Goal: Task Accomplishment & Management: Manage account settings

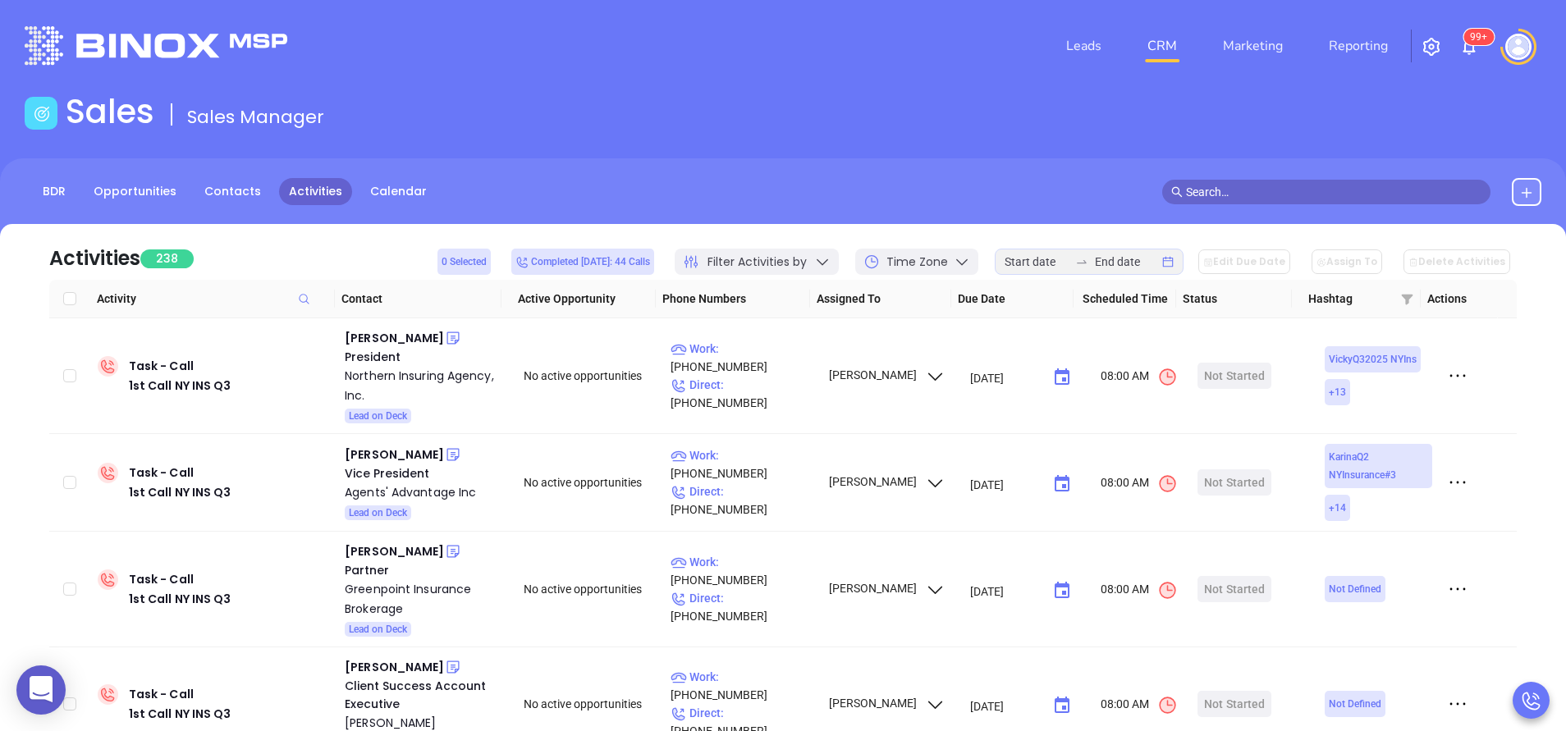
click at [1289, 181] on span at bounding box center [1326, 192] width 328 height 25
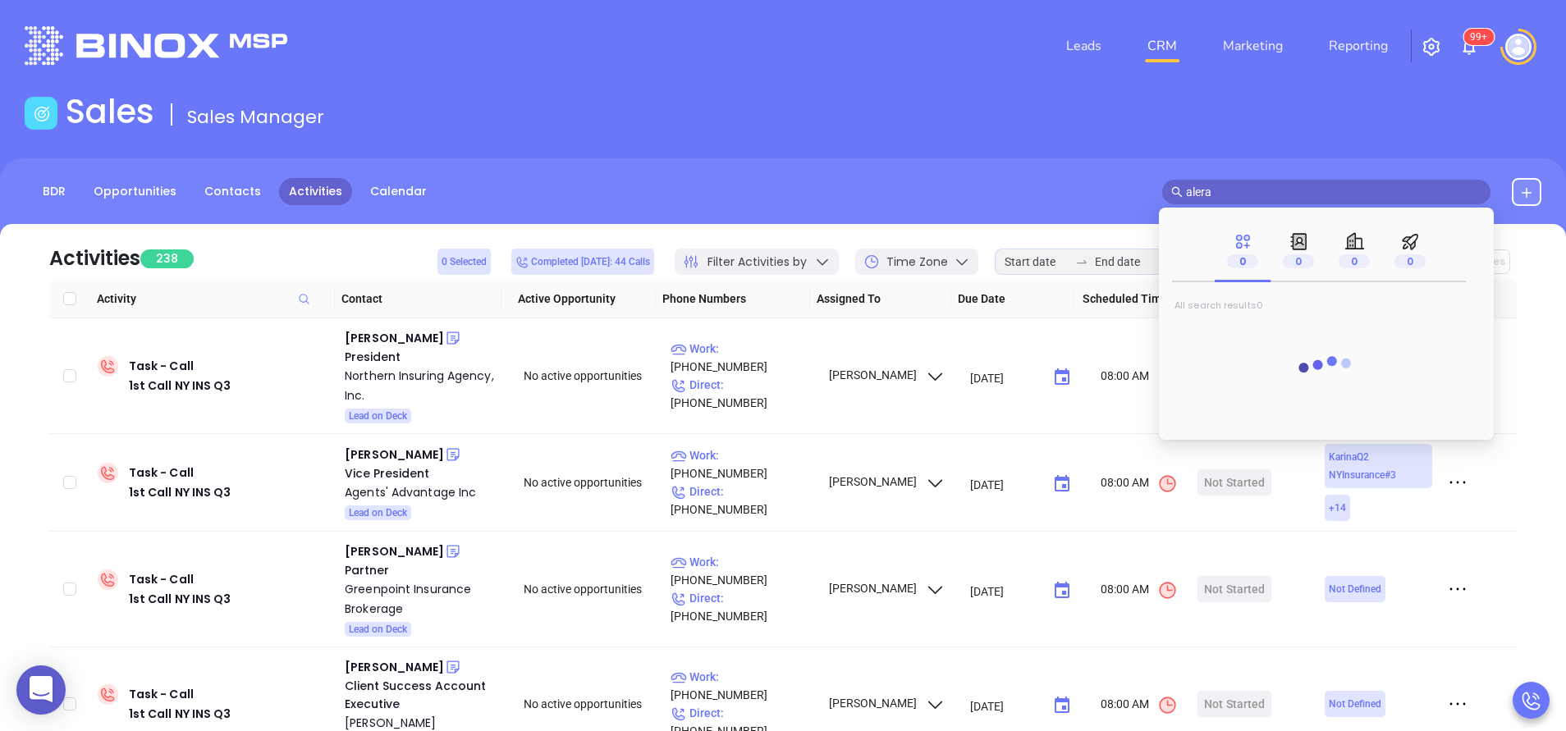
type input "alera"
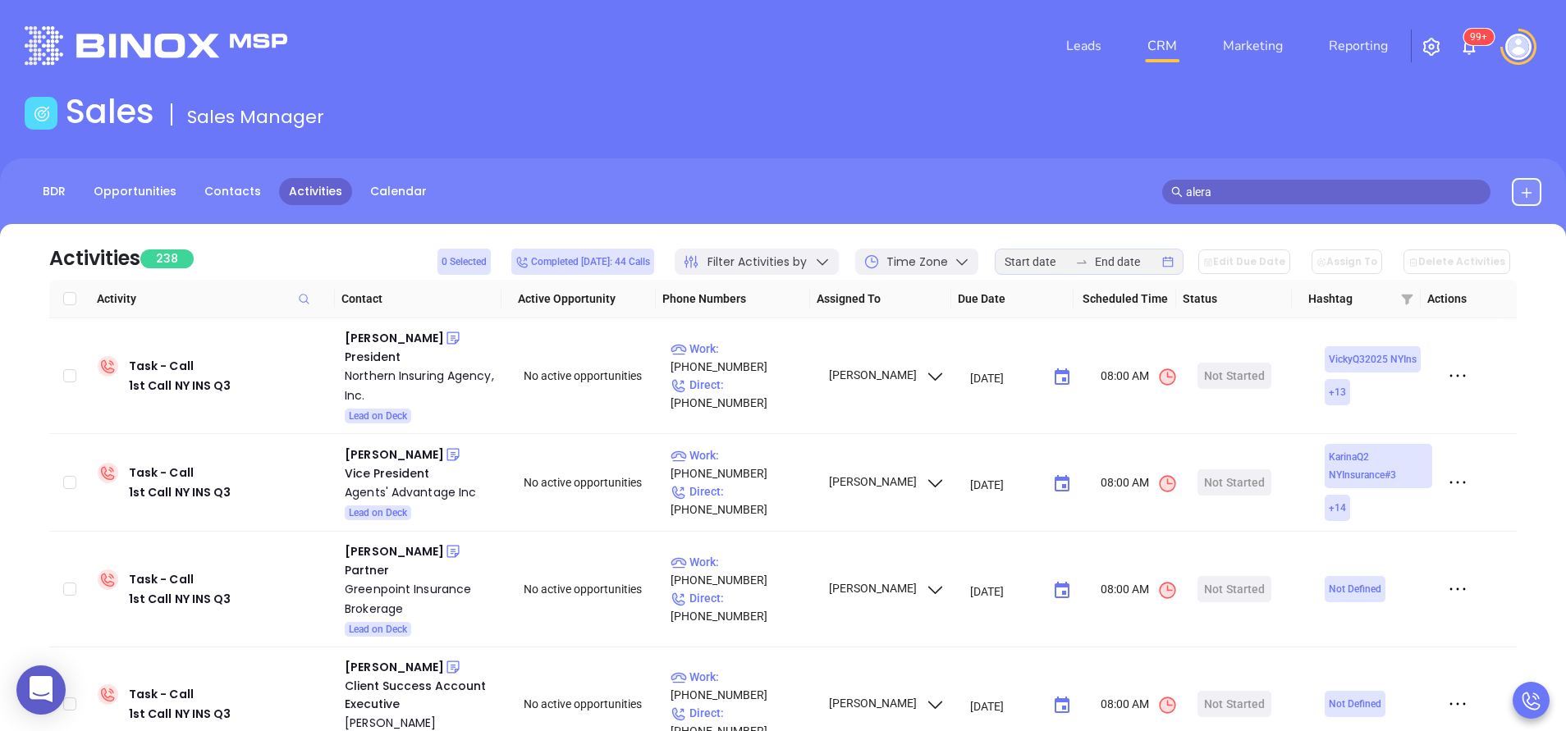
click at [844, 162] on div "BDR Opportunities Contacts Activities Calendar alera" at bounding box center [783, 199] width 1566 height 82
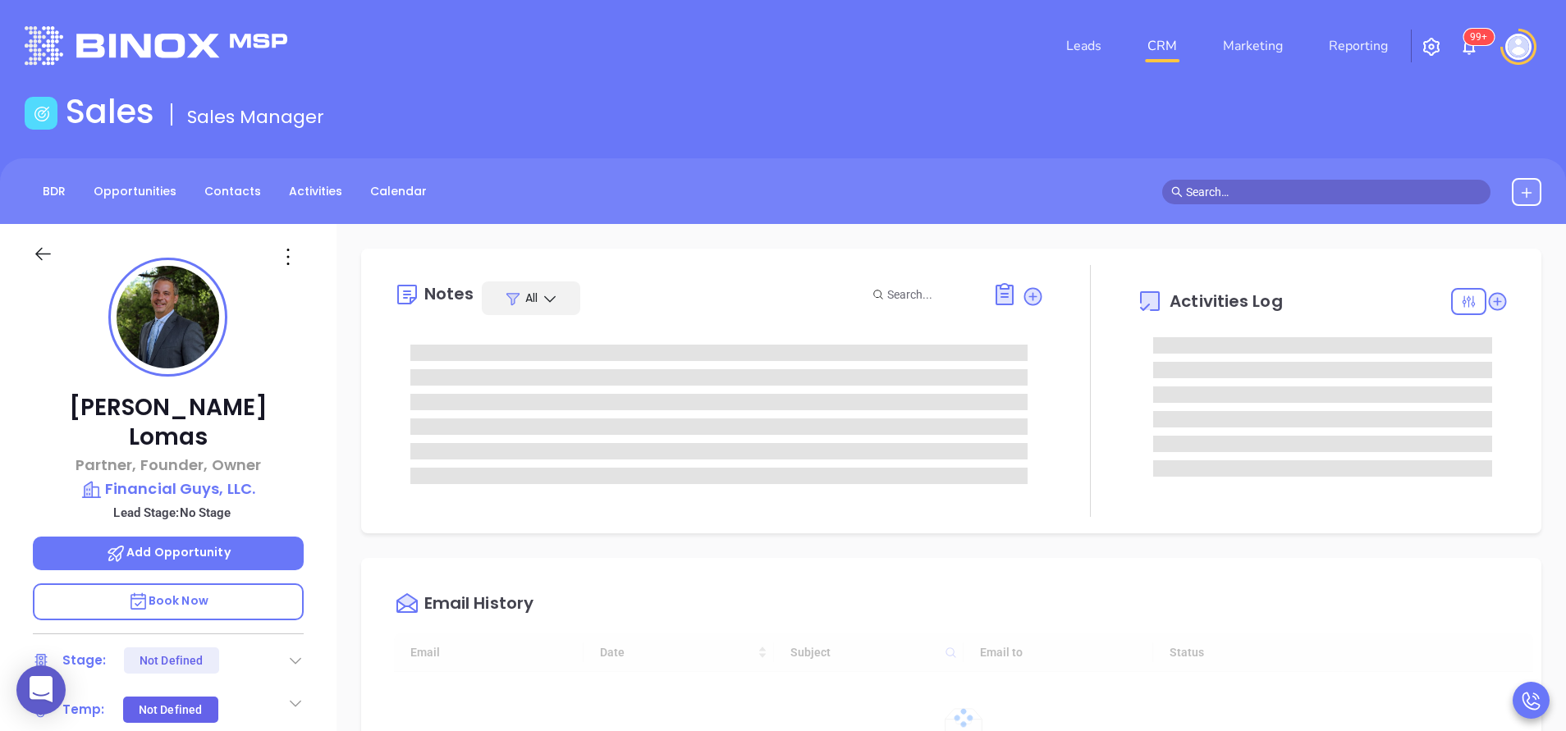
type input "[PERSON_NAME]"
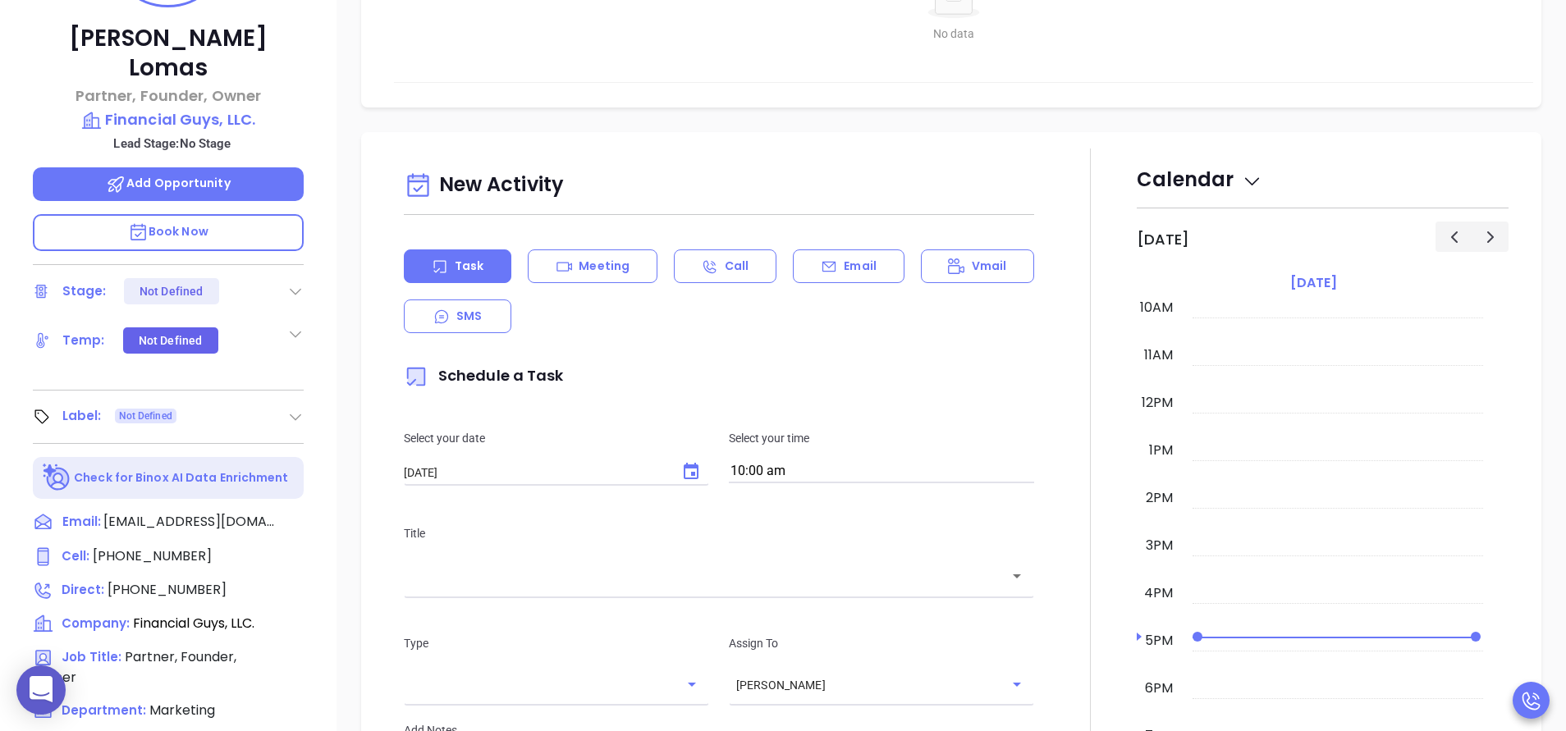
scroll to position [615, 0]
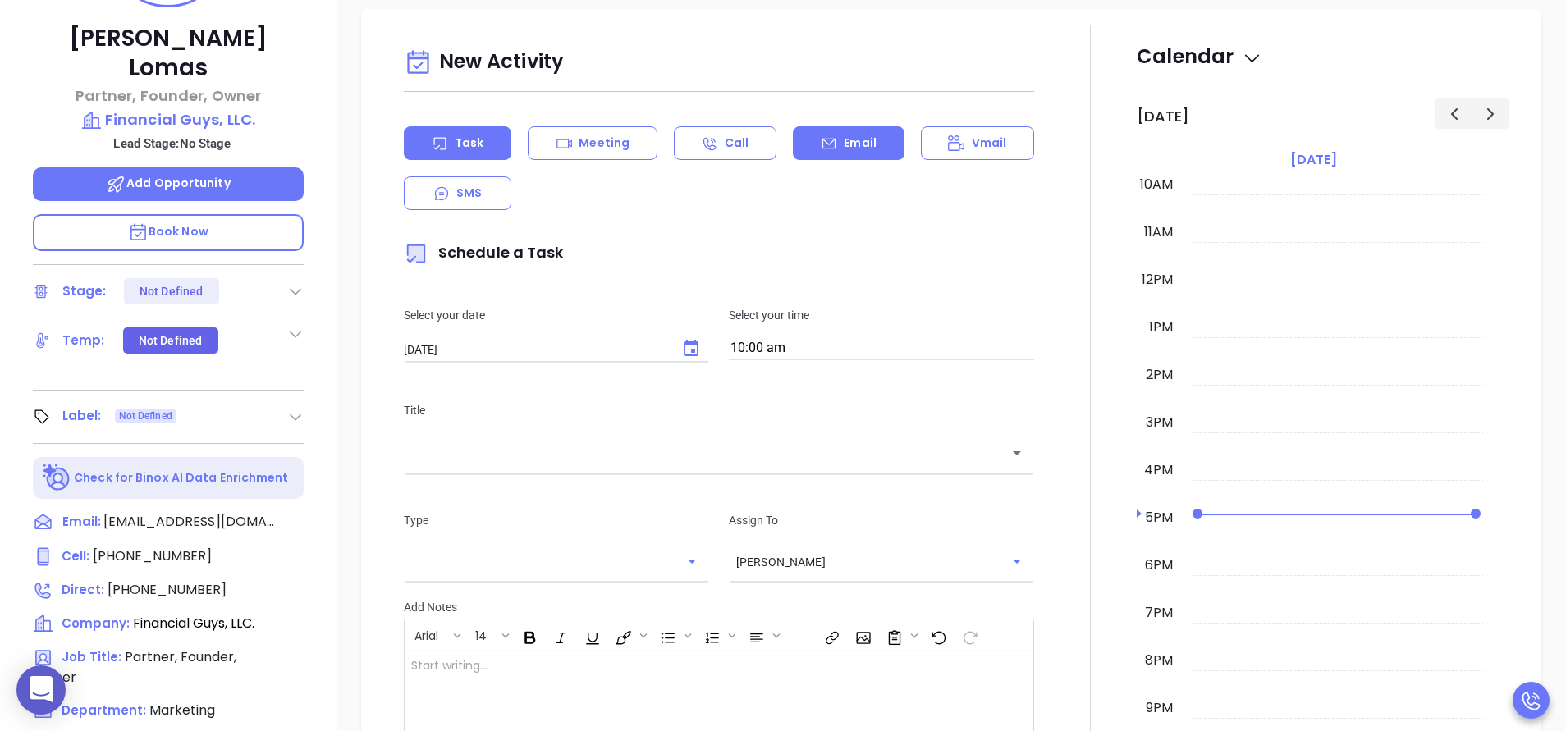
click at [829, 143] on div "Email" at bounding box center [848, 143] width 111 height 34
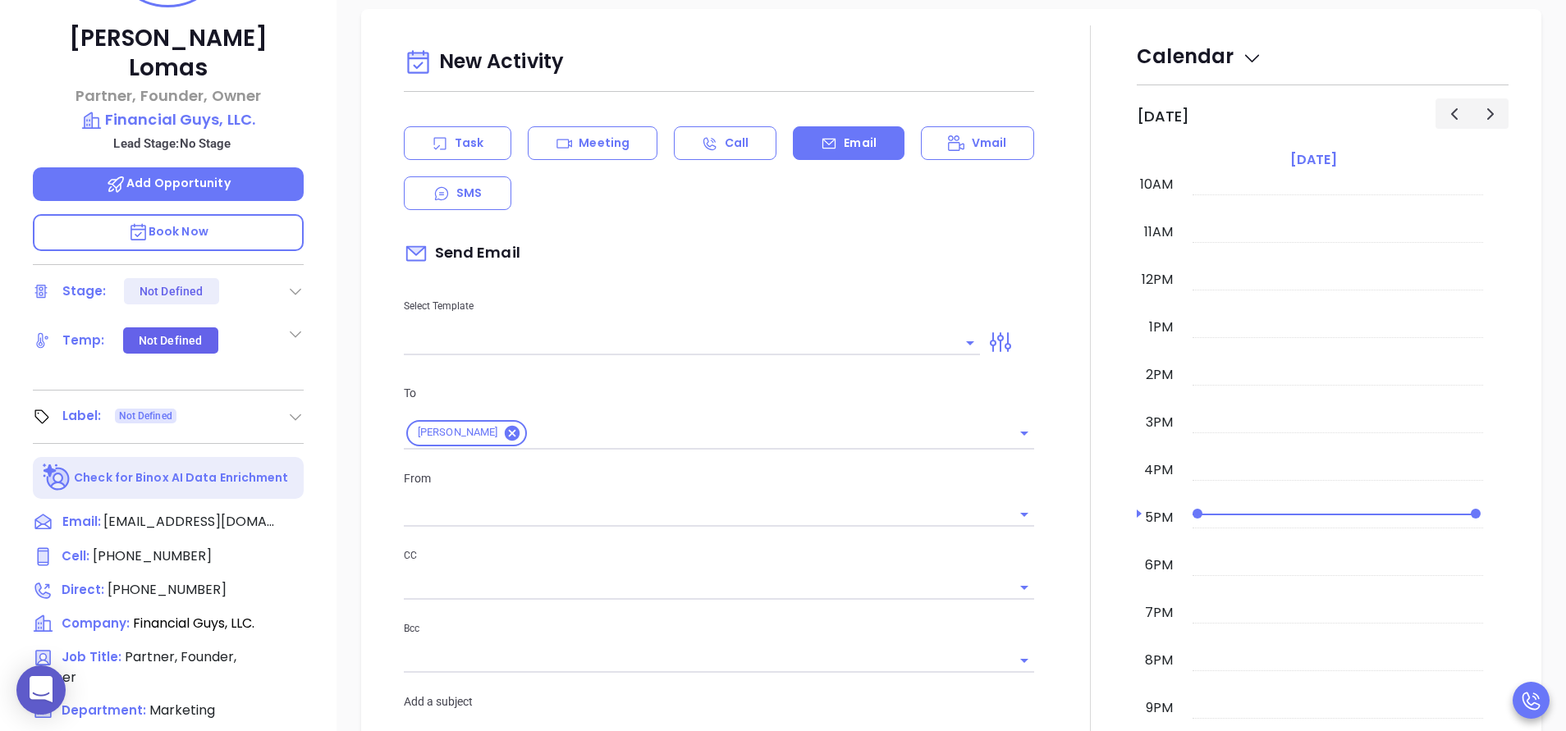
click at [701, 332] on input "text" at bounding box center [679, 343] width 551 height 24
type input "[PERSON_NAME]"
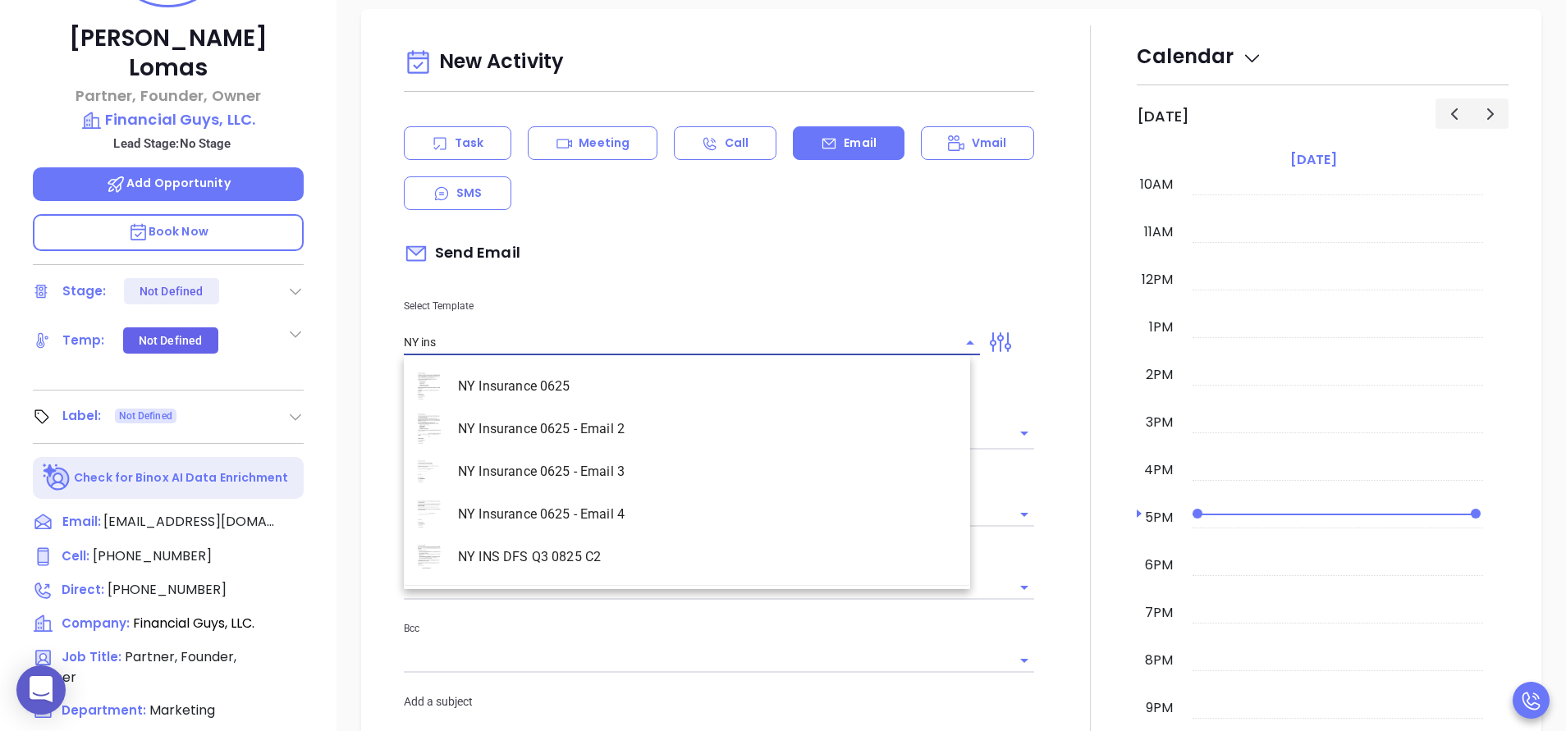
click at [630, 561] on li "NY INS DFS Q3 0825 C2" at bounding box center [687, 557] width 566 height 43
type input "NY INS DFS Q3 0825 C2"
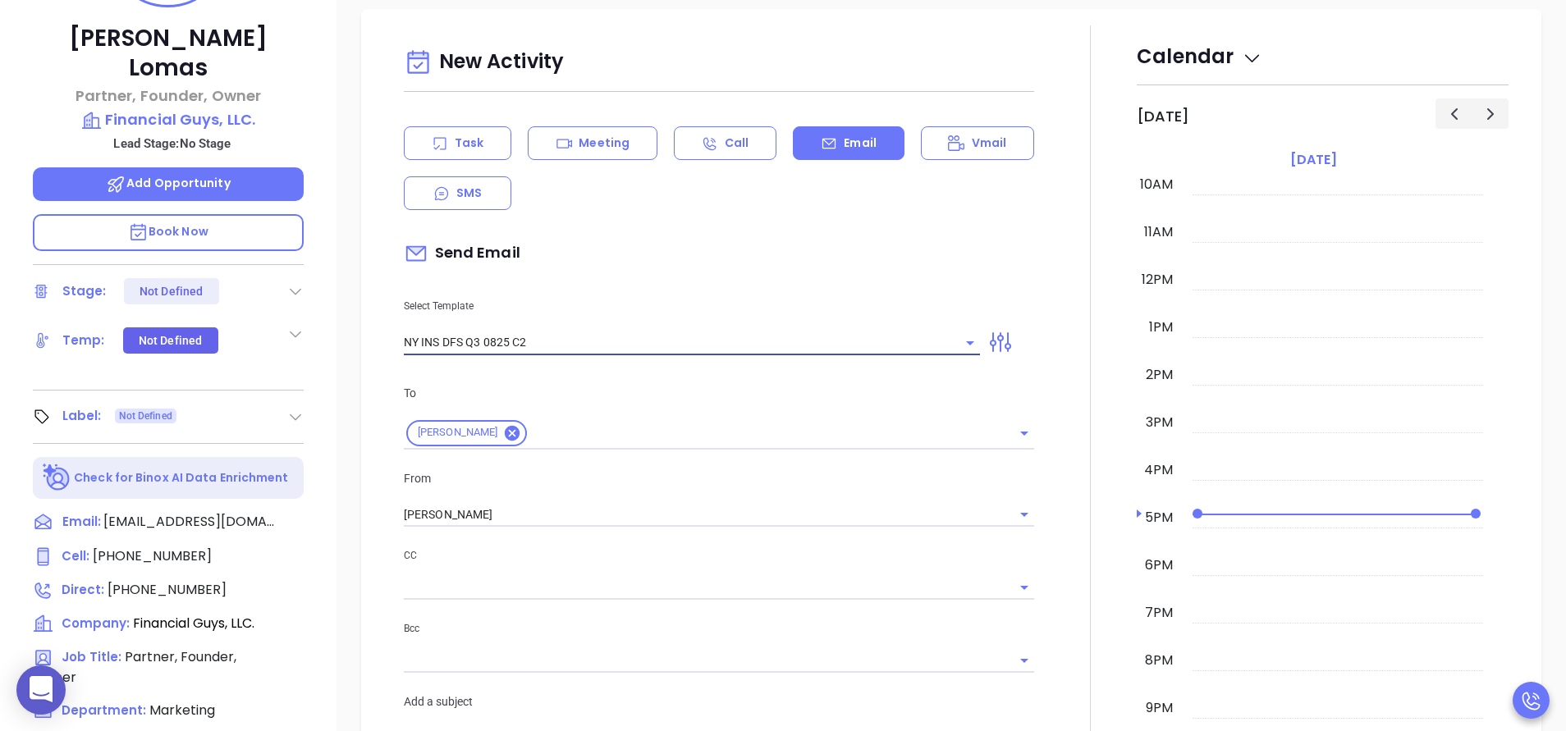
type input "Michael, the DFS Enhanced MFA requirement is here. And this is what it means!"
type input "NY INS DFS Q3 0825 C2"
click at [483, 516] on input "[PERSON_NAME]" at bounding box center [696, 515] width 584 height 24
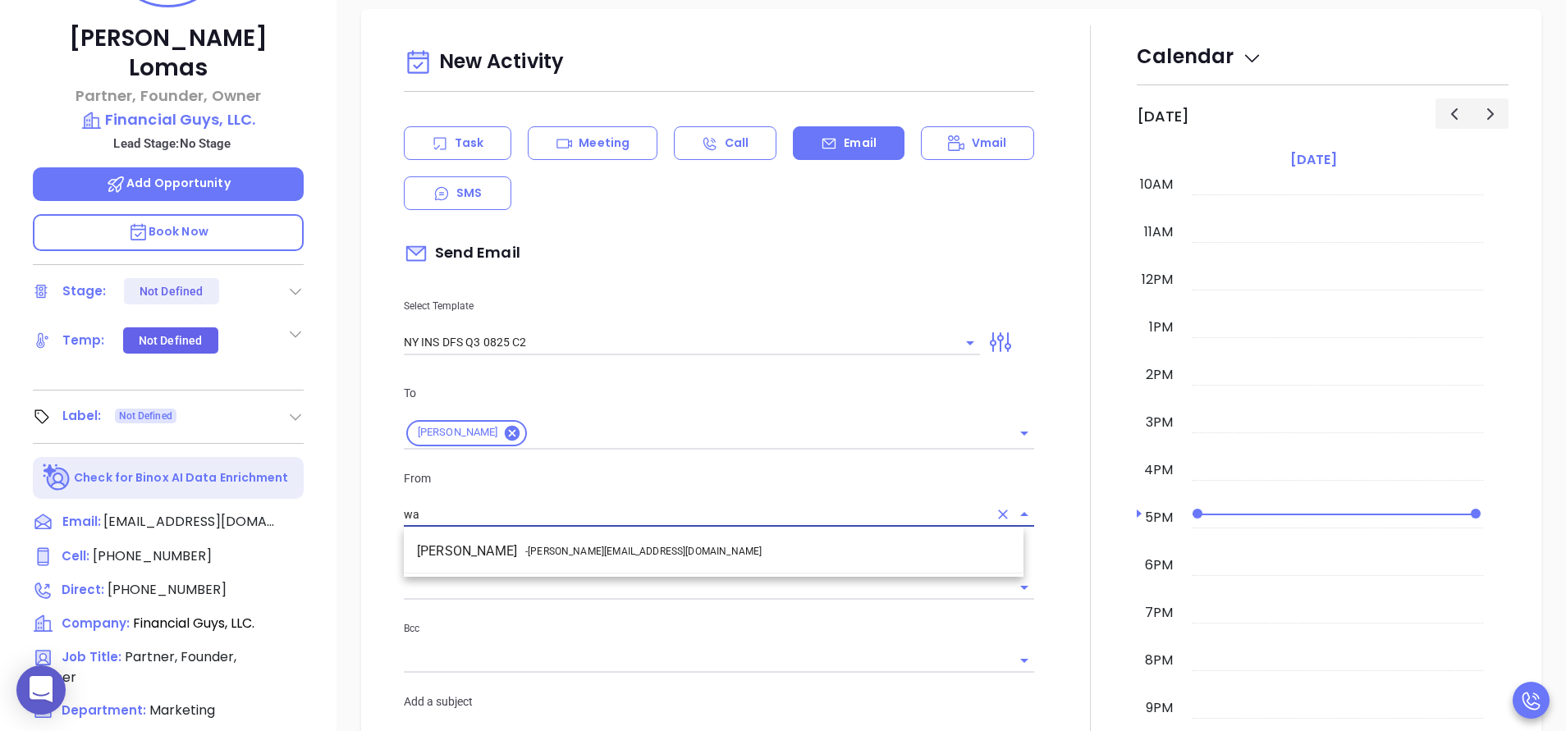
click at [492, 542] on li "Walter Contreras - walter@motiva.net" at bounding box center [714, 552] width 620 height 30
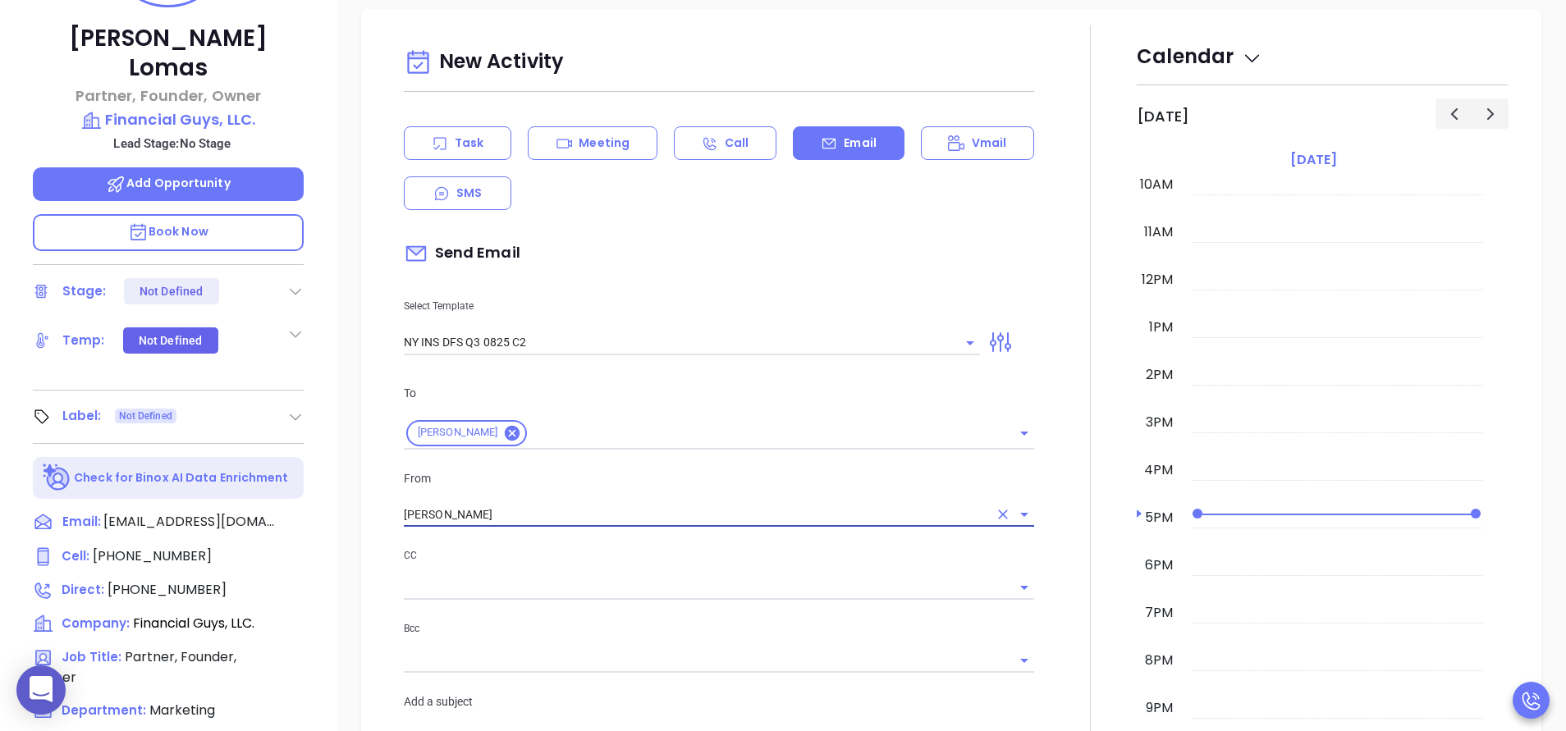
type input "Walter Contreras"
click at [615, 558] on p "CC" at bounding box center [719, 556] width 630 height 18
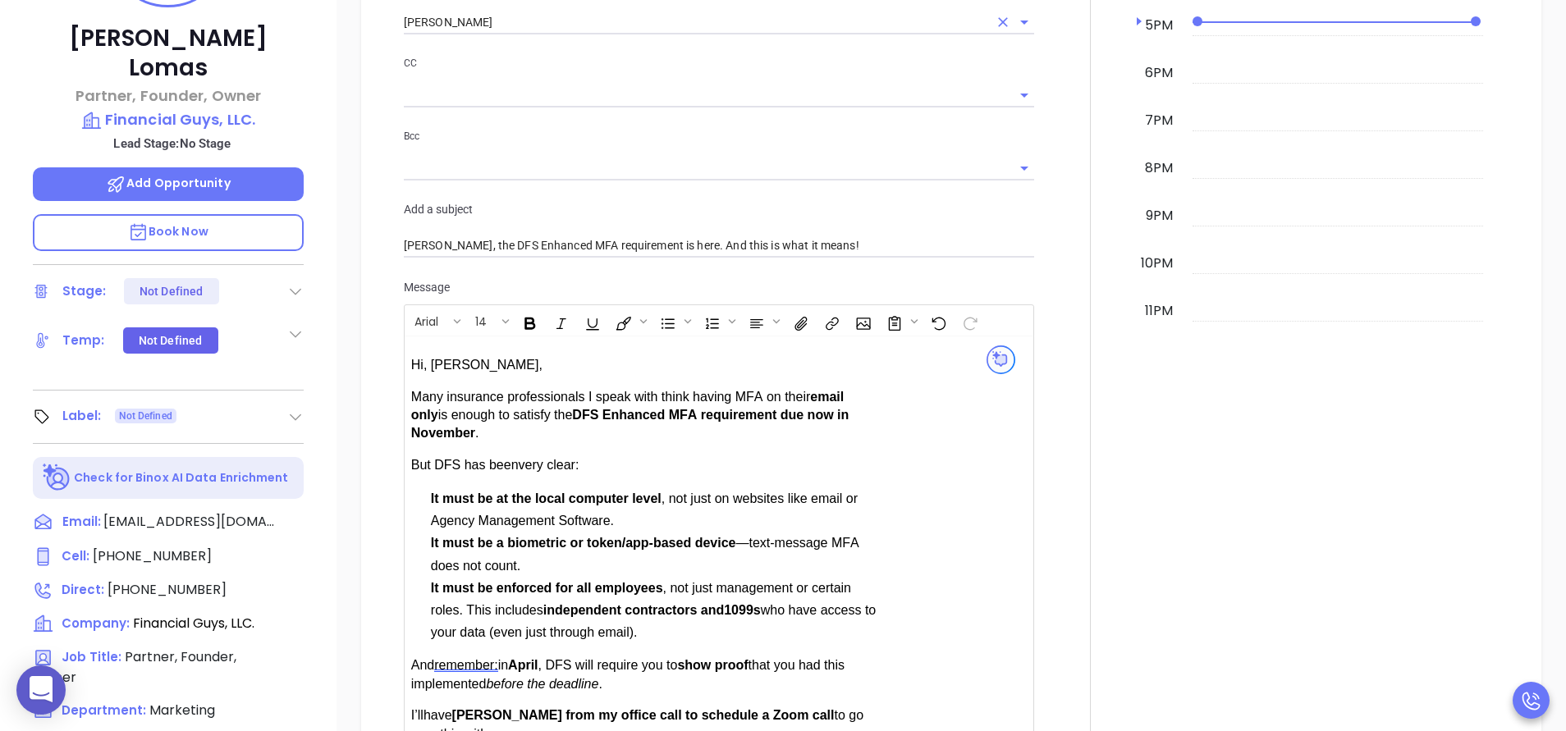
scroll to position [1231, 0]
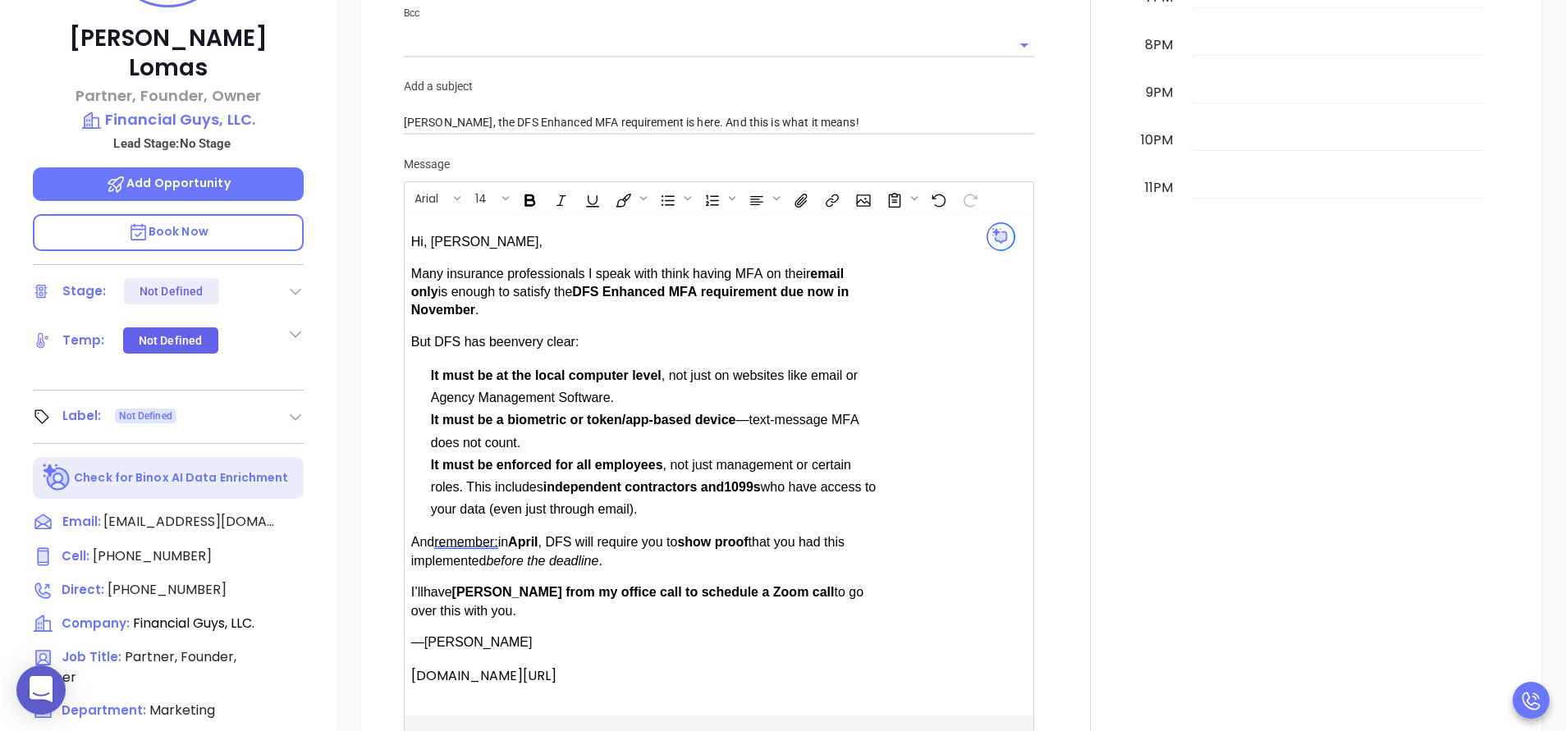
click at [480, 578] on div "Hi, Michael, Many insurance professionals I speak with think having MFA on thei…" at bounding box center [647, 460] width 472 height 454
click at [480, 580] on div "Hi, Michael, Many insurance professionals I speak with think having MFA on thei…" at bounding box center [647, 460] width 472 height 454
click at [517, 542] on span "And remember Mber" at bounding box center [471, 542] width 121 height 14
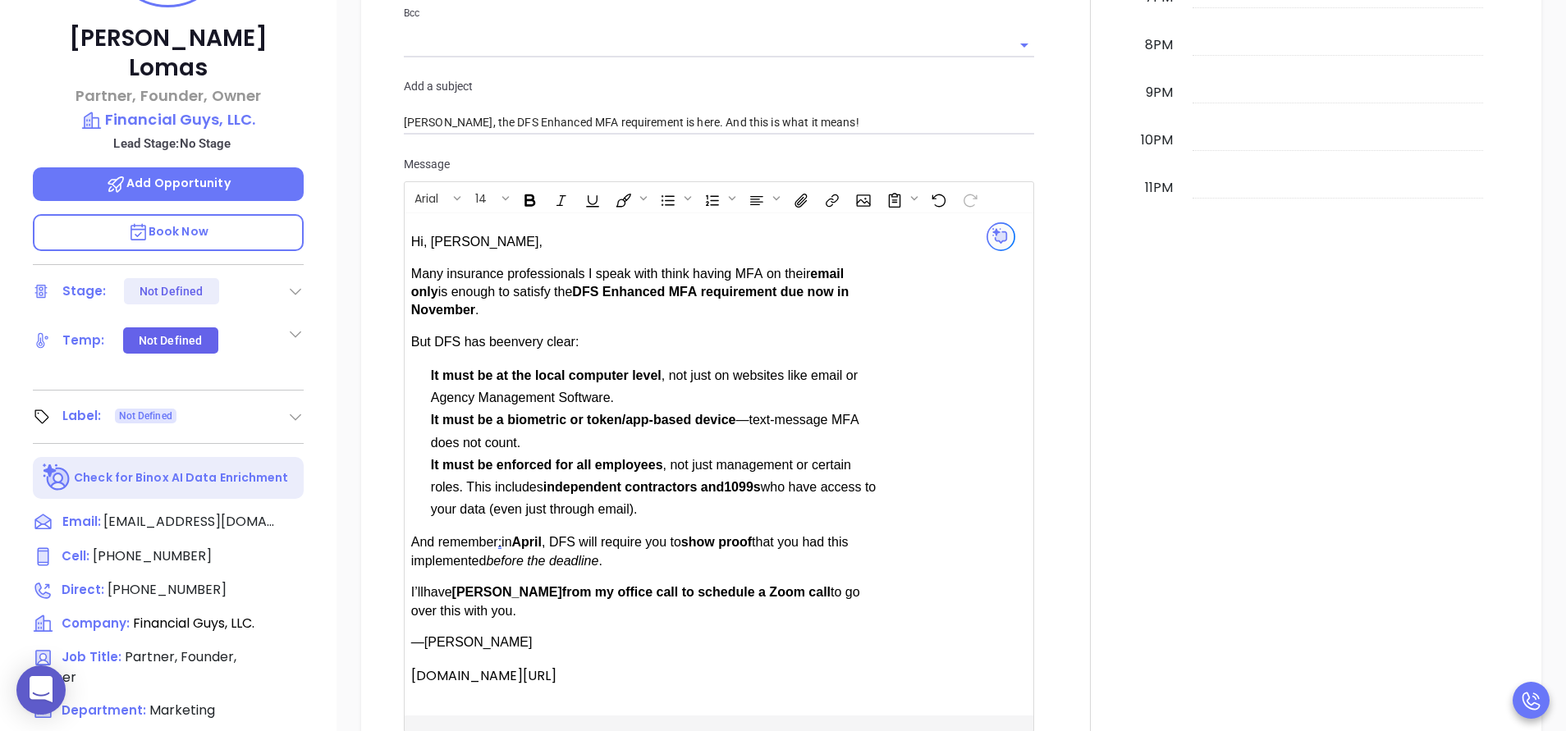
click at [970, 579] on div "Hi, Michael, Many insurance professionals I speak with think having MFA on thei…" at bounding box center [697, 464] width 572 height 488
click at [813, 560] on p "And remember : in April , DFS will require you to show proof that you had this …" at bounding box center [647, 551] width 472 height 37
click at [987, 457] on div "Hi, Michael, Many insurance professionals I speak with think having MFA on thei…" at bounding box center [719, 463] width 629 height 501
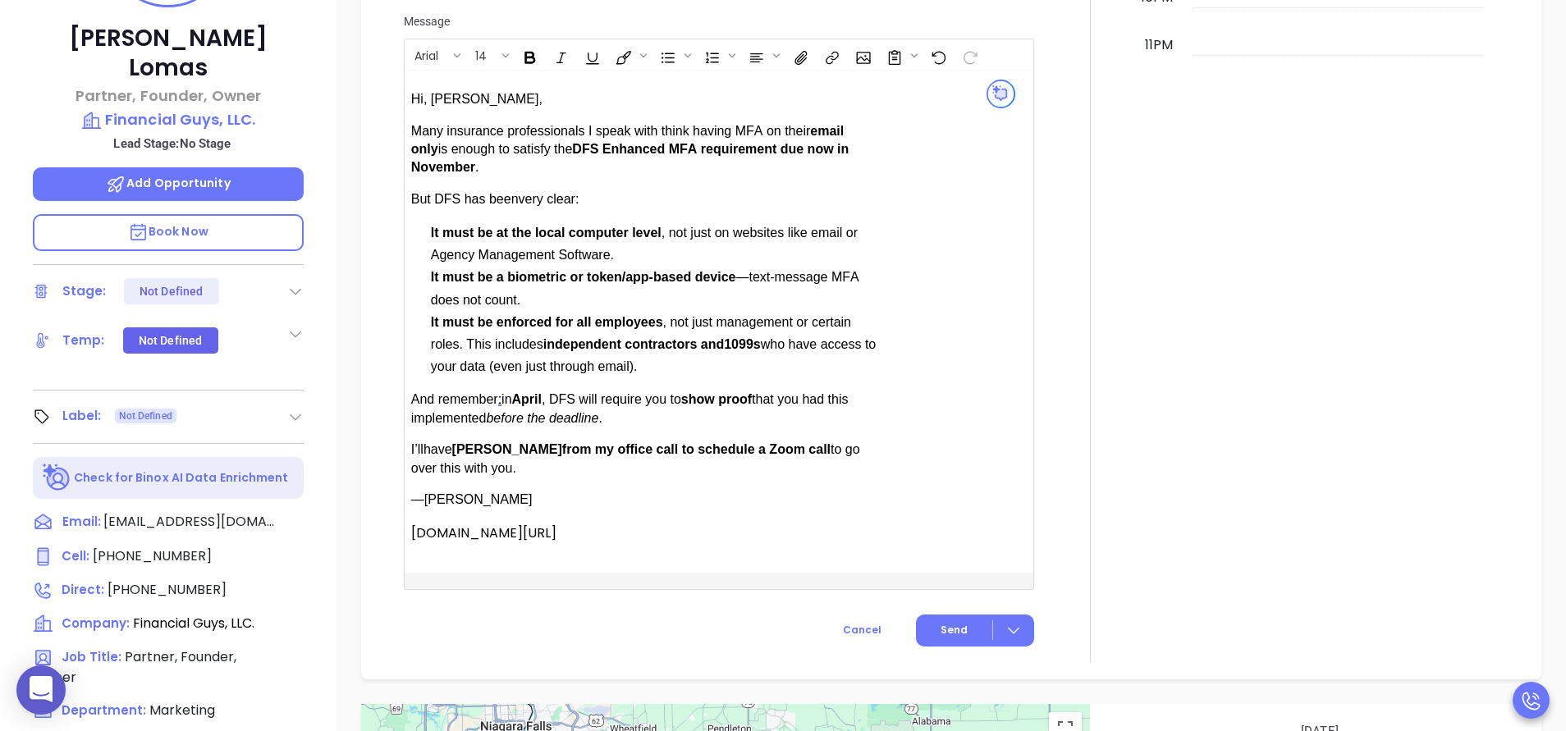
scroll to position [1477, 0]
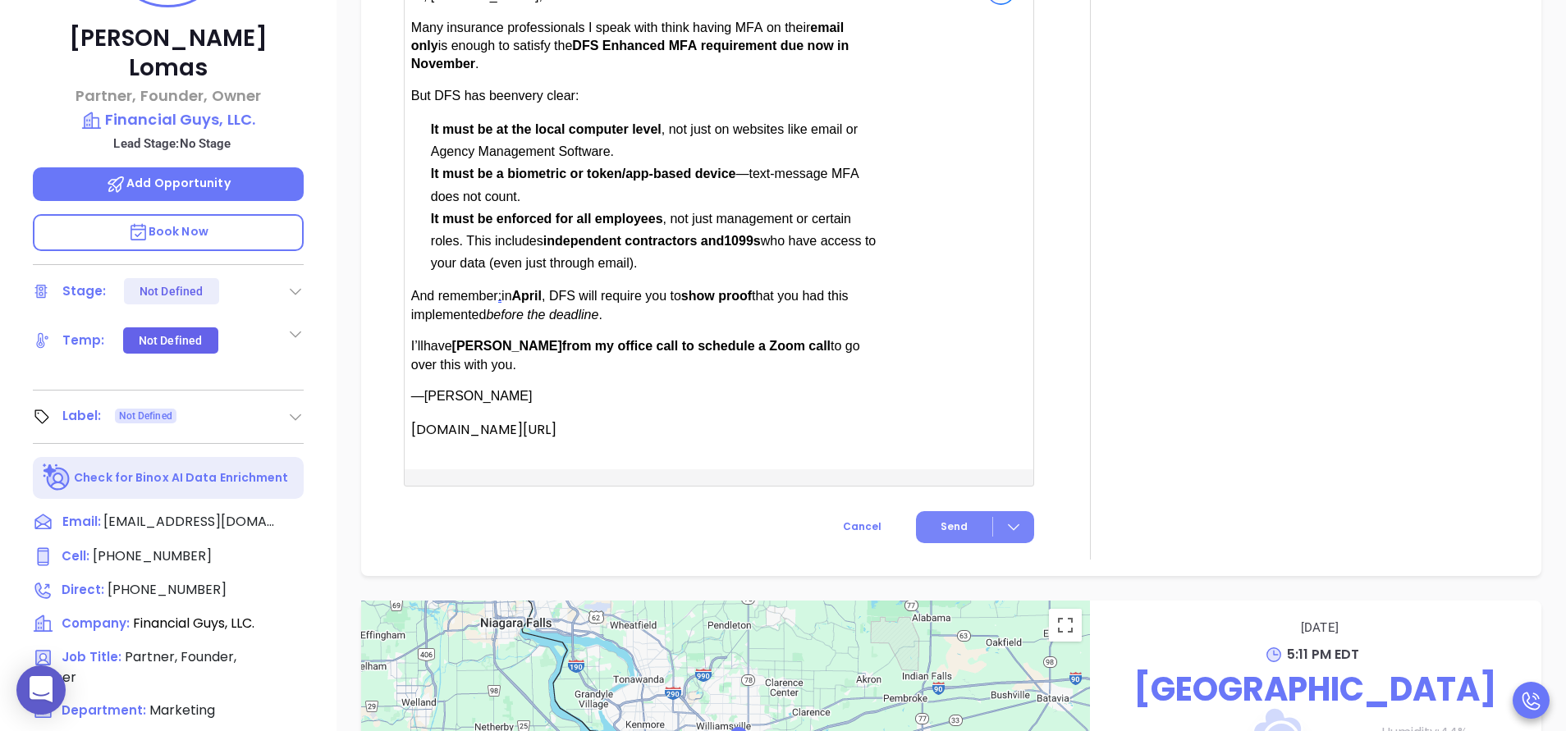
click at [954, 525] on span "Send" at bounding box center [953, 526] width 27 height 15
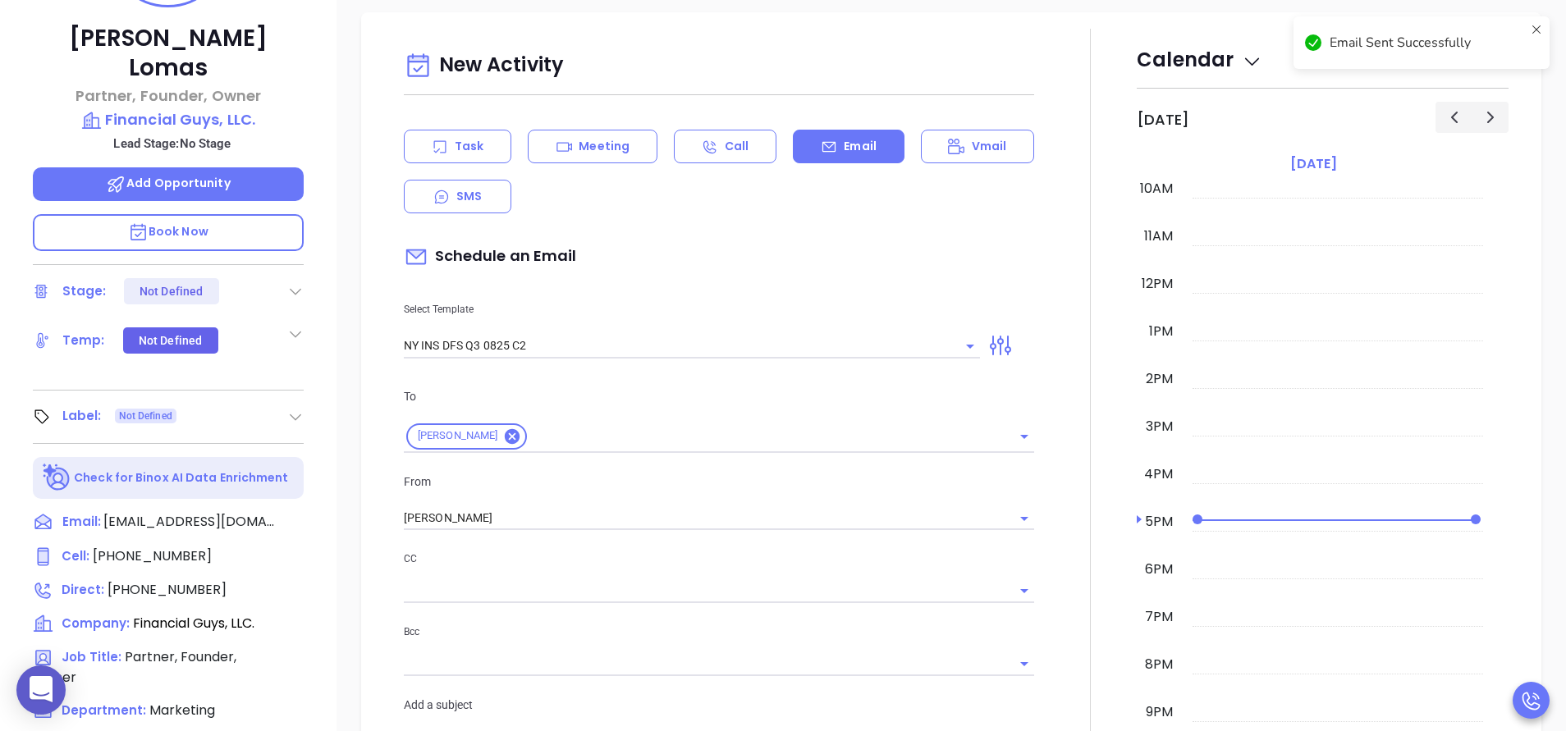
scroll to position [357, 0]
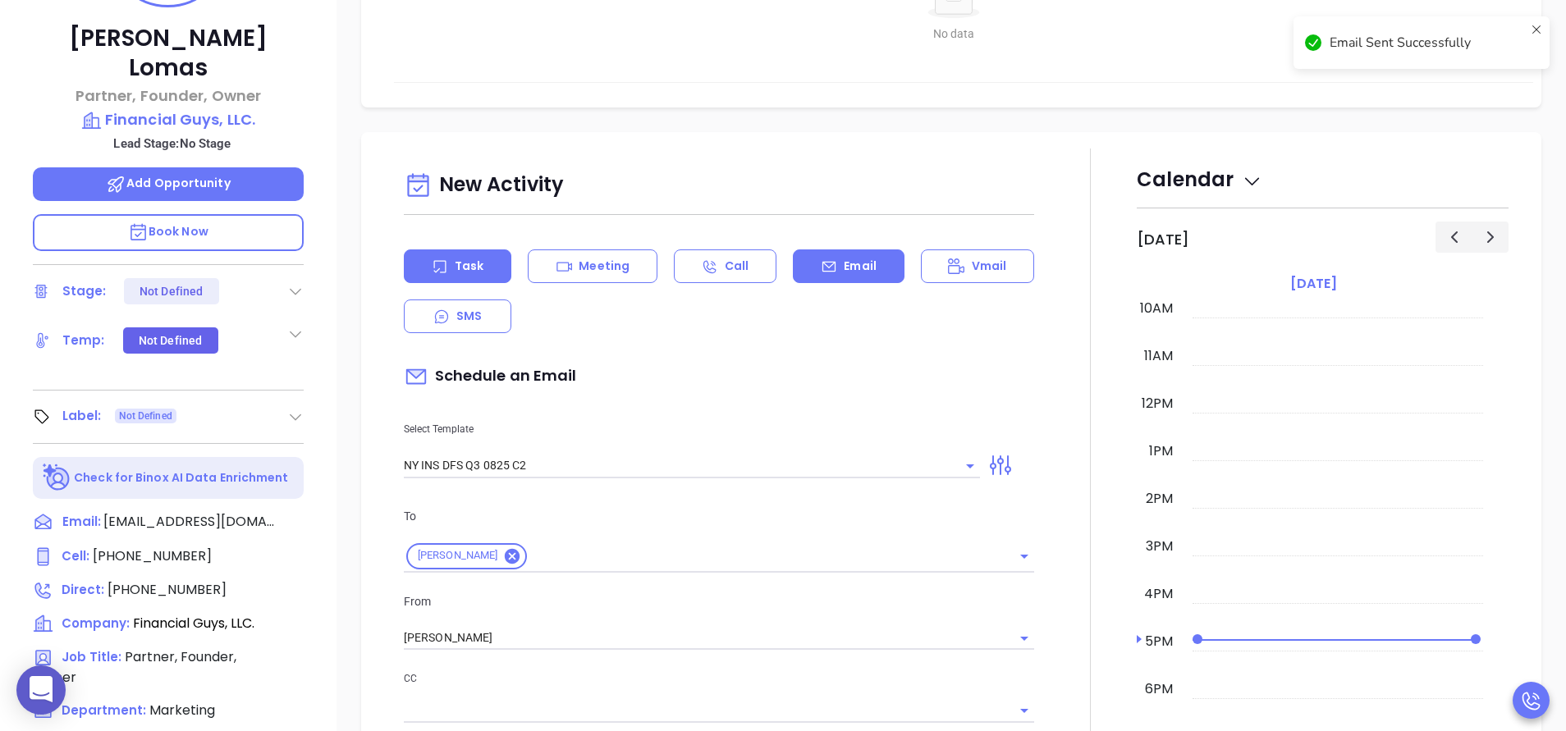
click at [460, 258] on p "Task" at bounding box center [469, 266] width 29 height 17
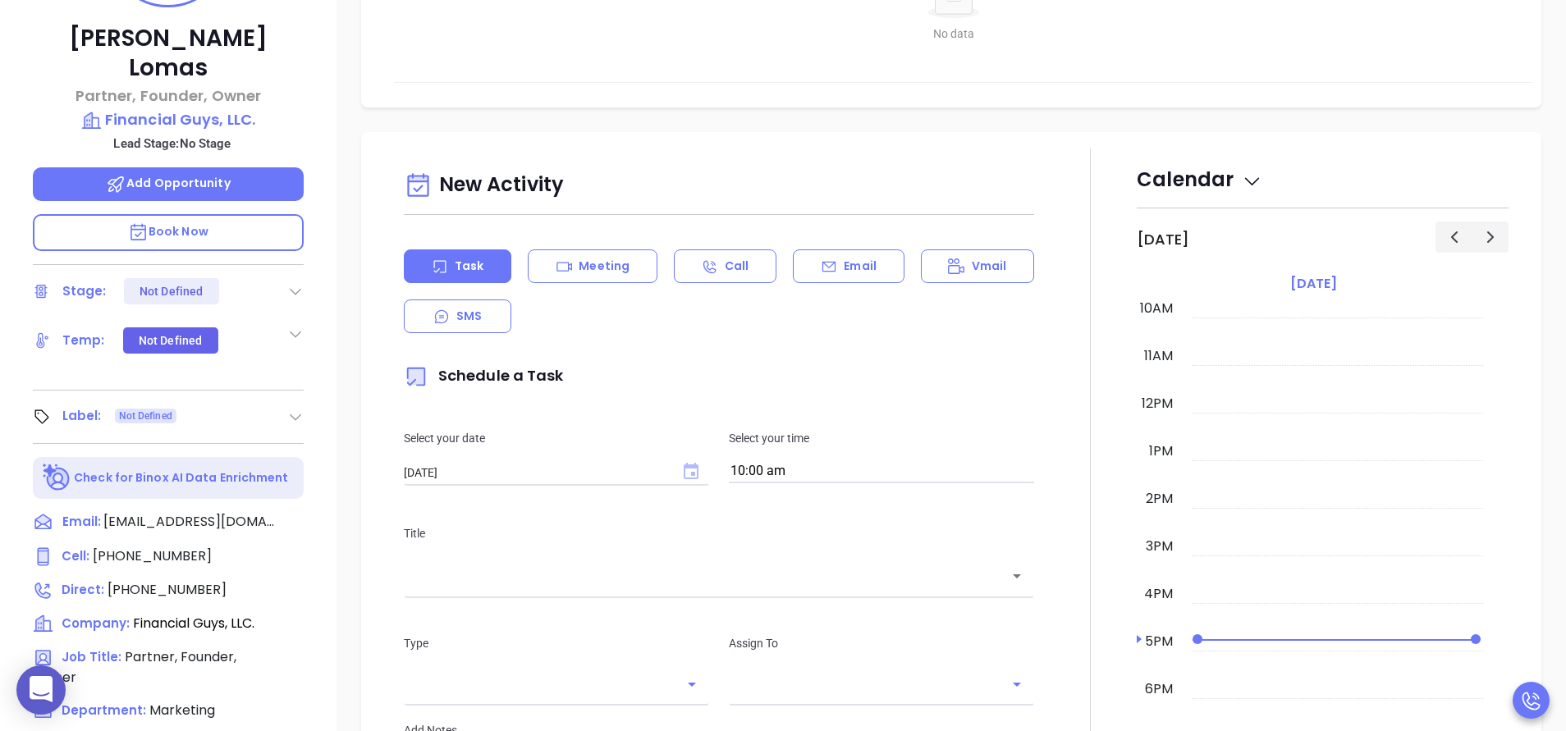
type input "[PERSON_NAME]"
click at [684, 467] on icon "Choose date, selected date is Sep 11, 2025" at bounding box center [691, 471] width 15 height 16
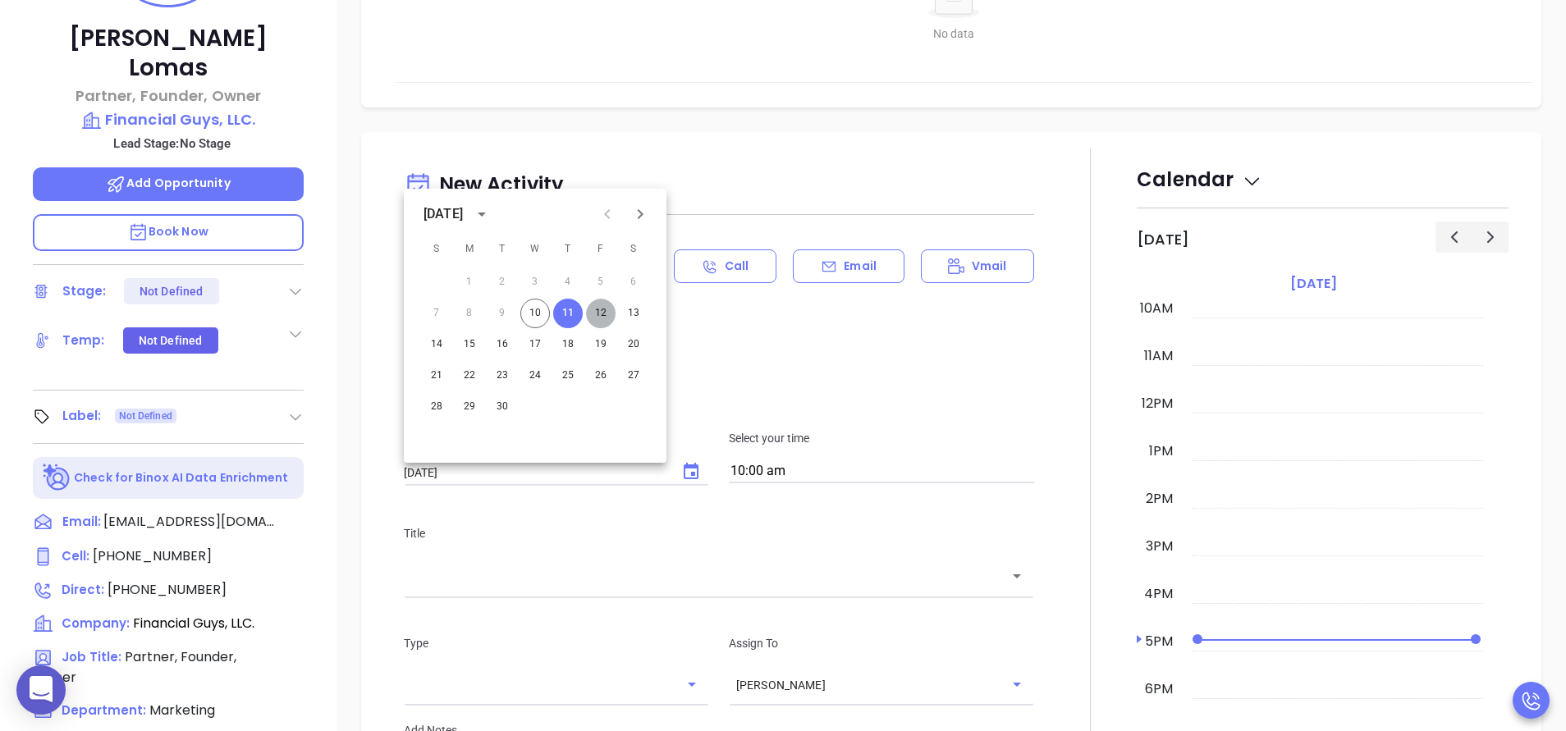
click at [601, 310] on button "12" at bounding box center [601, 314] width 30 height 30
type input "09/12/2025"
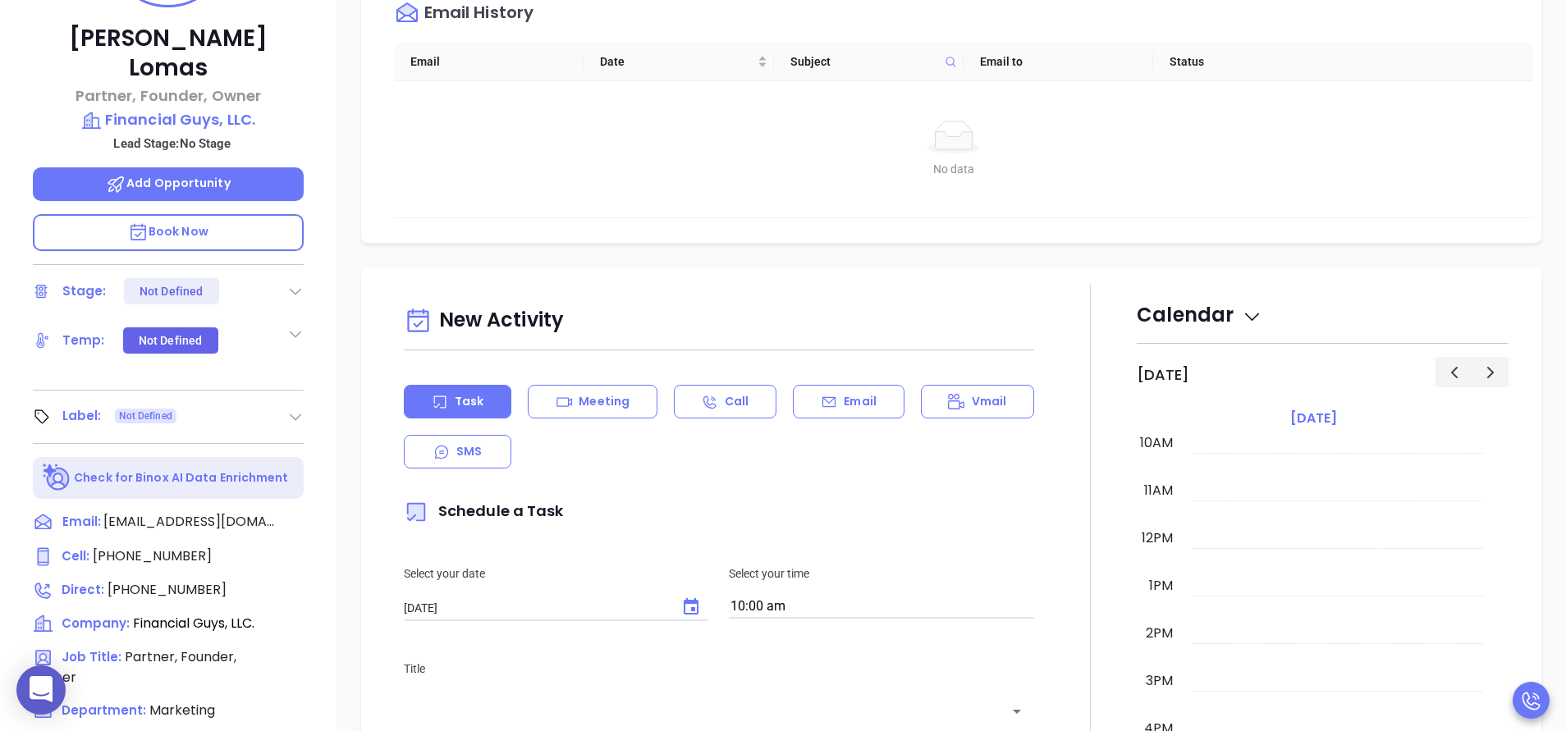
scroll to position [492, 0]
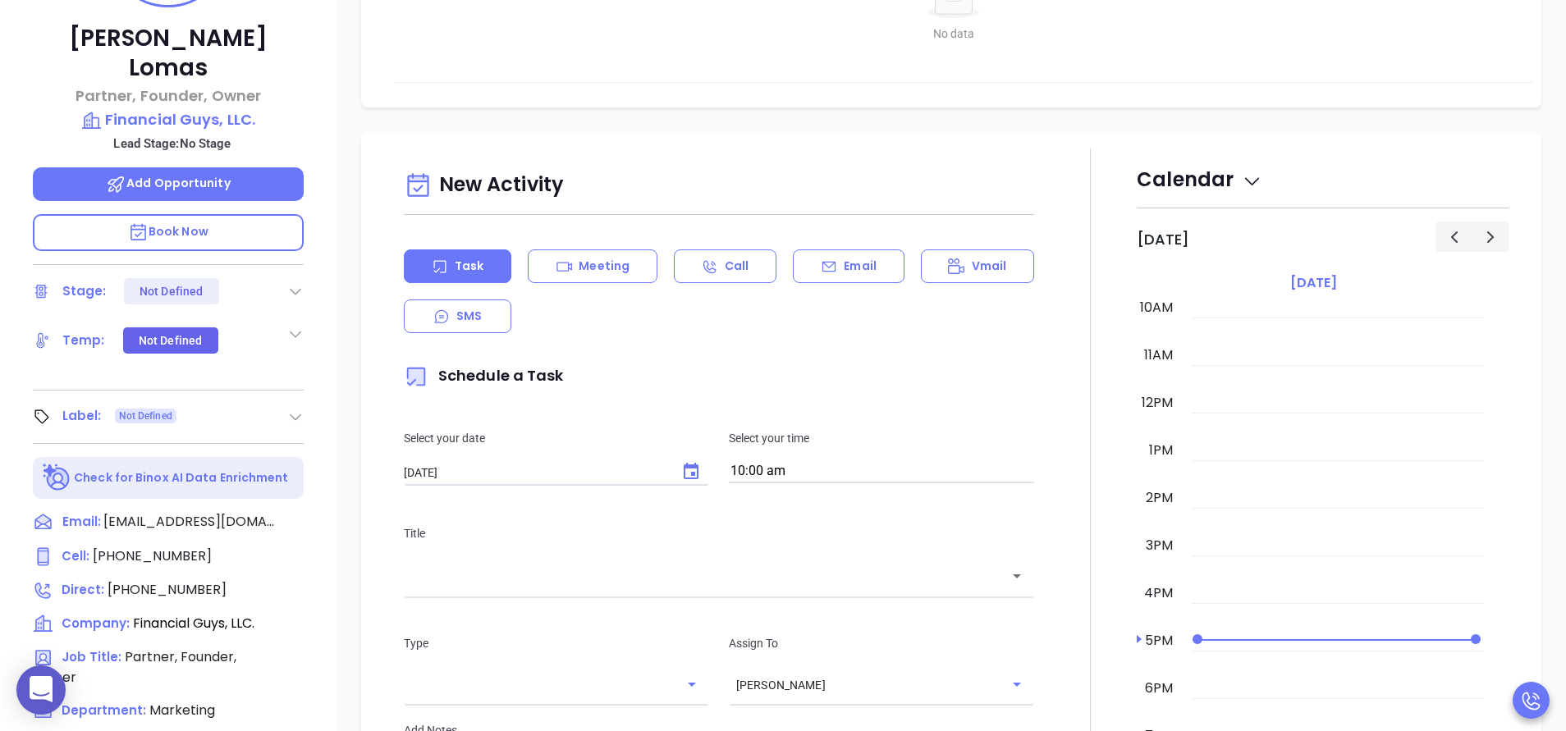
click at [850, 588] on div "​" at bounding box center [719, 575] width 630 height 35
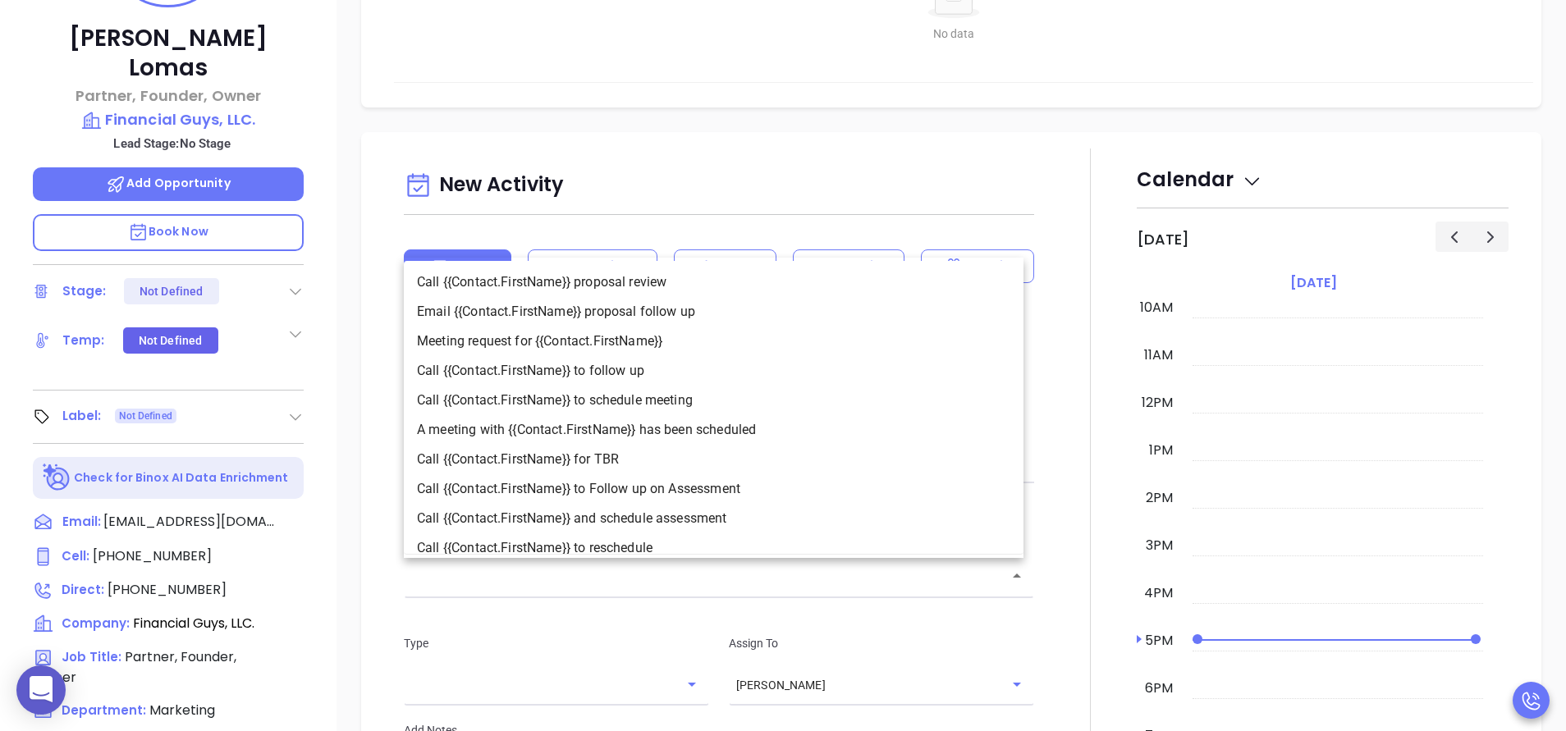
click at [628, 373] on li "Call {{Contact.FirstName}} to follow up" at bounding box center [714, 371] width 620 height 30
type input "Call Michael to follow up"
type input "Call"
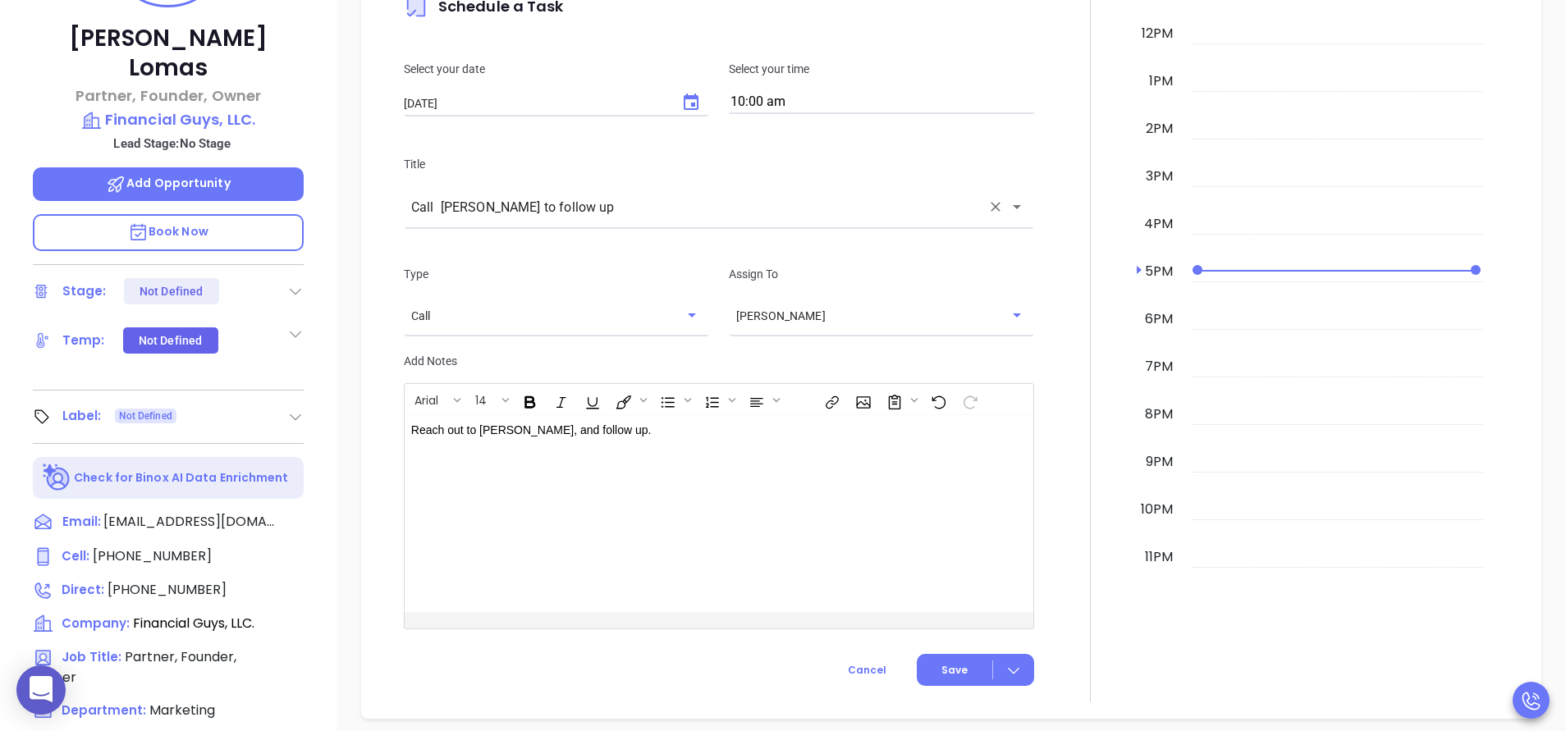
scroll to position [1231, 0]
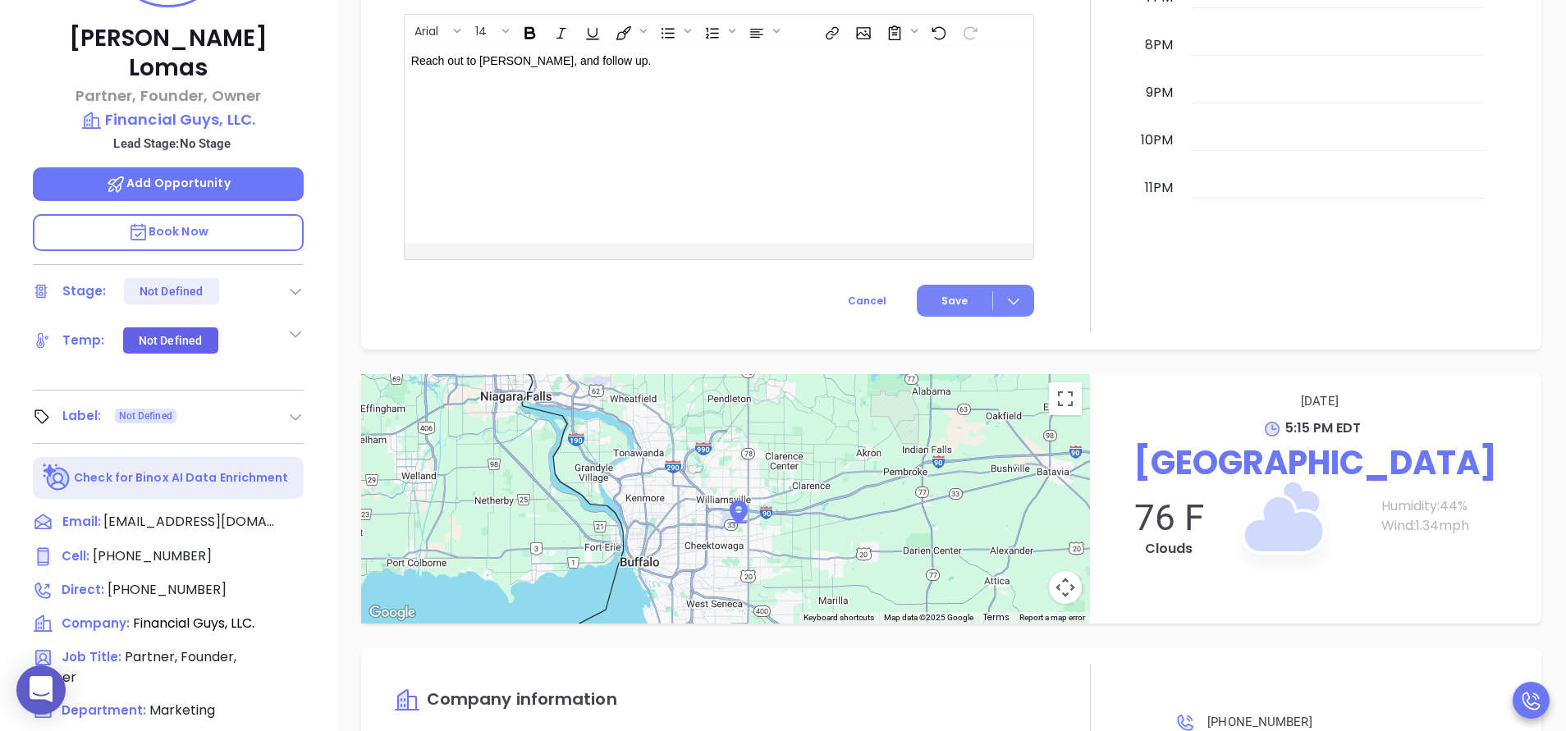
click at [946, 305] on span "Save" at bounding box center [954, 301] width 26 height 15
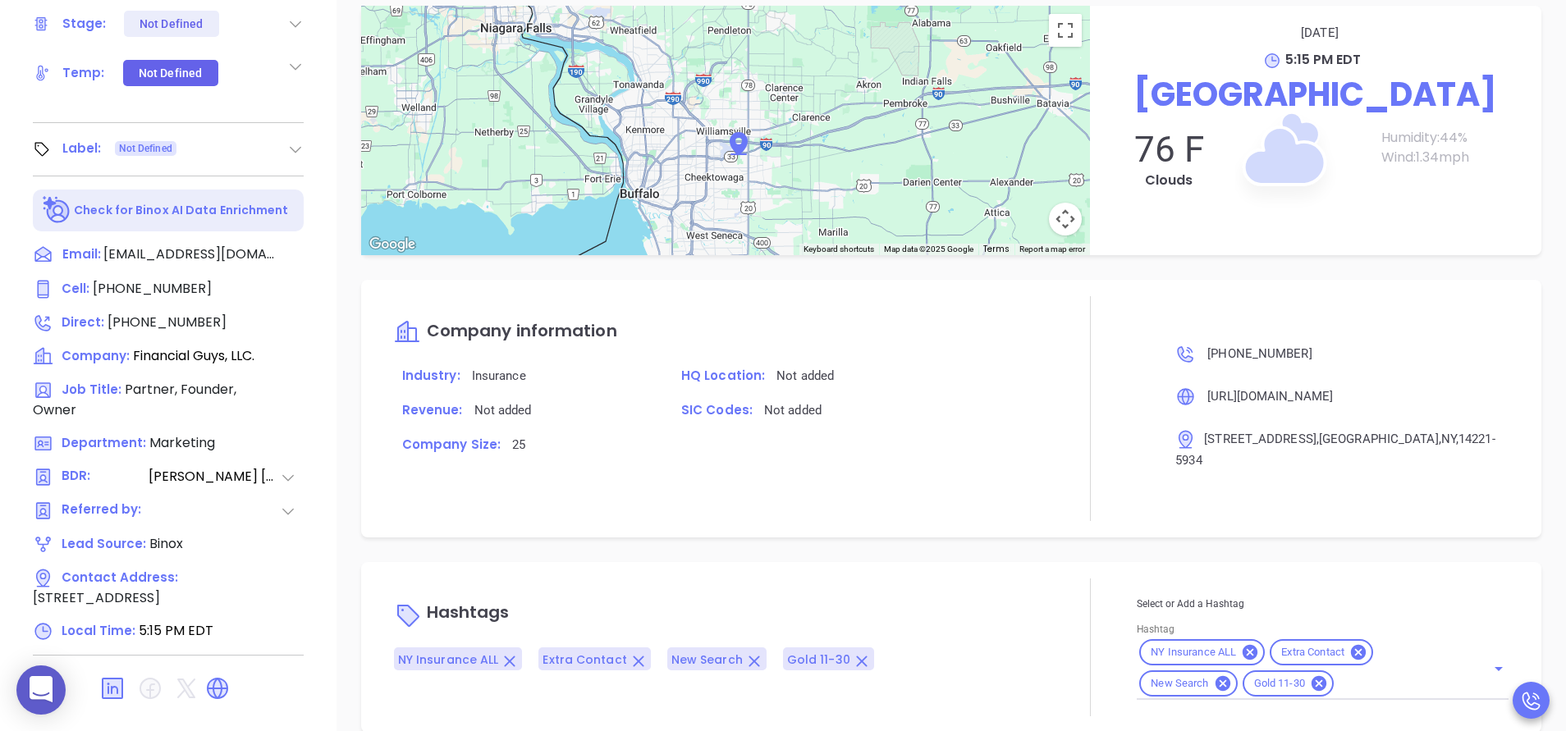
scroll to position [642, 0]
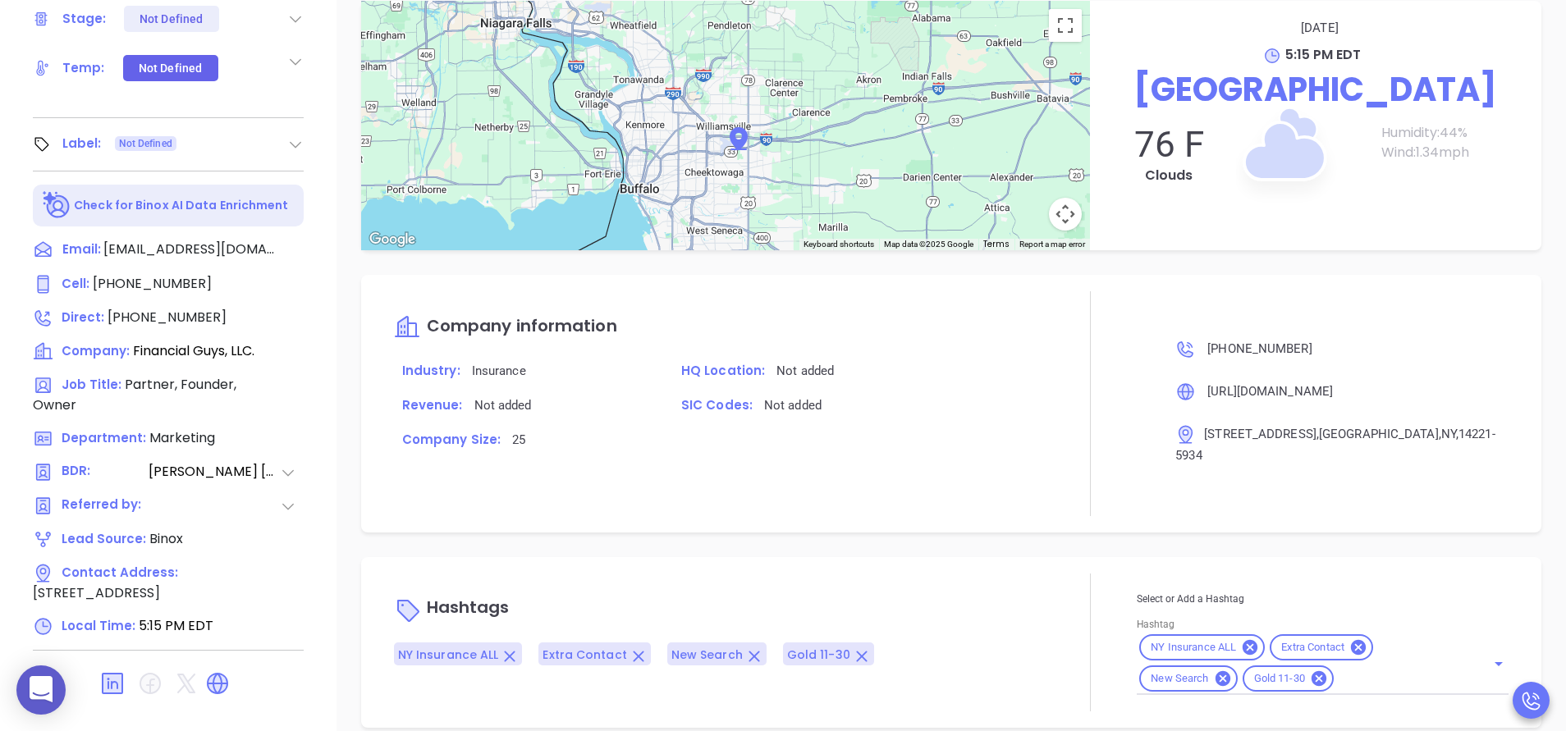
click at [1370, 669] on input "Hashtag" at bounding box center [1399, 679] width 126 height 21
type input "NY INS"
click at [1255, 705] on li "NY INS DFS Q3 0925 C2" at bounding box center [1319, 720] width 365 height 30
type input "vicky"
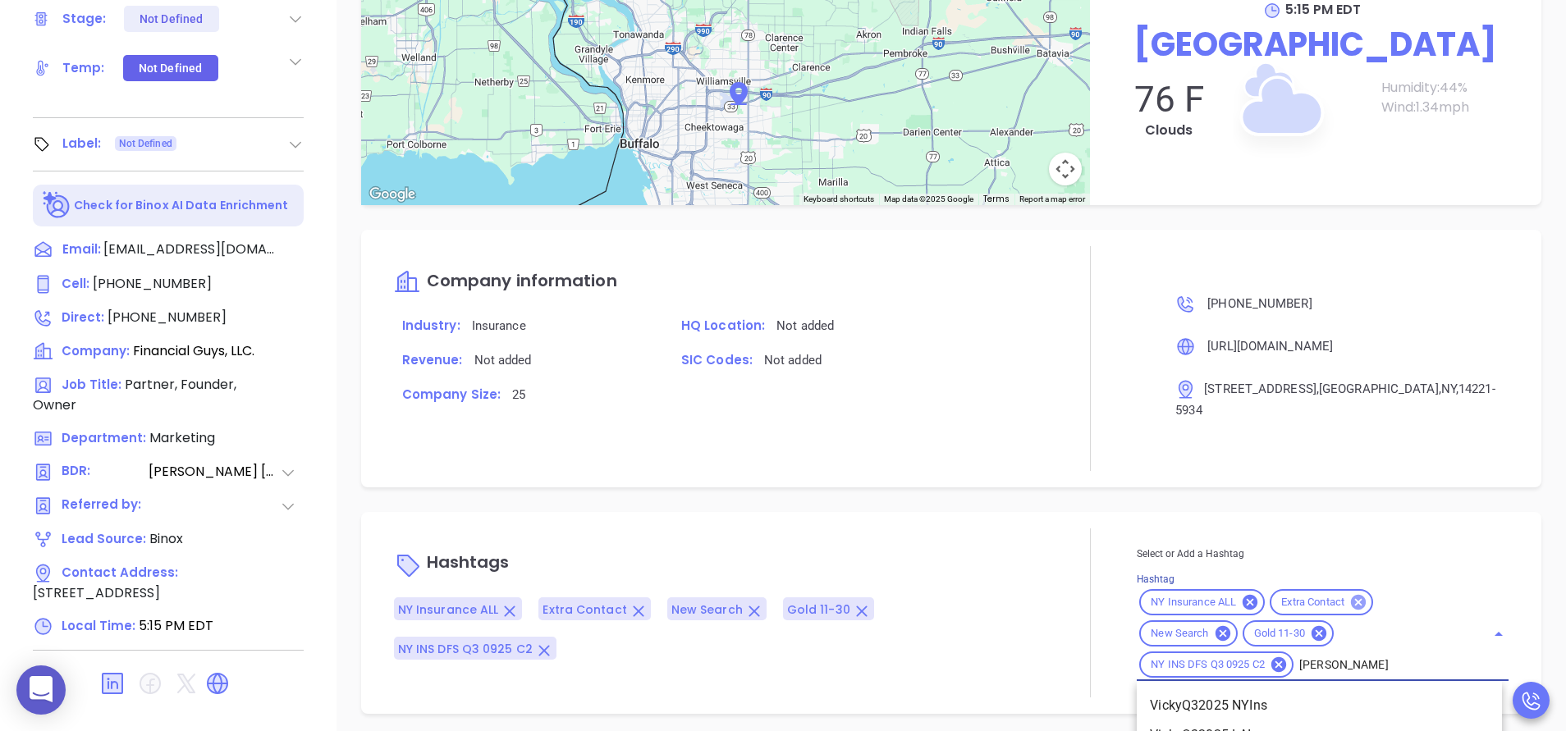
scroll to position [1404, 0]
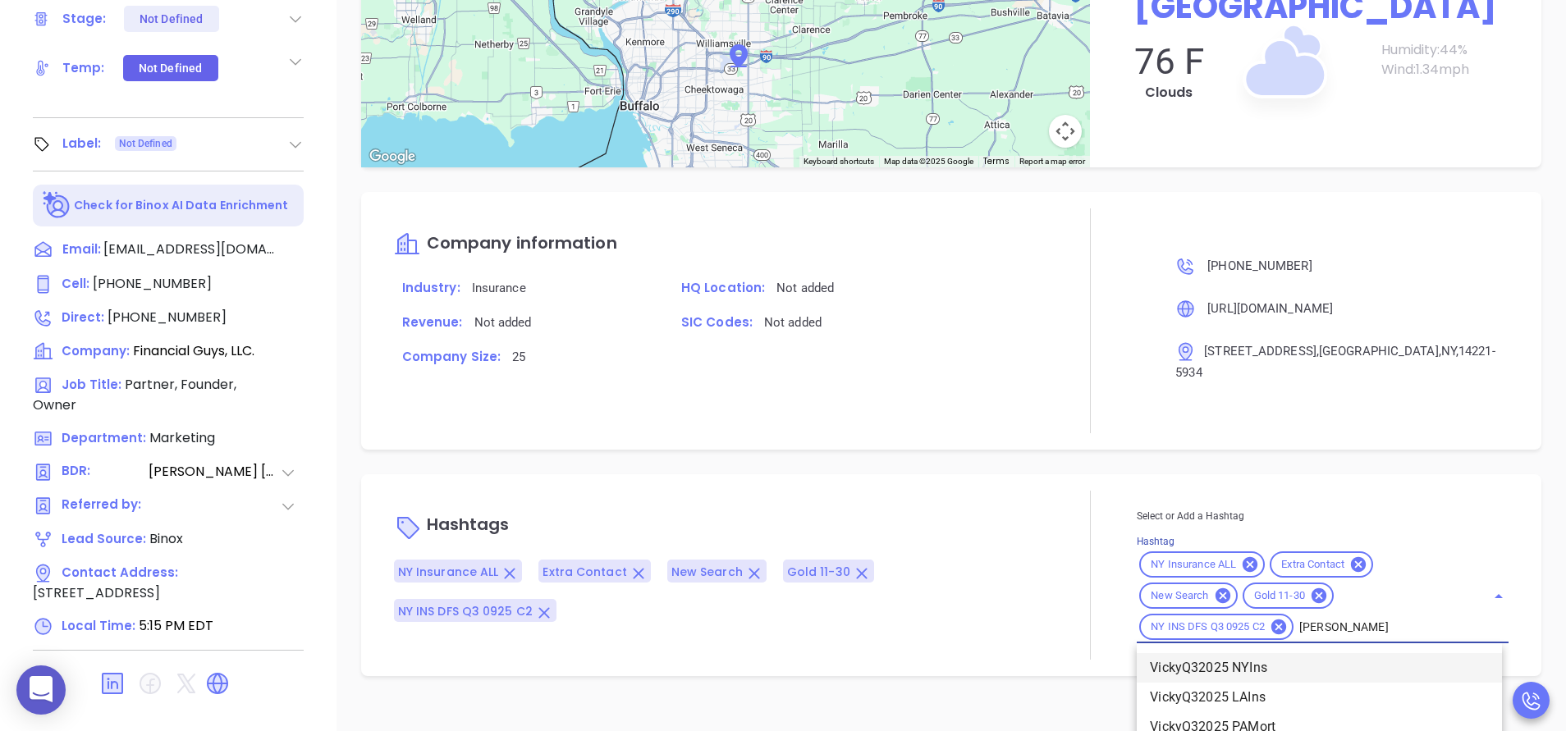
click at [1207, 653] on li "VickyQ32025 NYIns" at bounding box center [1319, 668] width 365 height 30
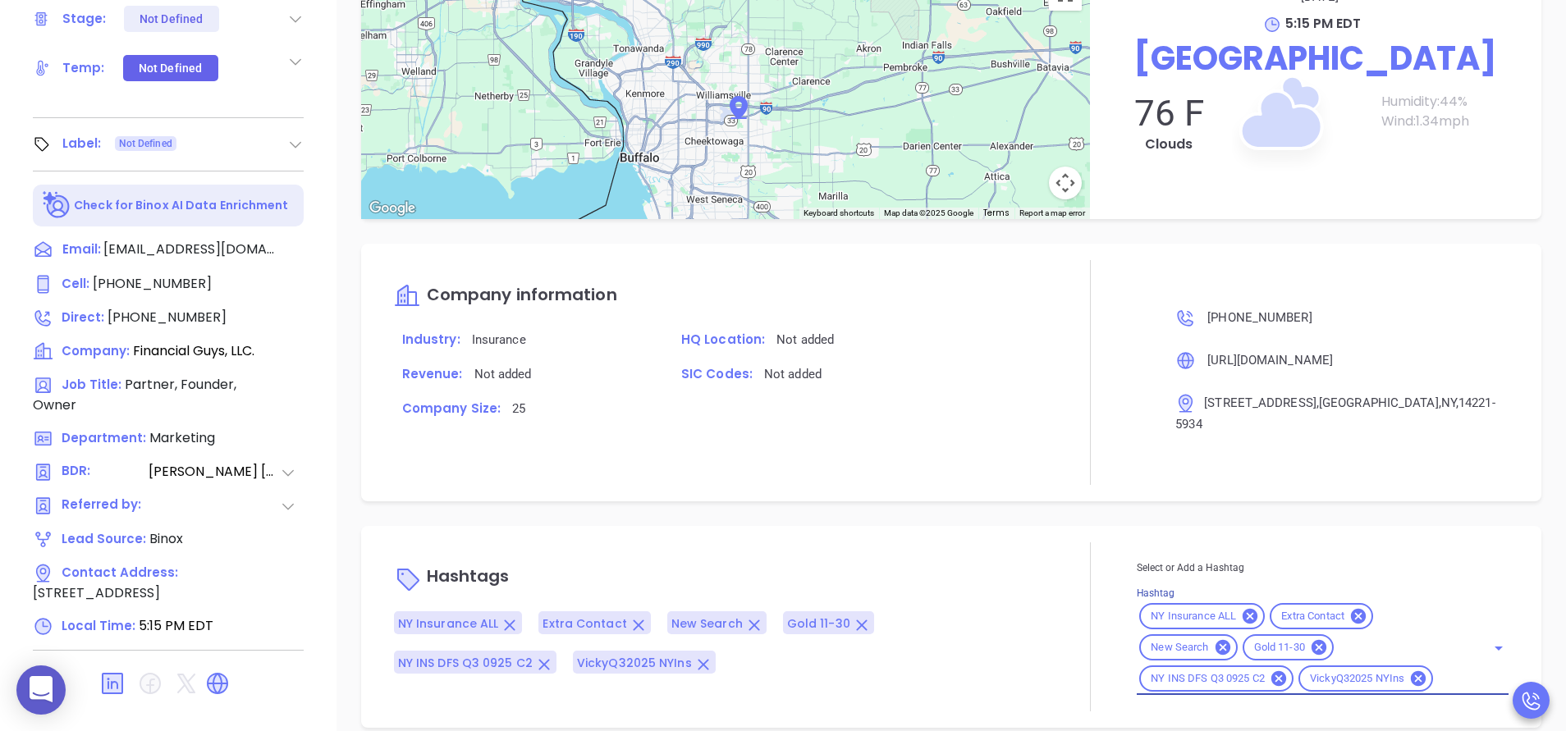
click at [1450, 647] on div "NY Insurance ALL Extra Contact New Search Gold 11-30 NY INS DFS Q3 0925 C2 Vick…" at bounding box center [1323, 648] width 372 height 94
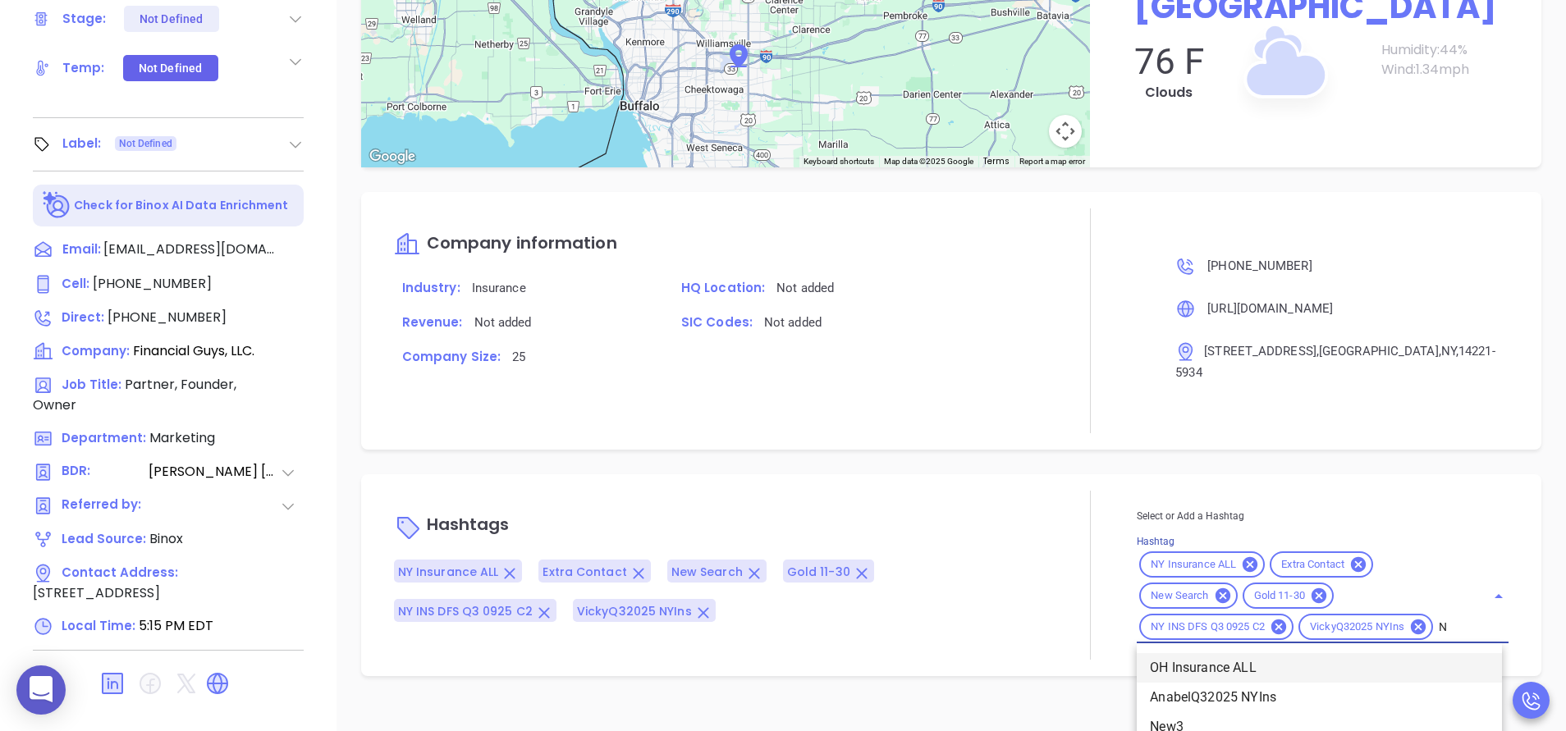
type input "NY"
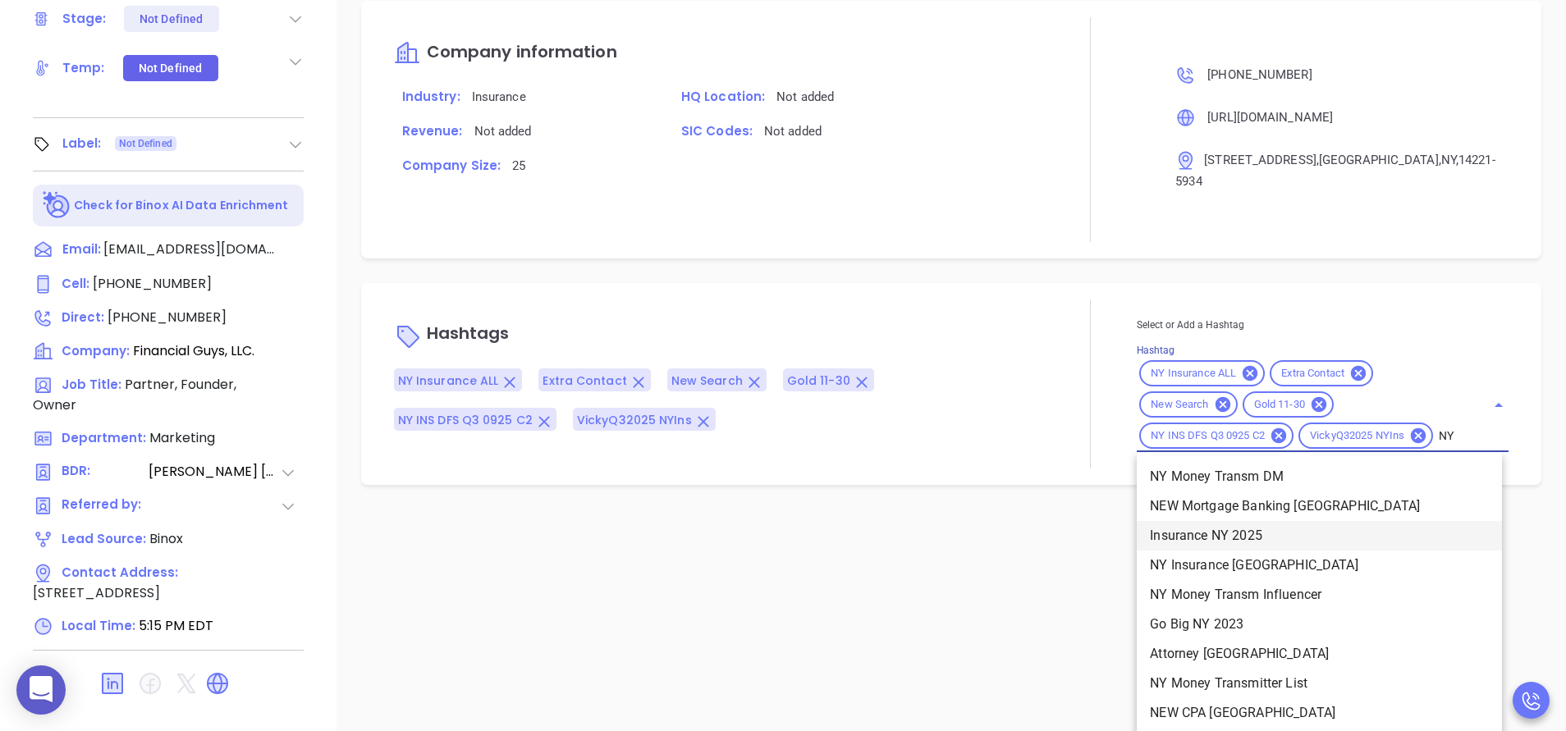
scroll to position [1600, 0]
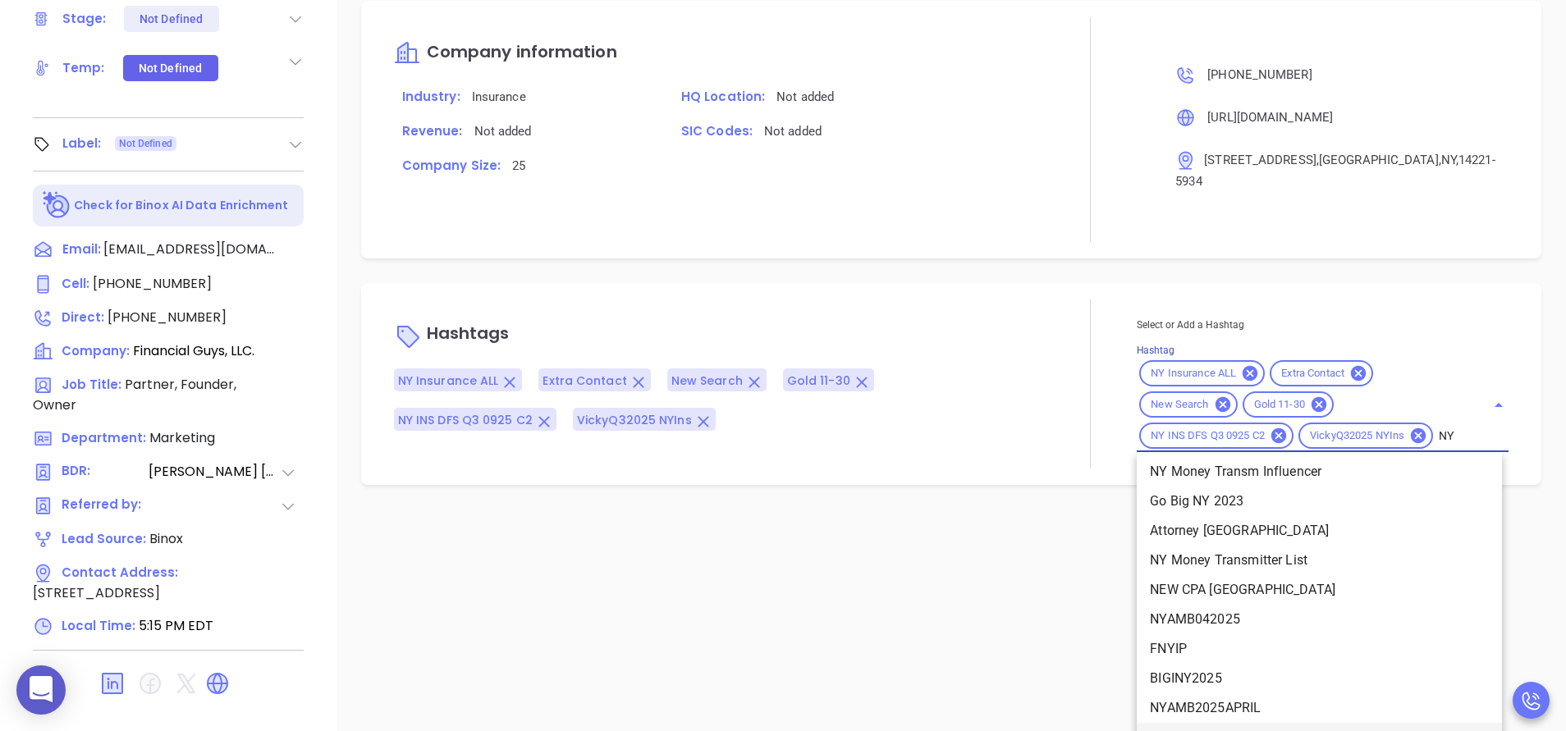
click at [1166, 723] on li "NY" at bounding box center [1319, 738] width 365 height 30
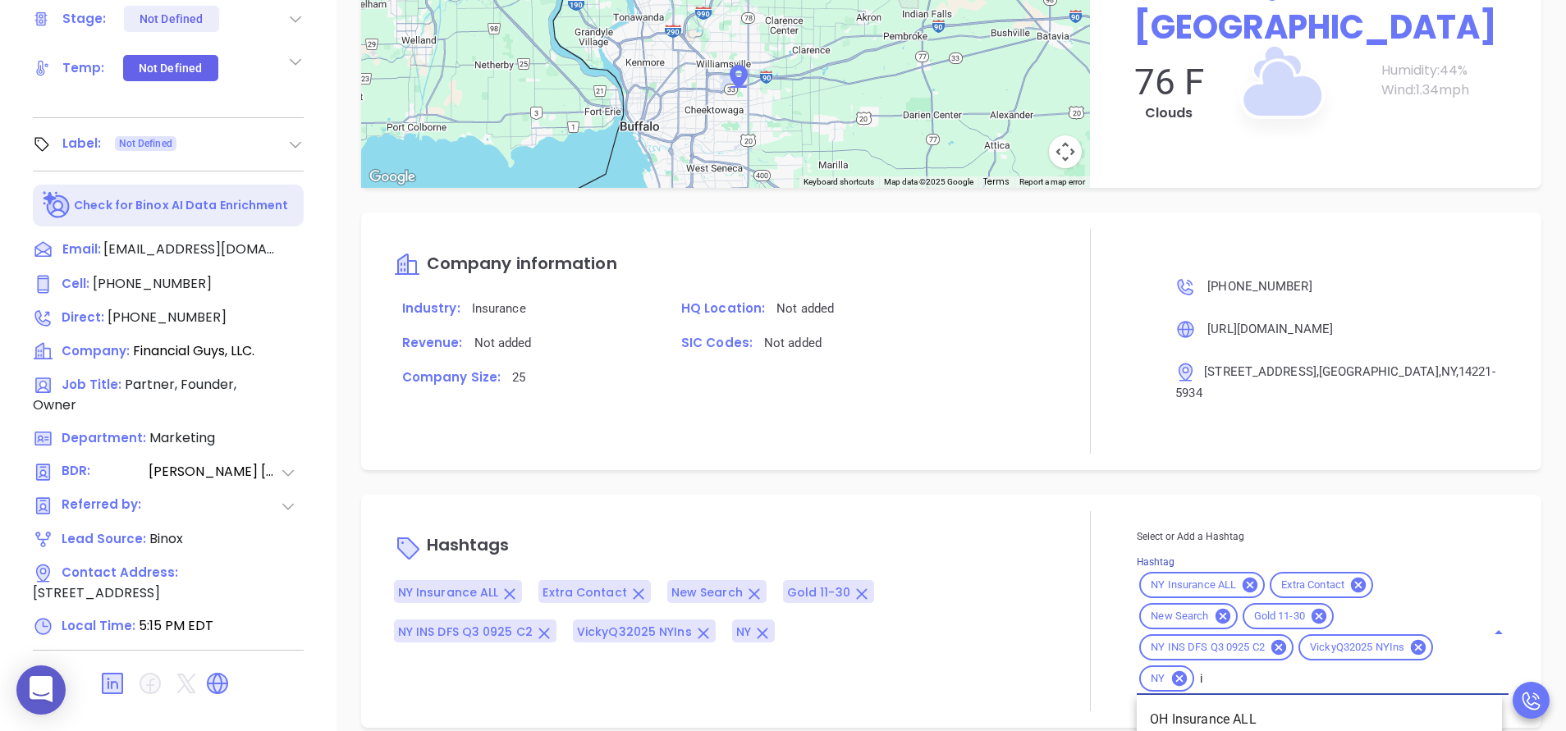
scroll to position [1595, 0]
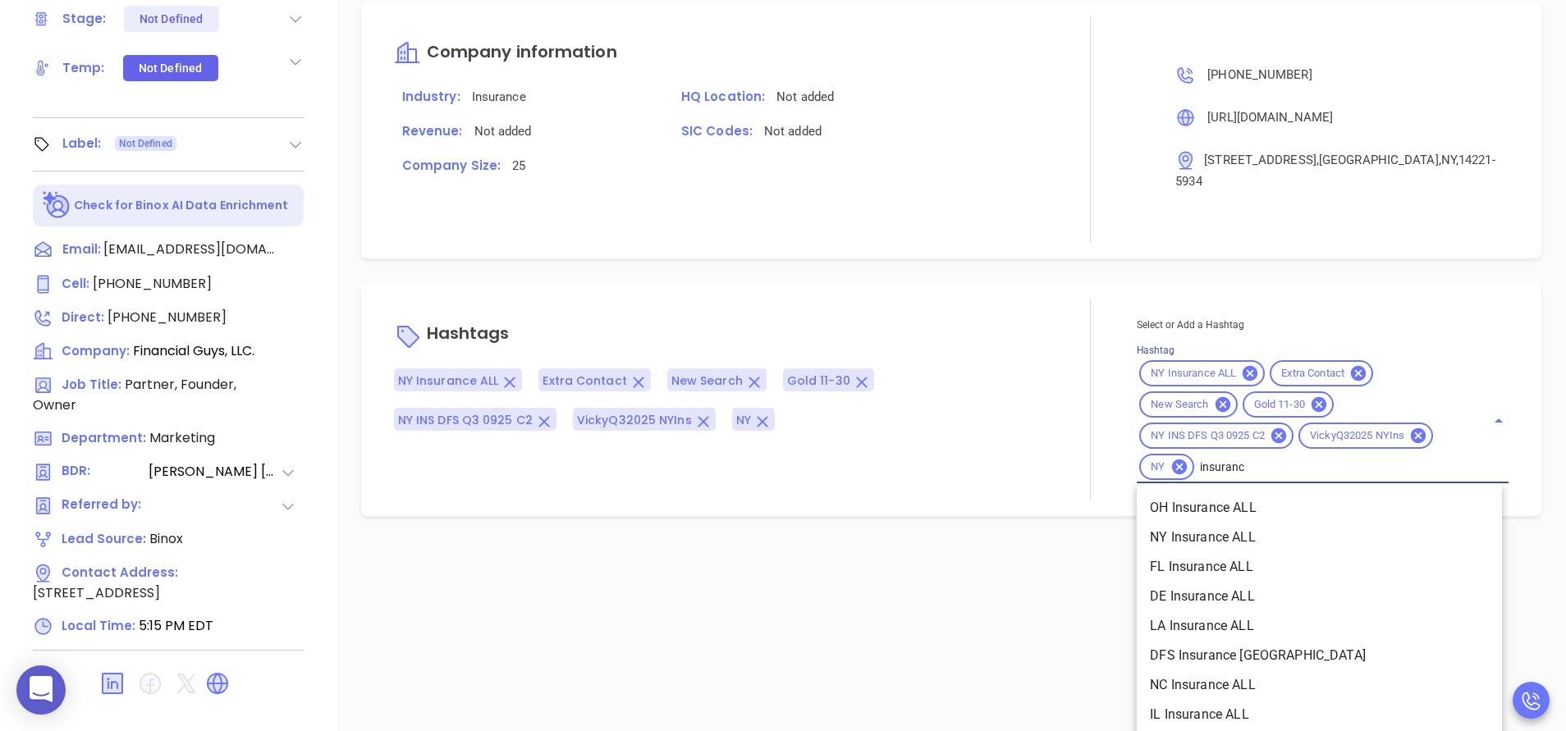
type input "insurance"
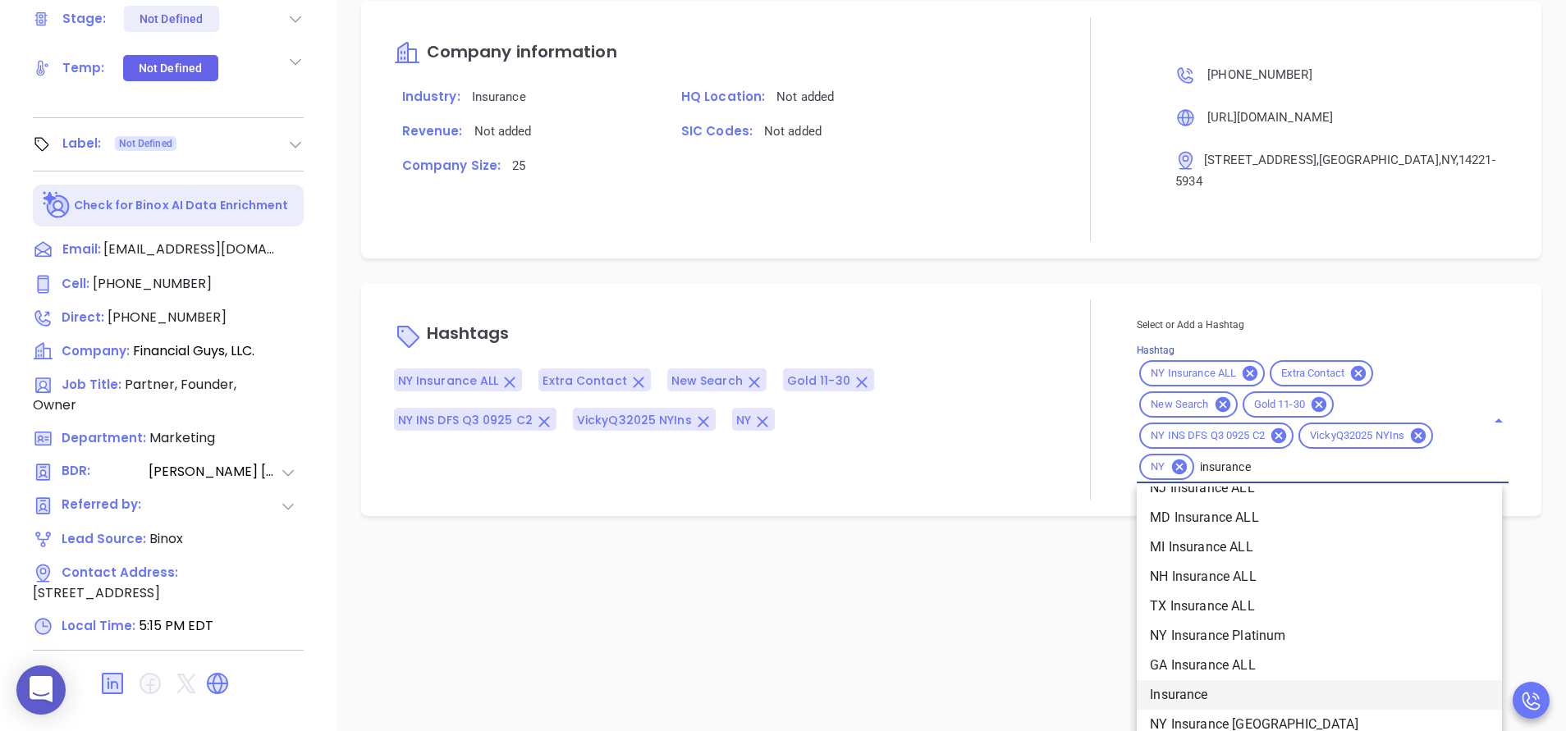
click at [1227, 680] on li "Insurance" at bounding box center [1319, 695] width 365 height 30
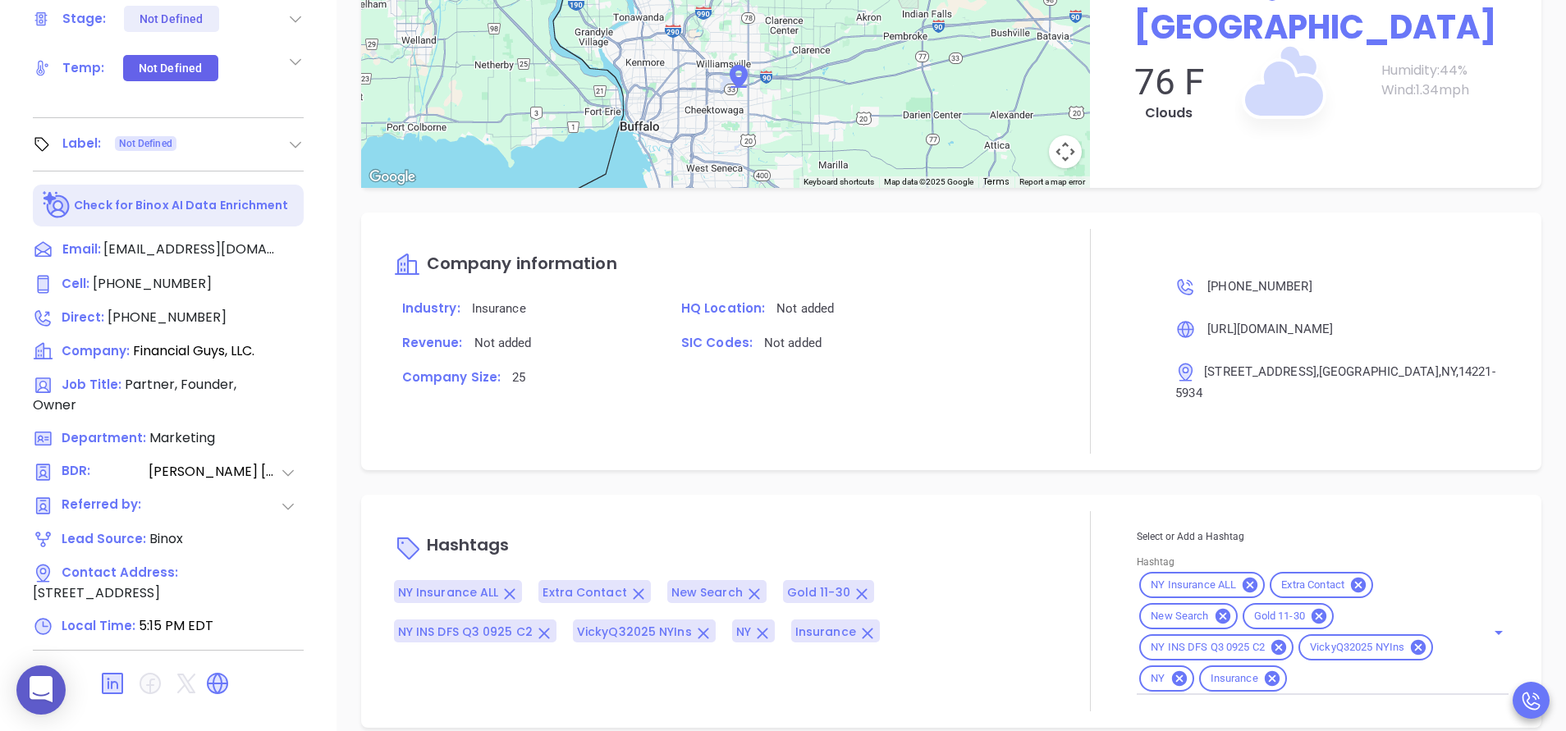
click at [1330, 652] on div "Select or Add a Hashtag Hashtag NY Insurance ALL Extra Contact New Search Gold …" at bounding box center [1323, 611] width 372 height 167
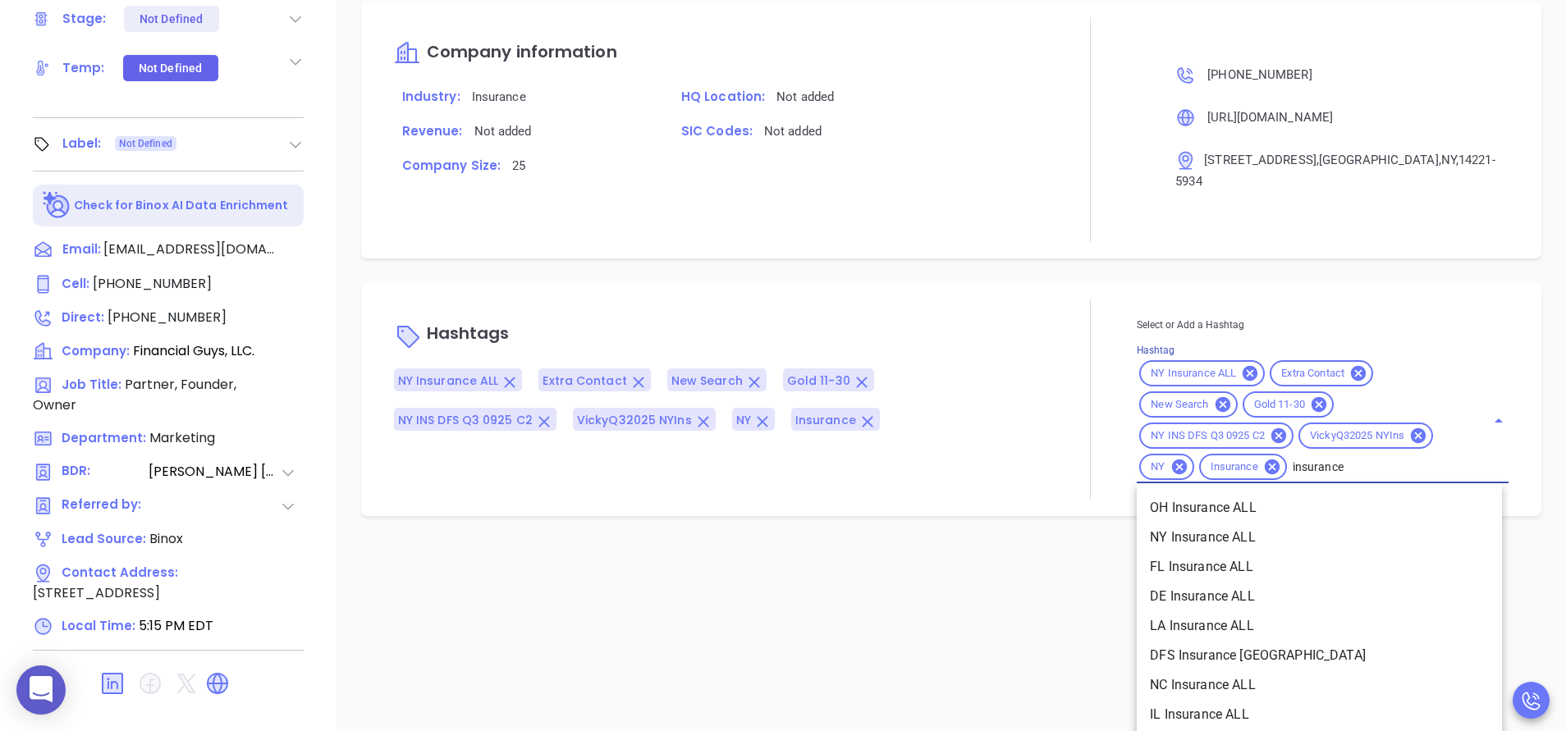
type input "insurance n"
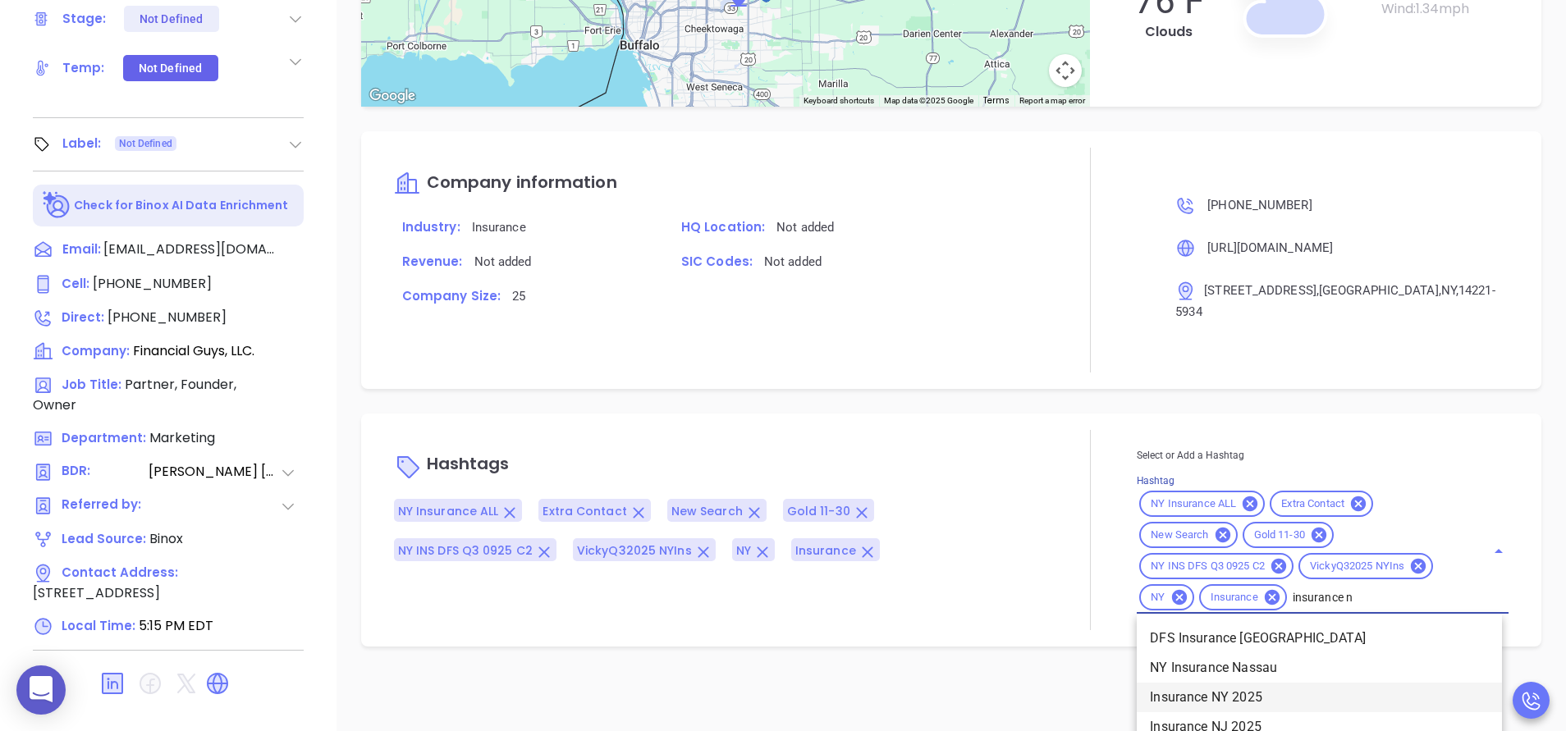
click at [1256, 683] on li "Insurance NY 2025" at bounding box center [1319, 698] width 365 height 30
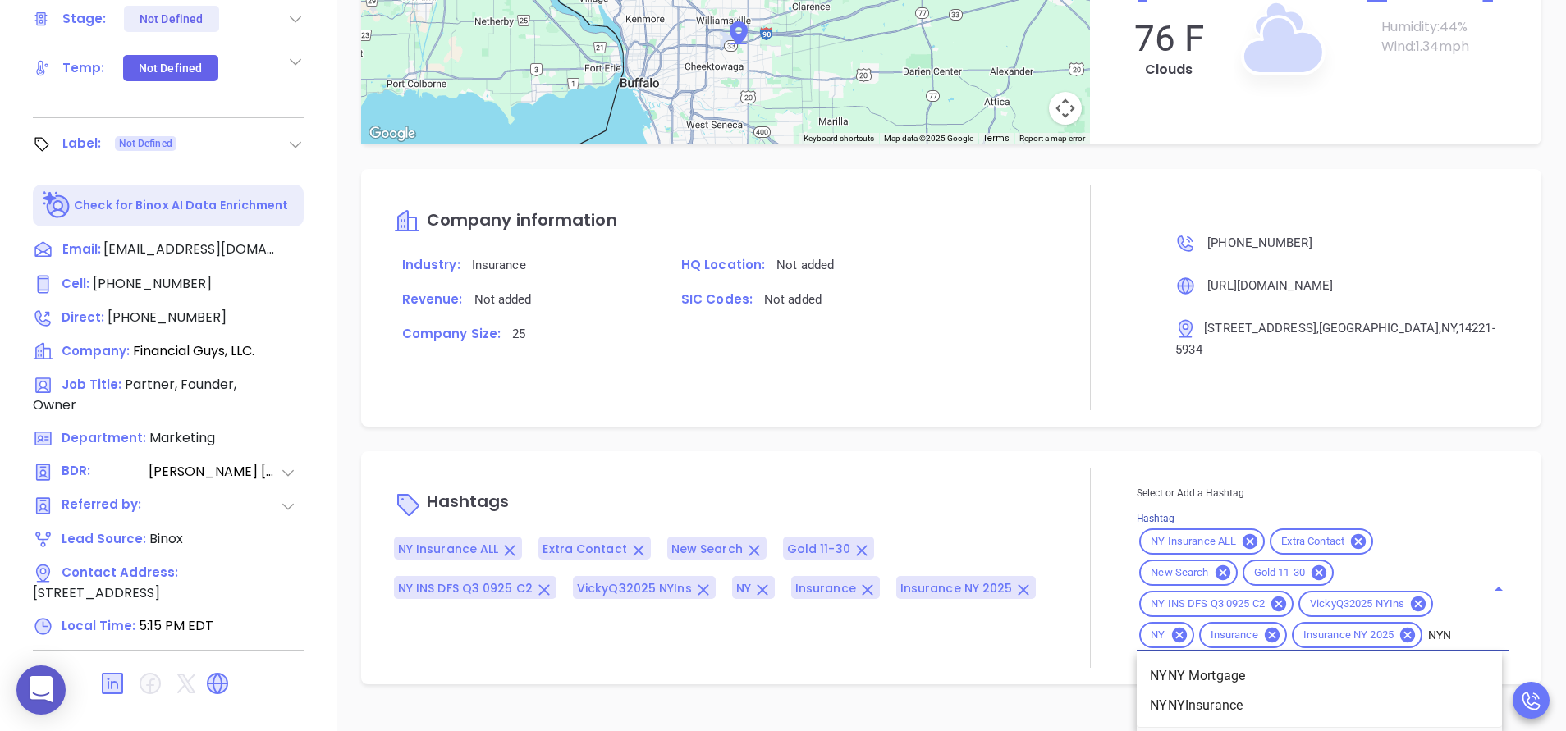
scroll to position [1406, 0]
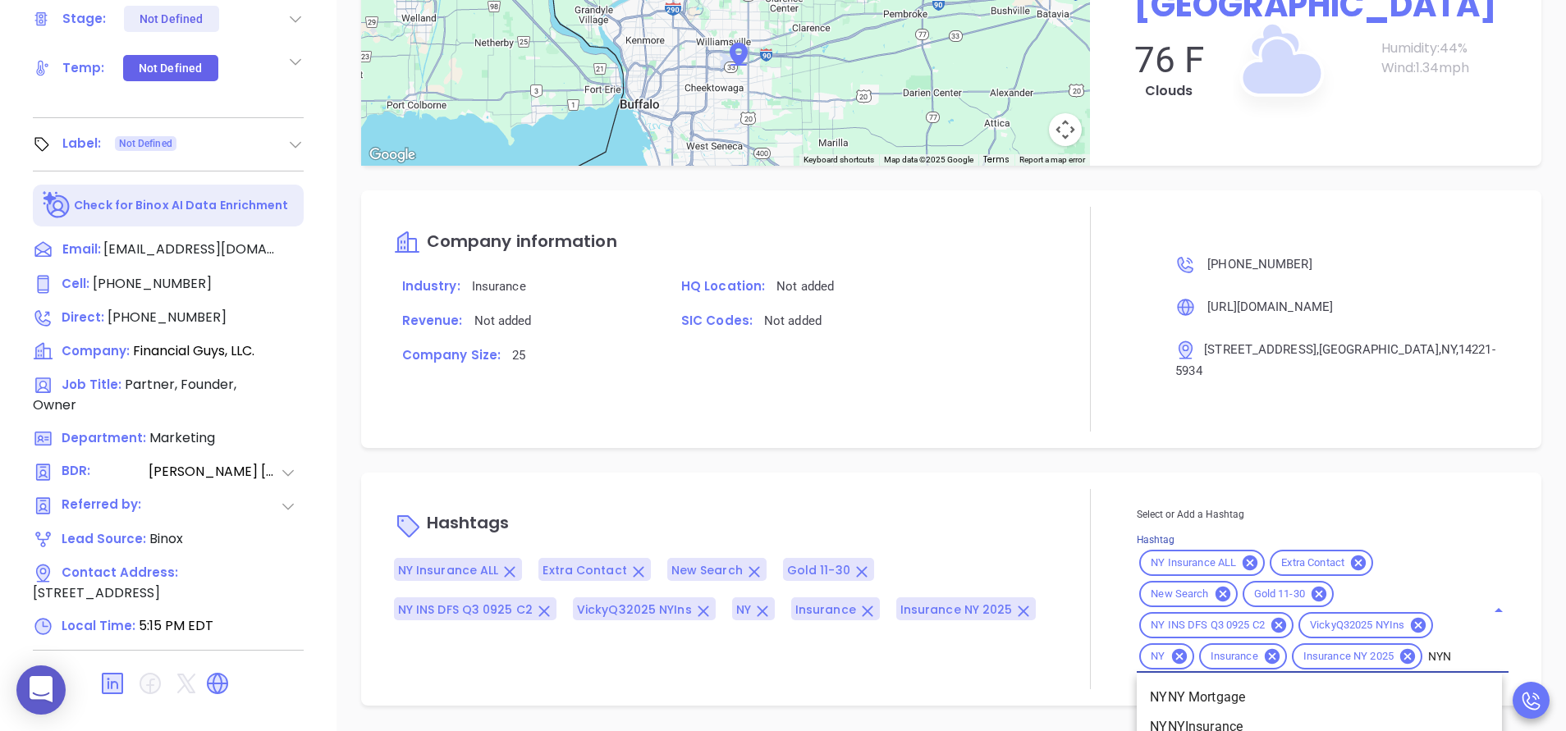
type input "NYNY"
click at [1158, 712] on li "NYNYInsurance" at bounding box center [1319, 727] width 365 height 30
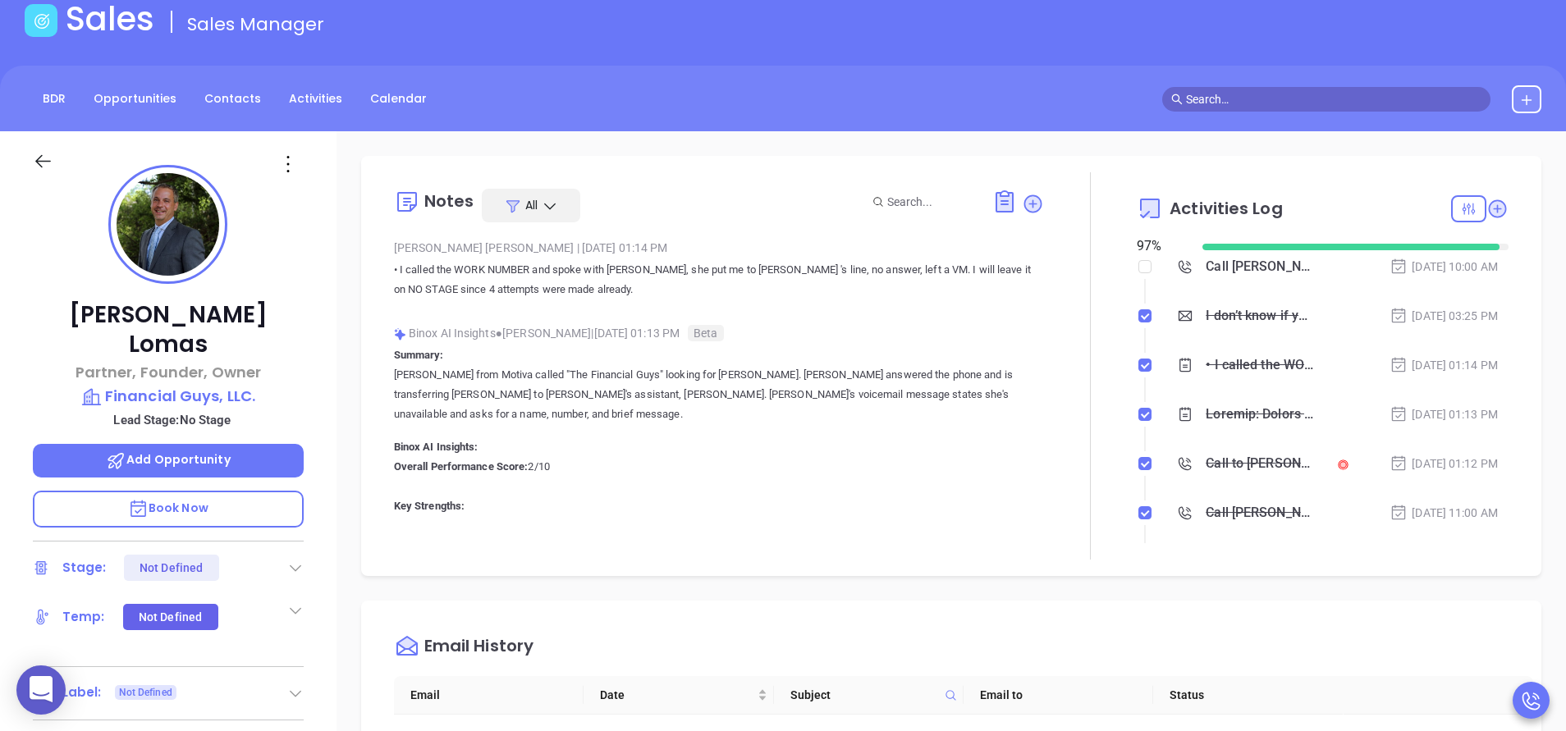
scroll to position [0, 0]
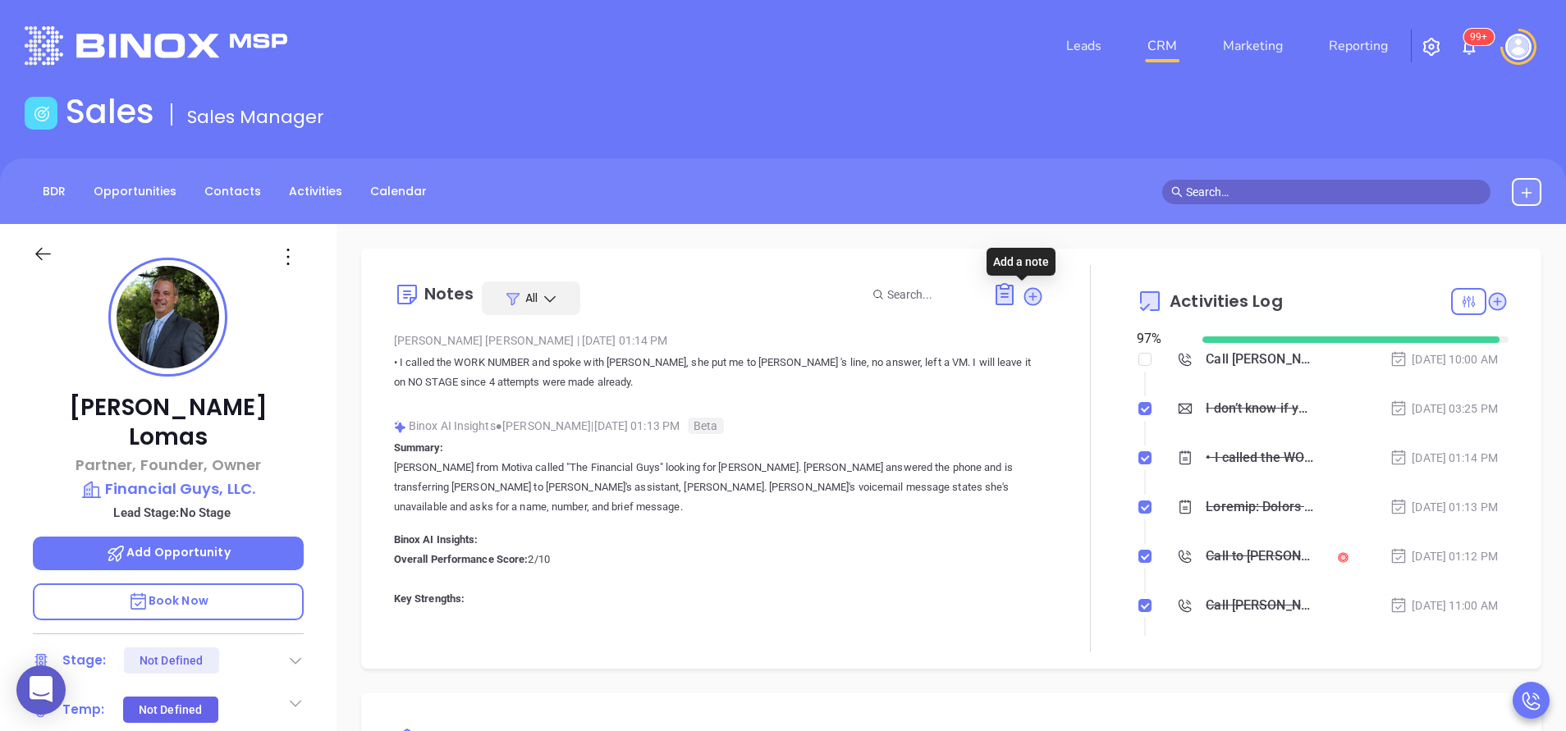
drag, startPoint x: 1024, startPoint y: 299, endPoint x: 1041, endPoint y: 322, distance: 28.2
click at [1024, 299] on icon at bounding box center [1032, 296] width 16 height 16
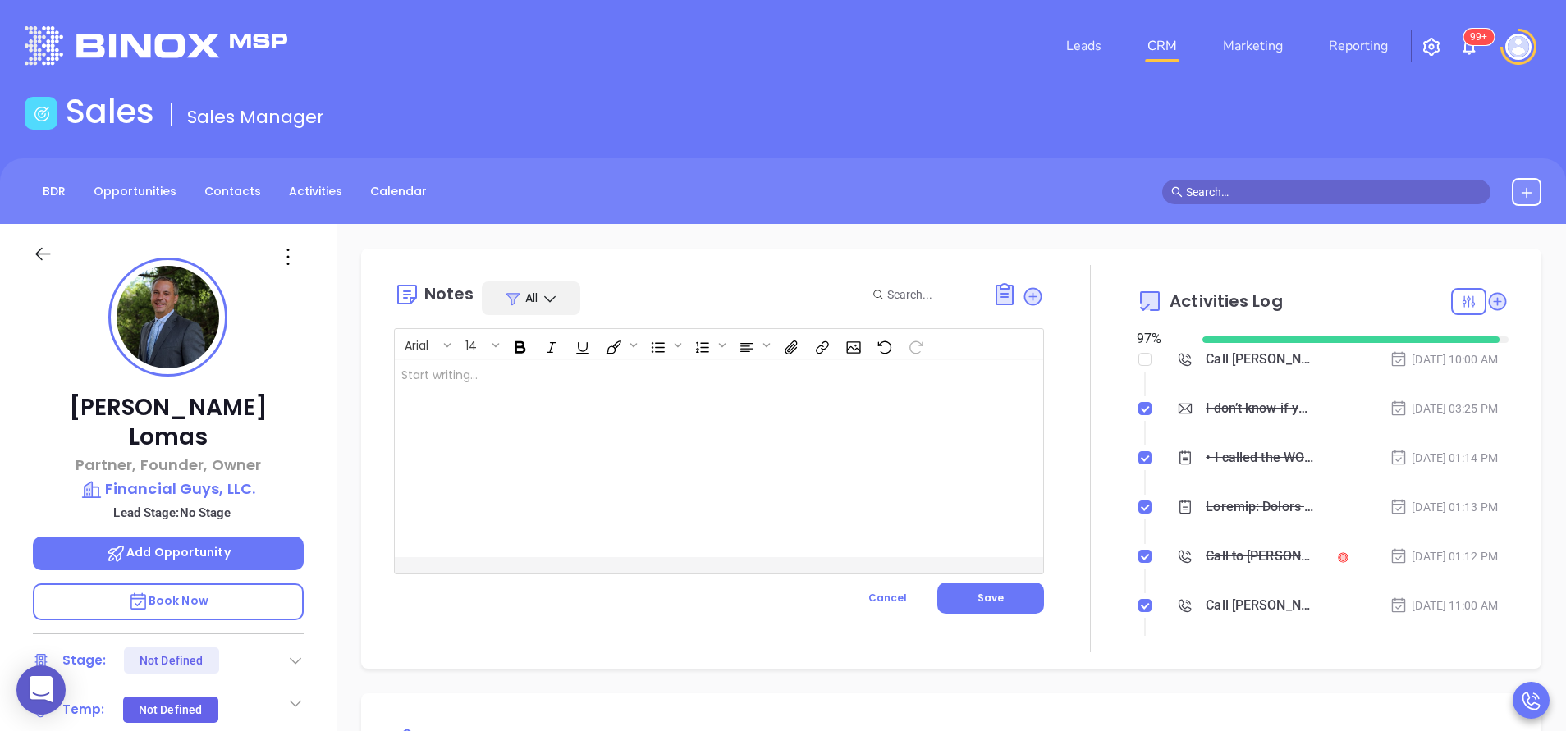
click at [761, 414] on div at bounding box center [696, 458] width 603 height 197
click at [989, 592] on span "Save" at bounding box center [990, 598] width 26 height 14
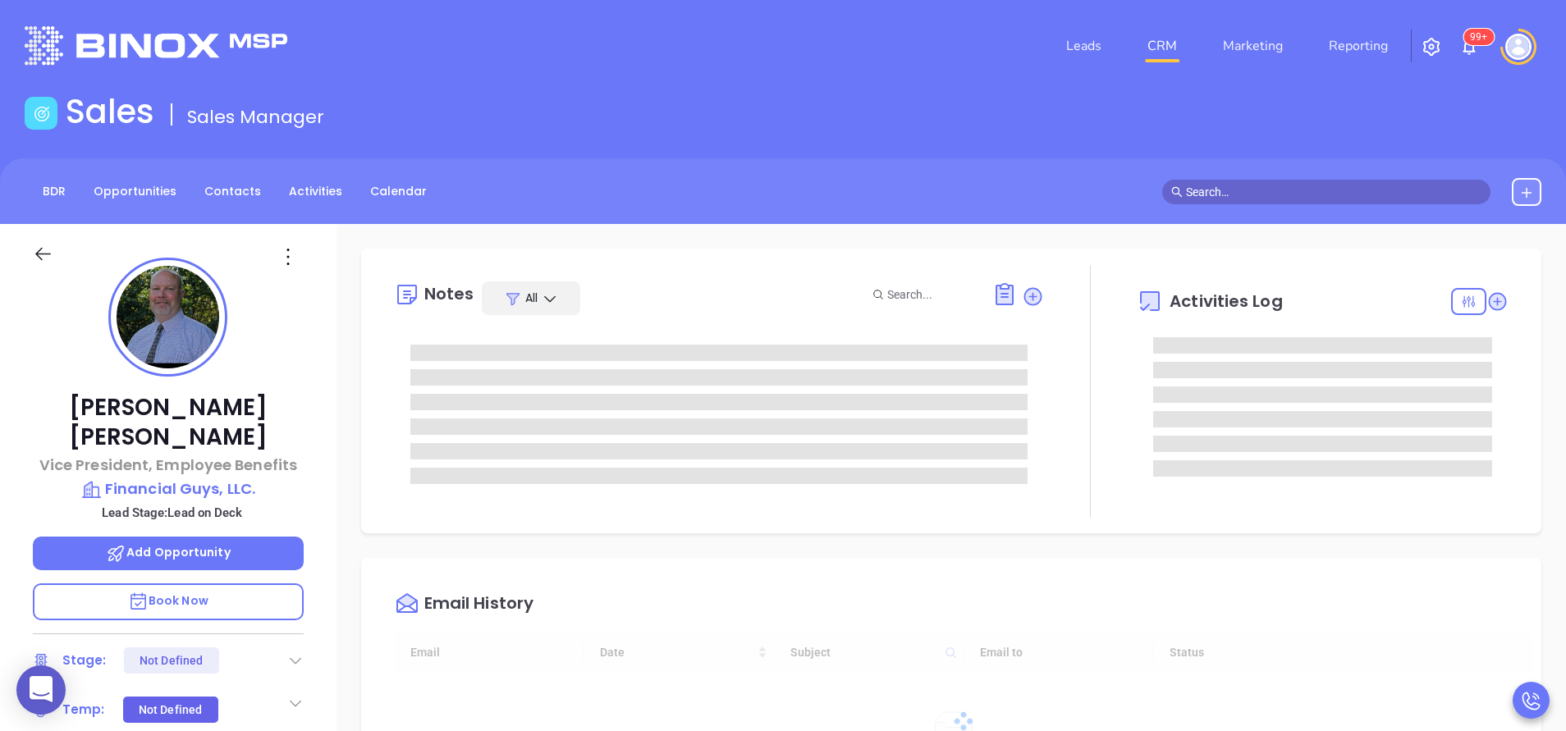
type input "[DATE]"
type input "[PERSON_NAME]"
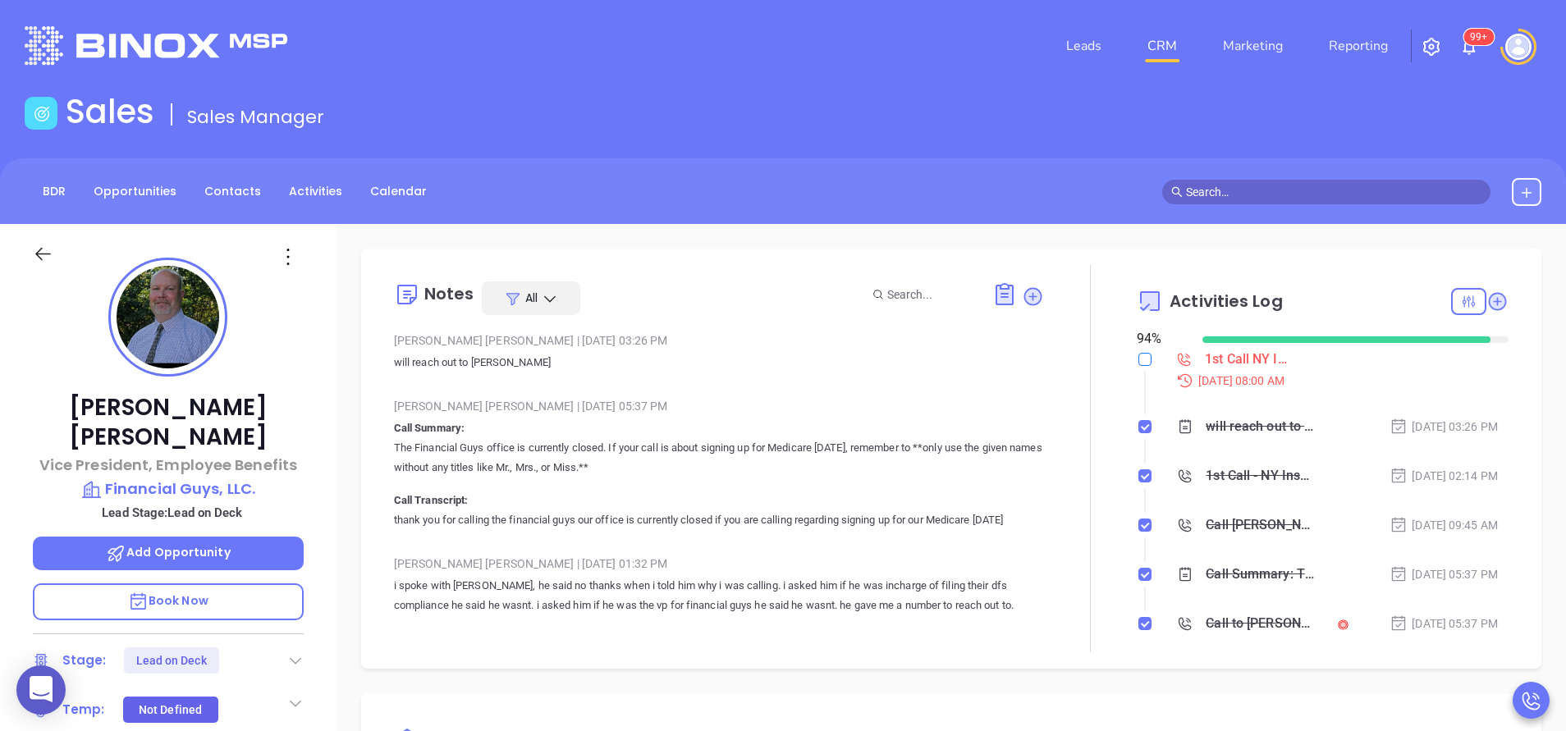
click at [1138, 360] on input "checkbox" at bounding box center [1144, 359] width 13 height 13
checkbox input "true"
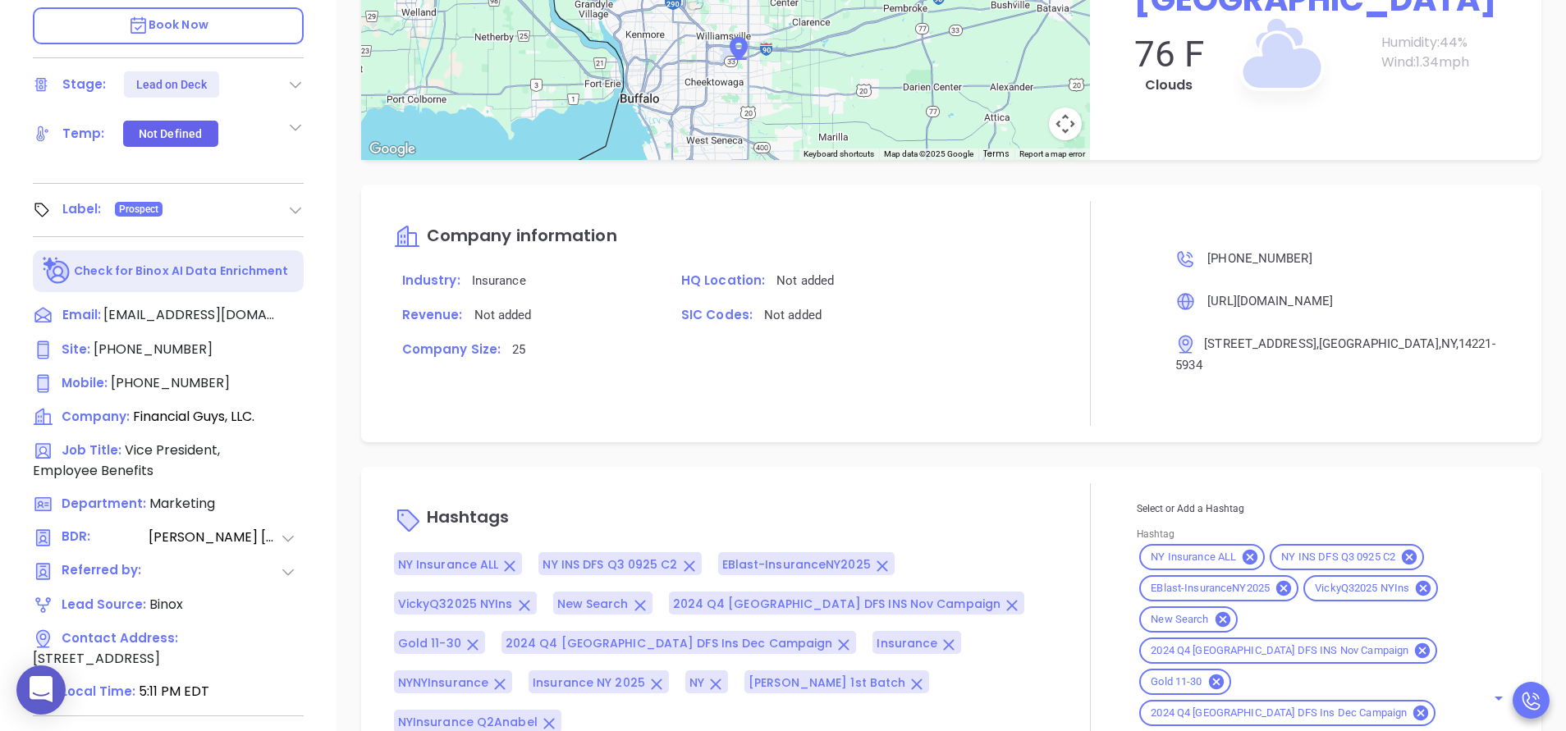
scroll to position [642, 0]
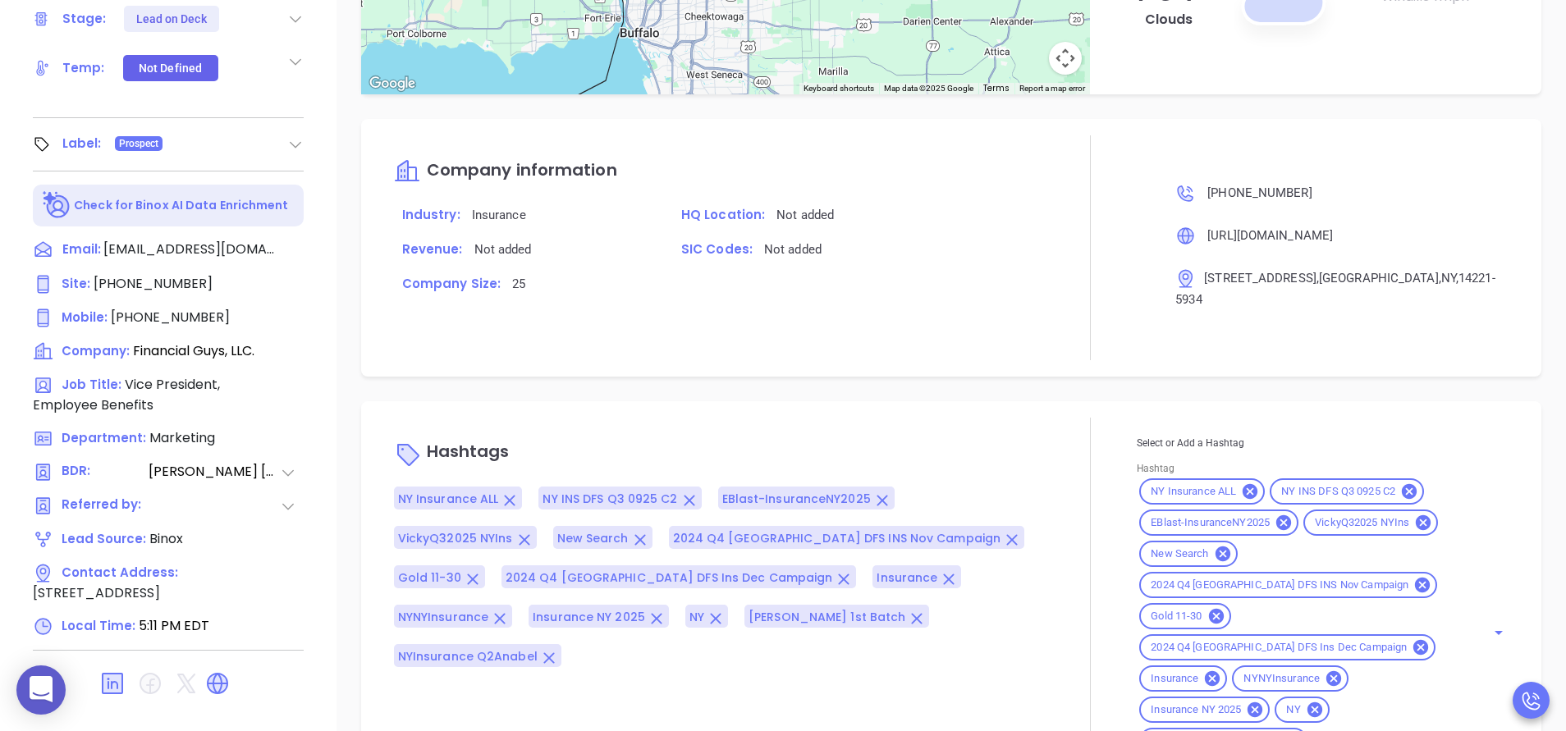
click at [327, 159] on div "Brian Janak Vice President, Employee Benefits Financial Guys, LLC. Lead Stage: …" at bounding box center [168, 39] width 336 height 914
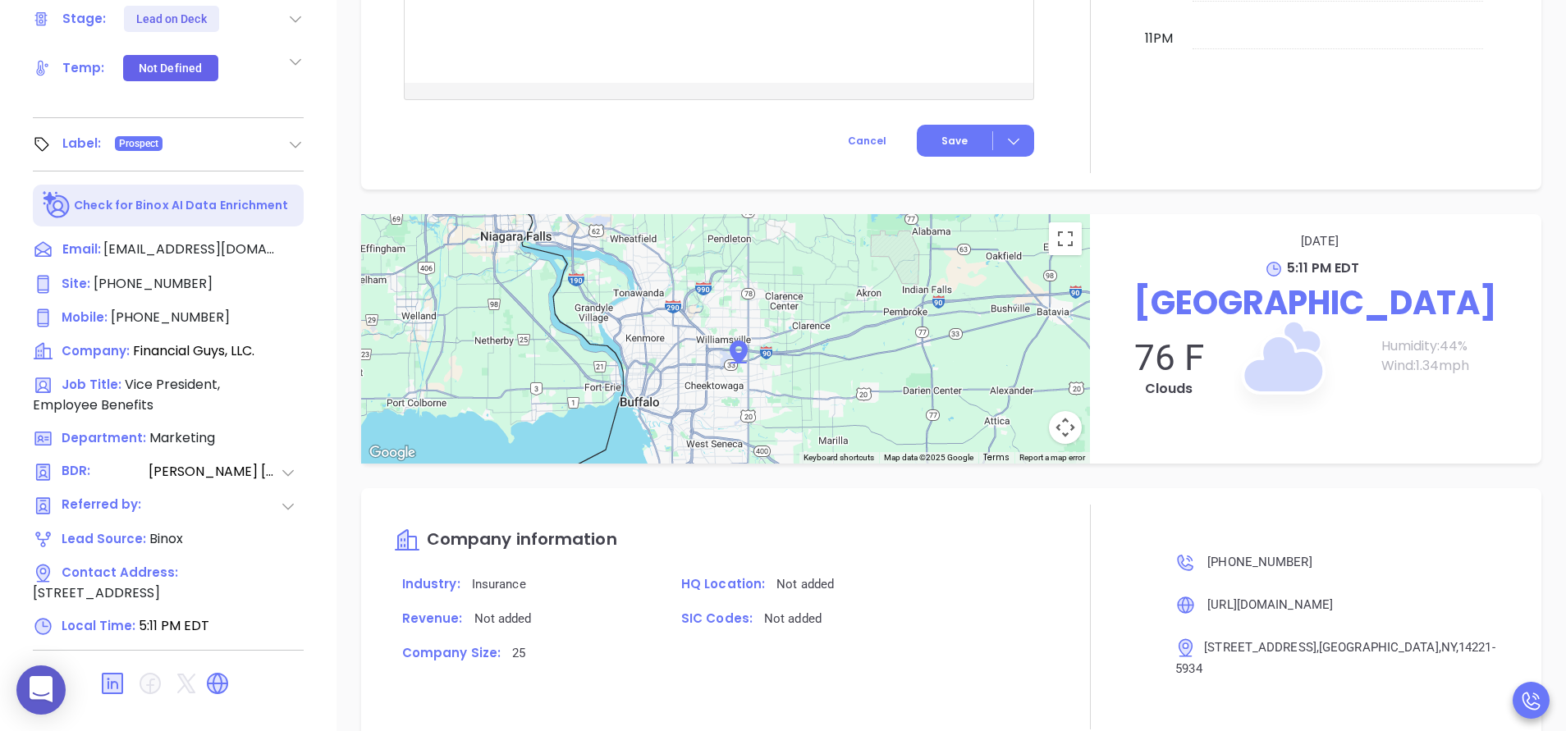
scroll to position [1477, 0]
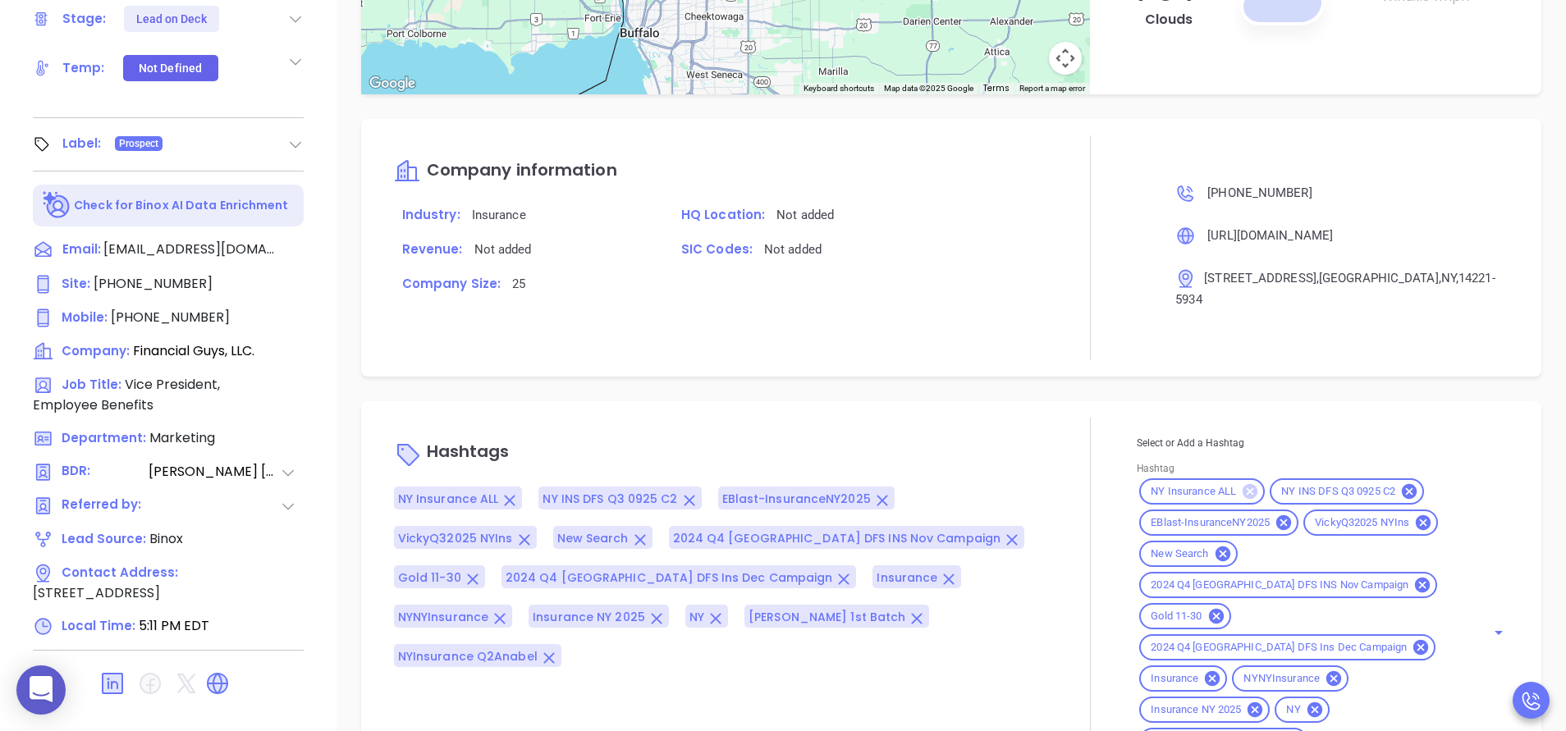
click at [1242, 484] on icon at bounding box center [1249, 491] width 15 height 15
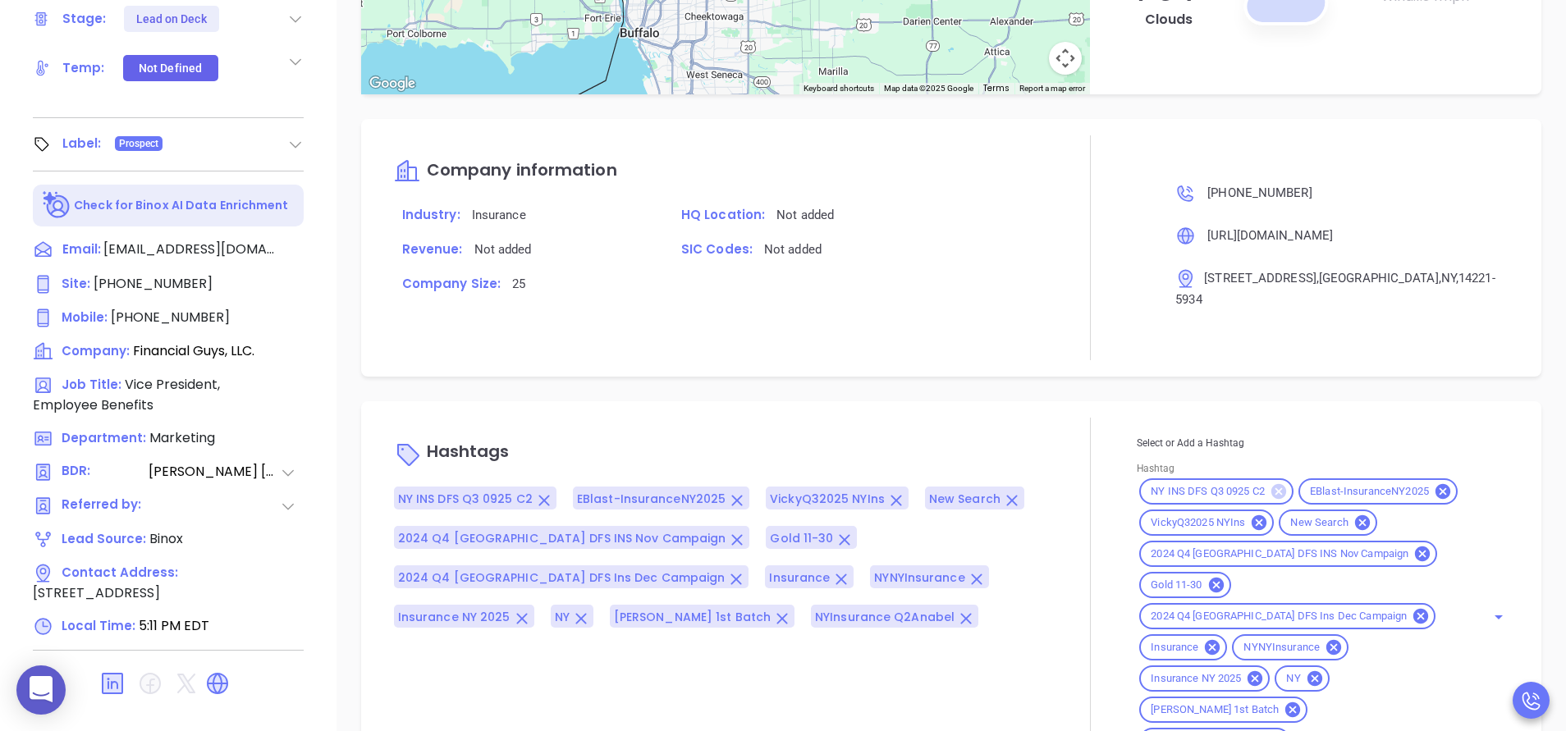
click at [1271, 484] on icon at bounding box center [1278, 491] width 15 height 15
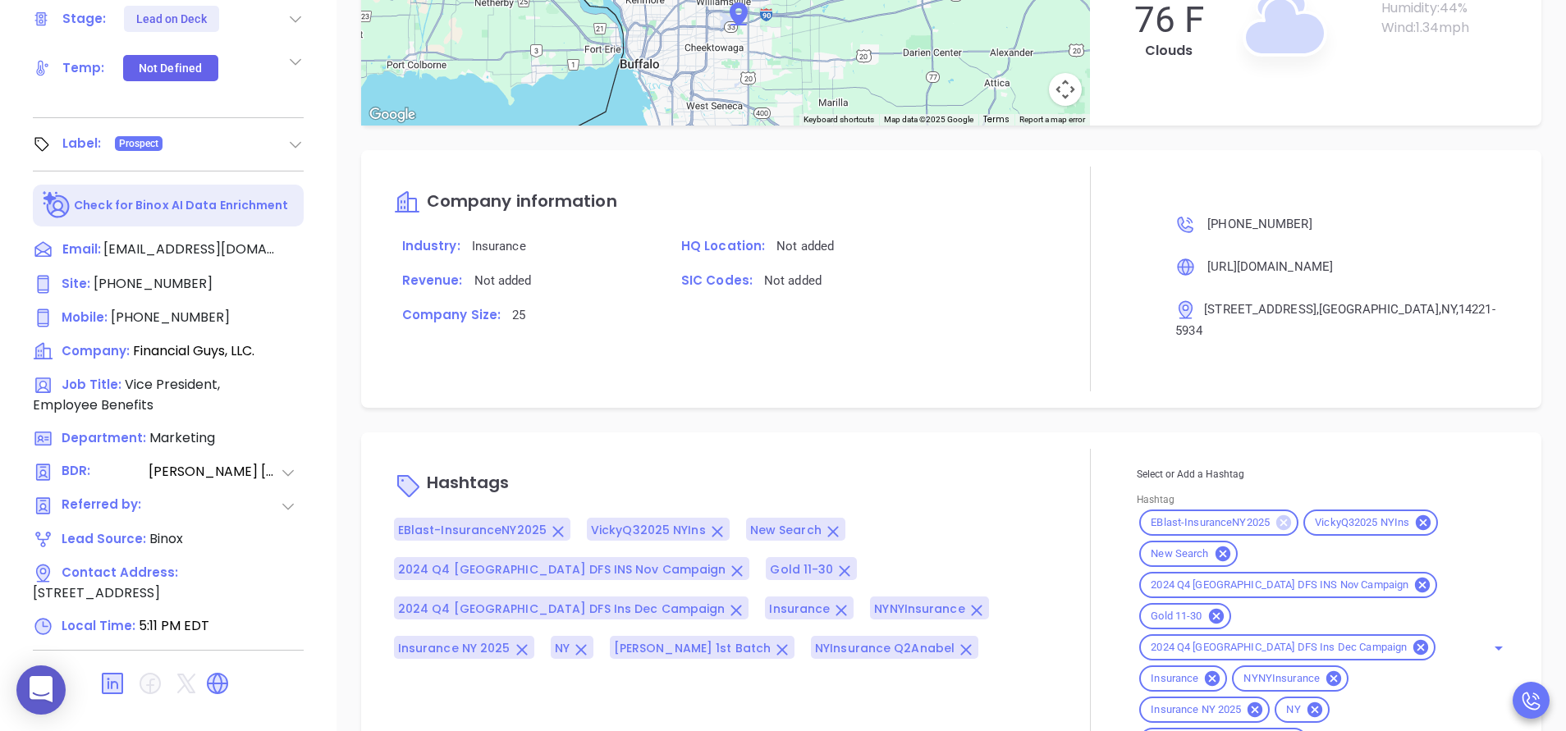
click at [1276, 515] on icon at bounding box center [1283, 522] width 15 height 15
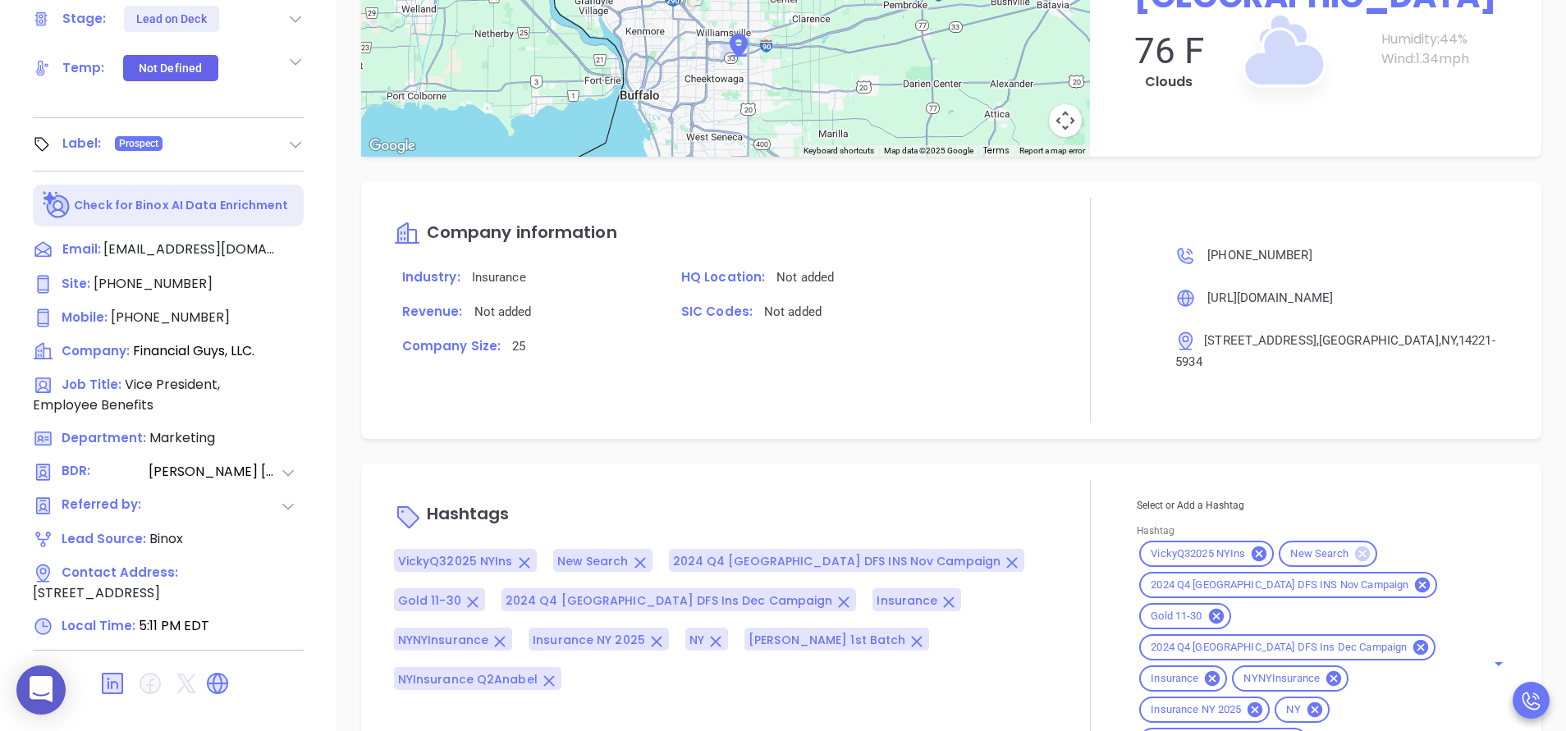
click at [1355, 547] on icon at bounding box center [1362, 554] width 15 height 15
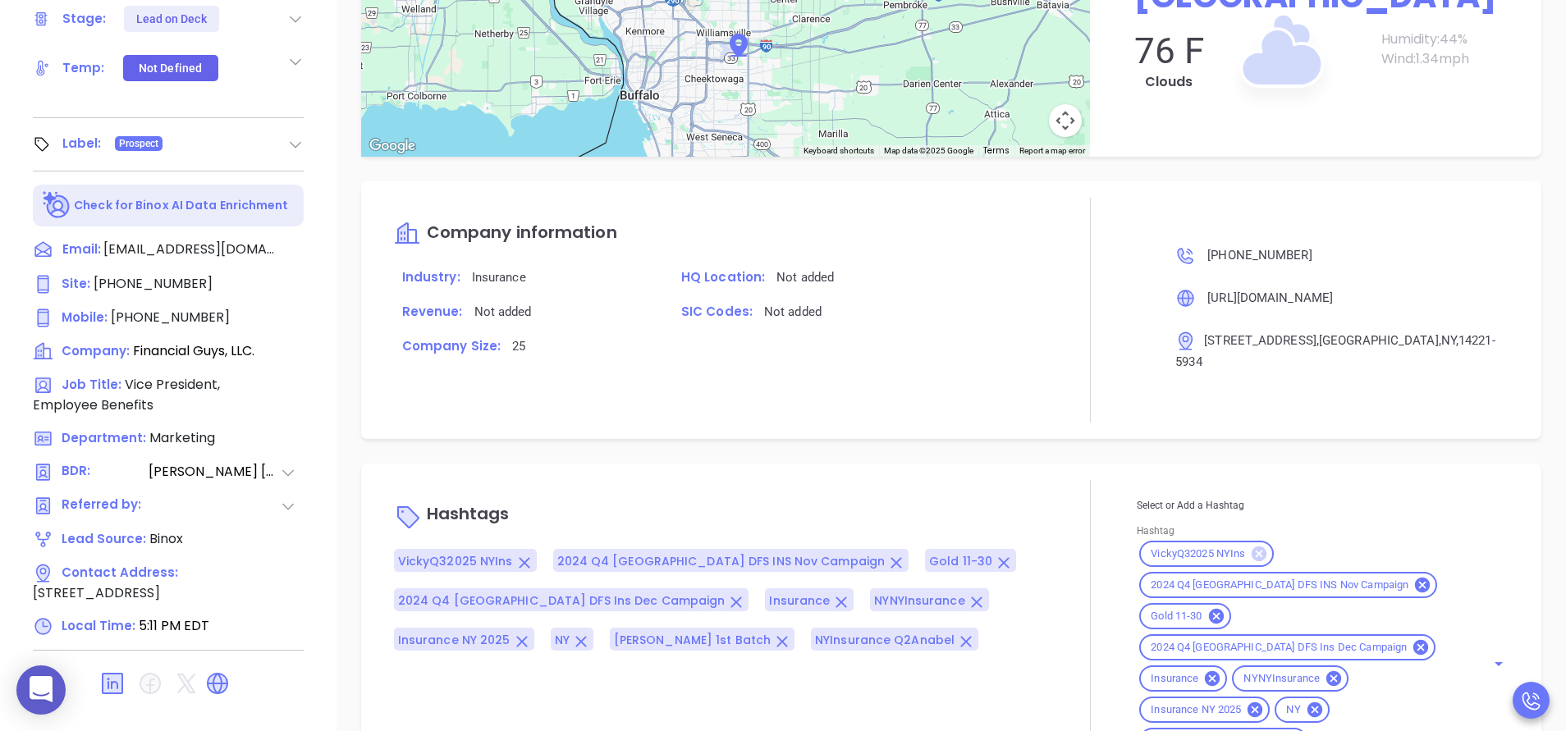
click at [1251, 547] on icon at bounding box center [1258, 554] width 15 height 15
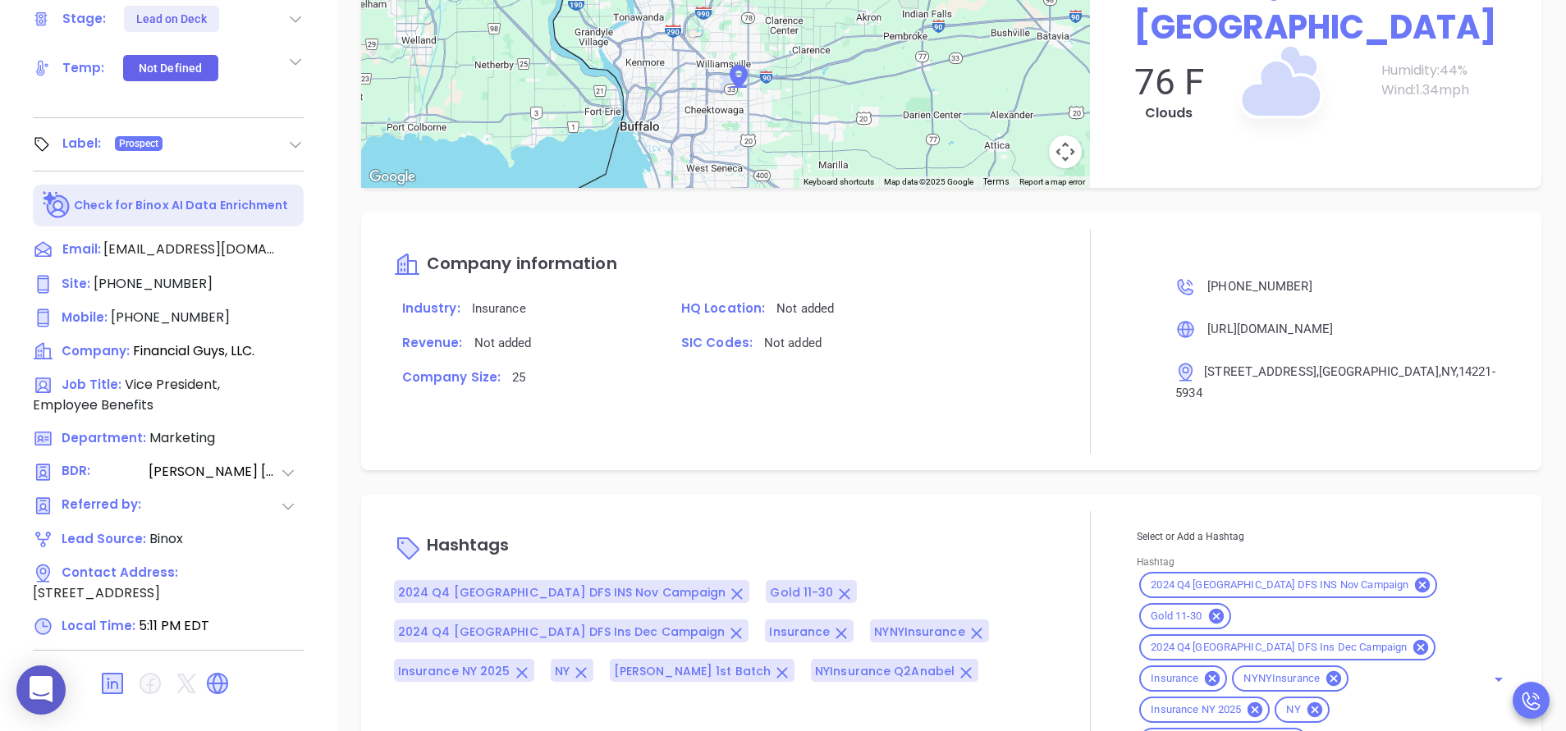
click at [1342, 569] on div "2024 Q4 NY DFS INS Nov Campaign Gold 11-30 2024 Q4 NY DFS Ins Dec Campaign Insu…" at bounding box center [1323, 678] width 372 height 219
click at [1415, 578] on icon at bounding box center [1422, 585] width 15 height 15
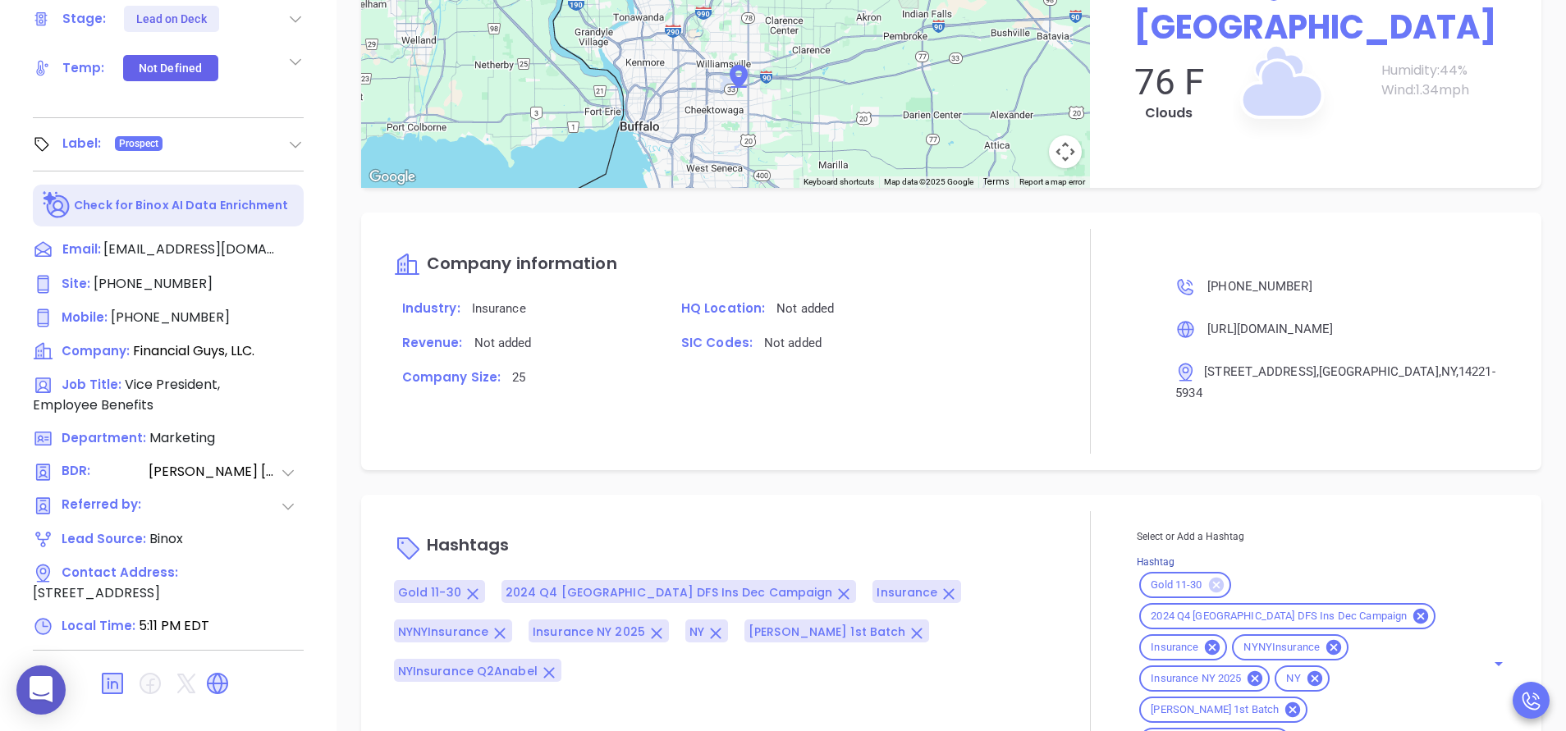
click at [1210, 578] on icon at bounding box center [1215, 585] width 15 height 15
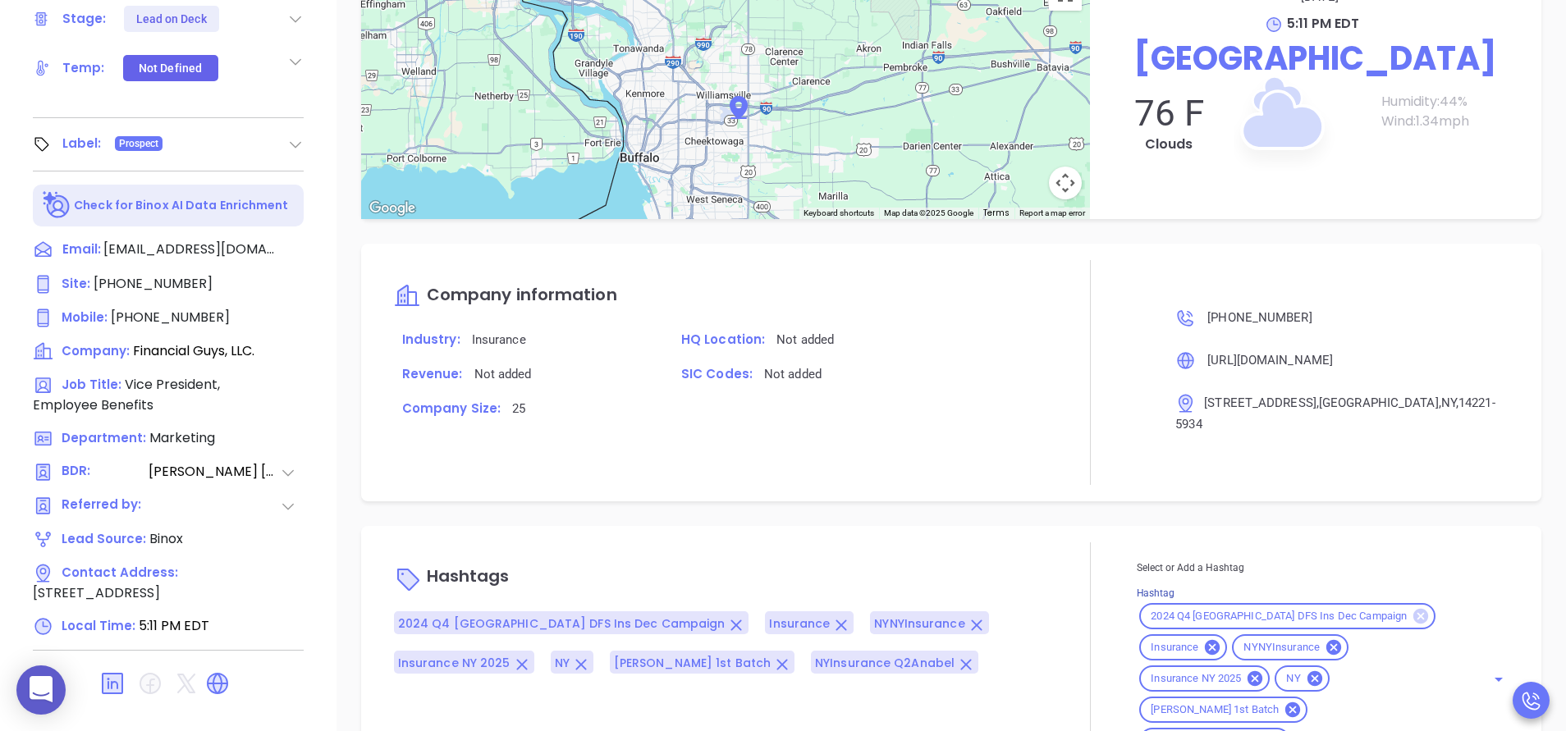
click at [1413, 609] on icon at bounding box center [1420, 616] width 15 height 15
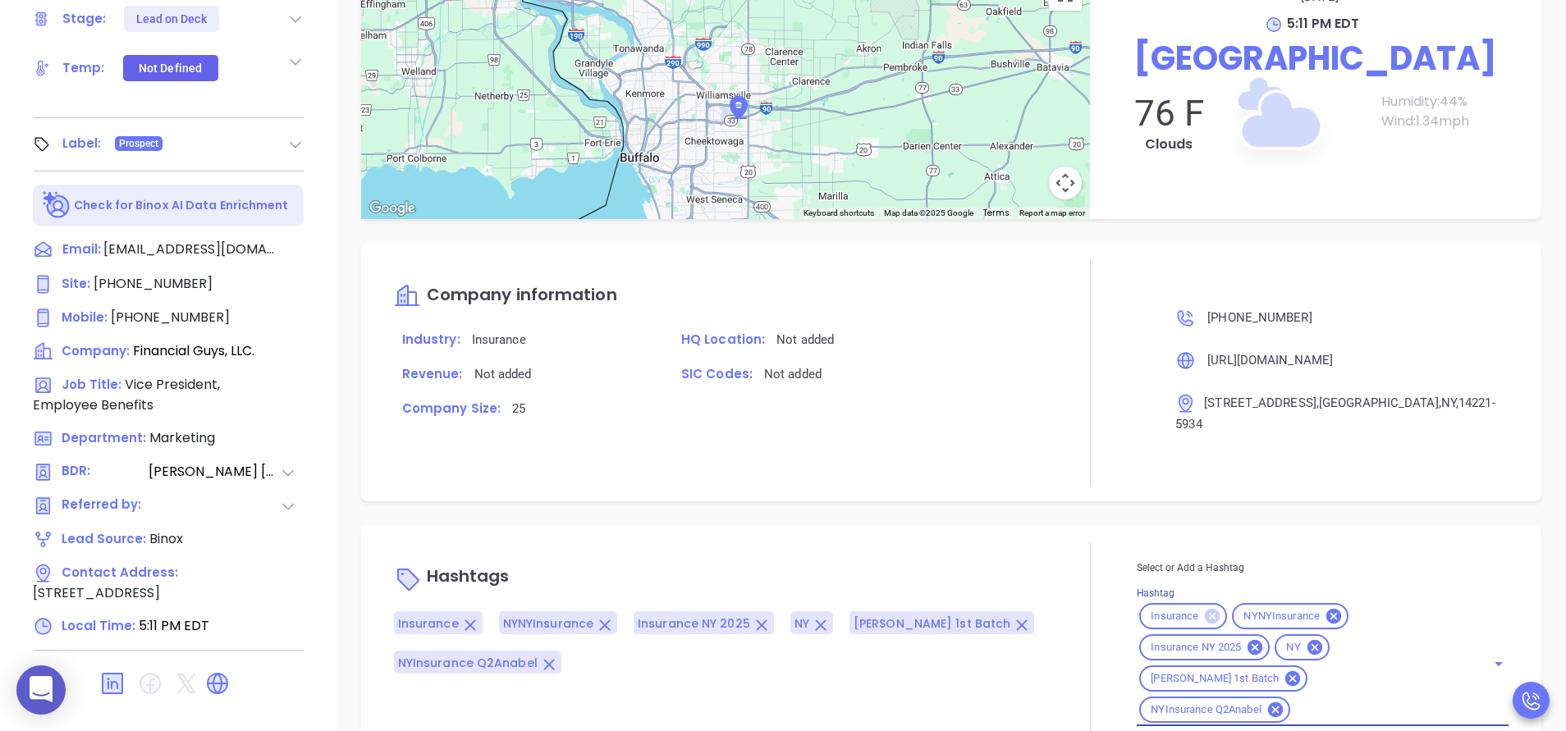
click at [1326, 609] on icon at bounding box center [1333, 616] width 15 height 15
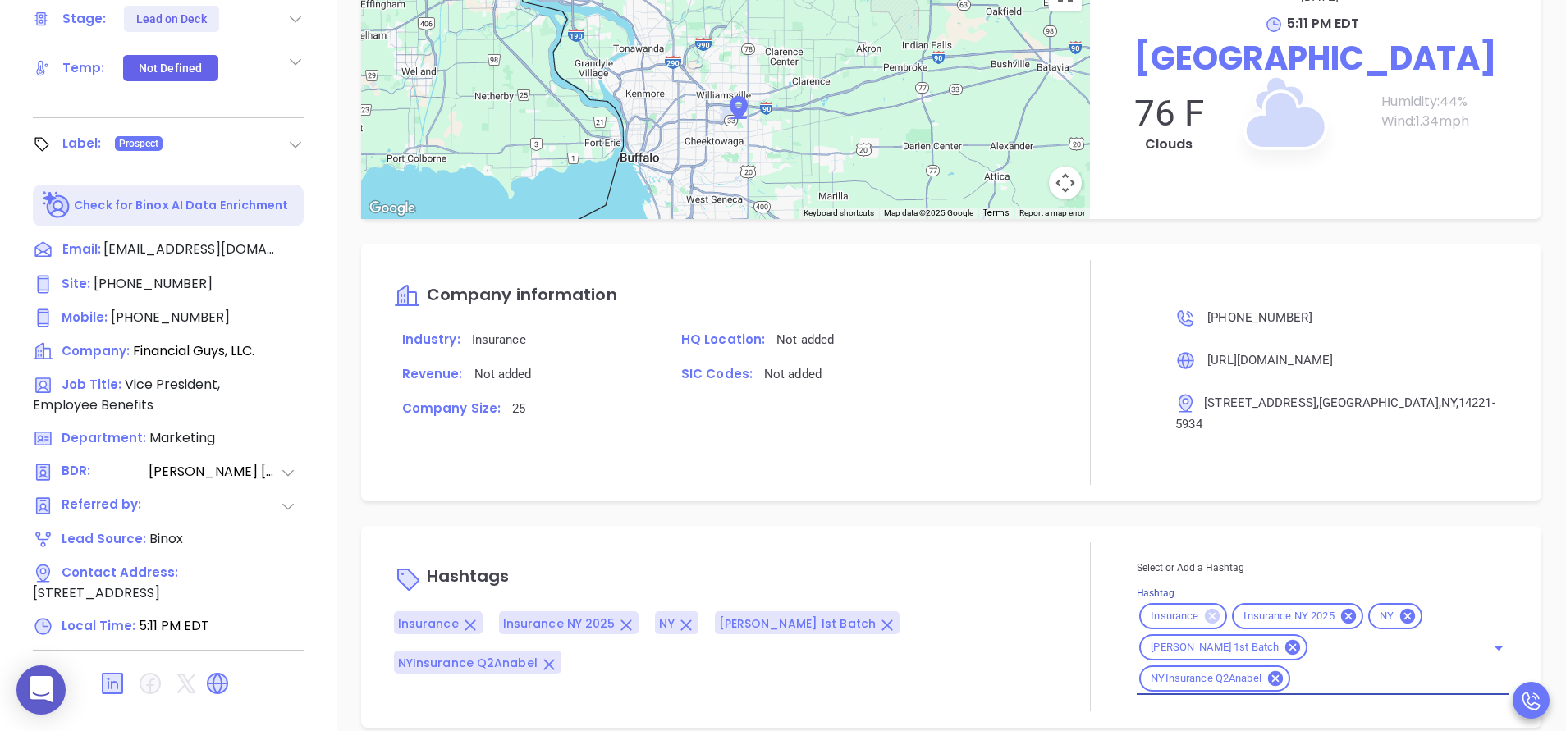
scroll to position [1321, 0]
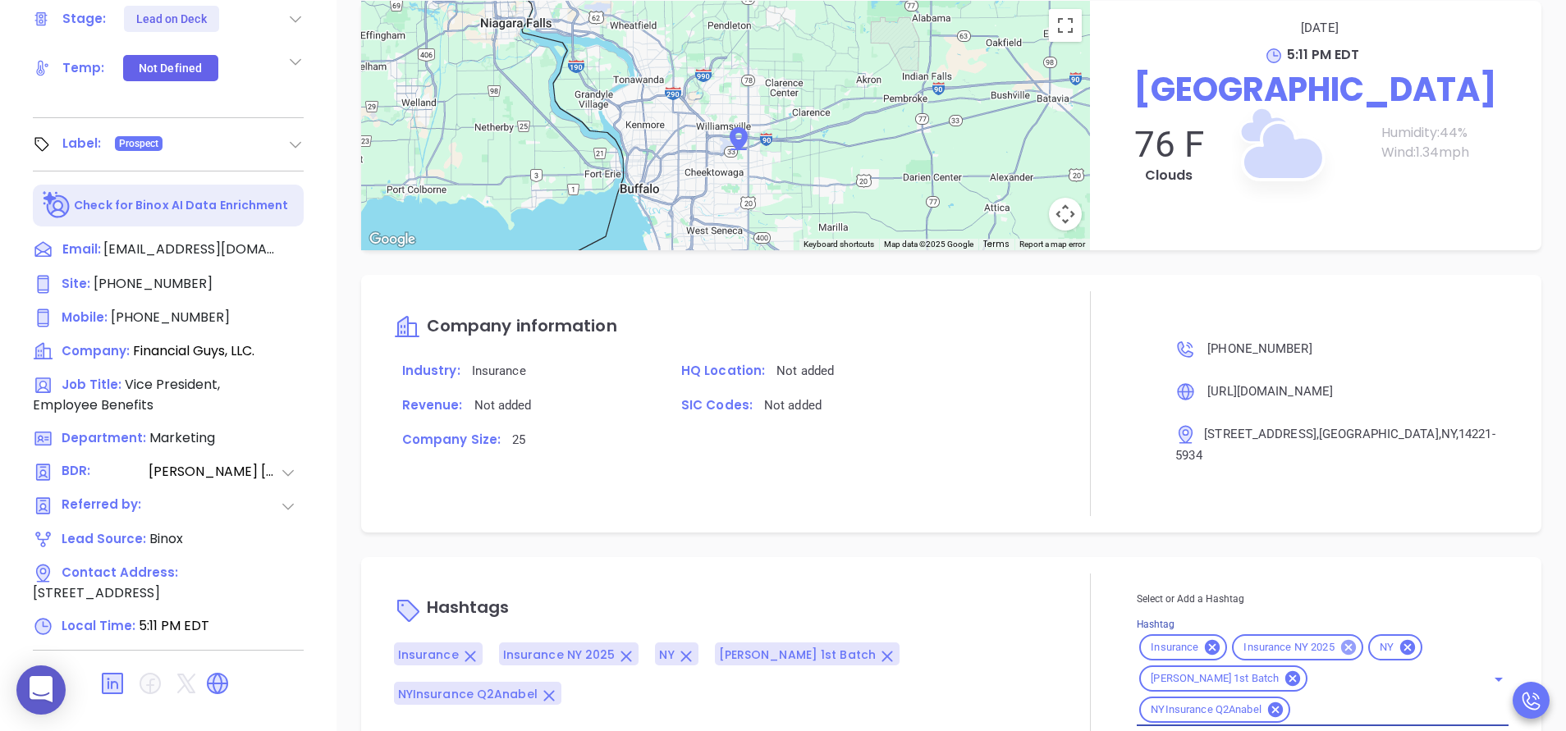
click at [1342, 638] on icon at bounding box center [1348, 647] width 18 height 18
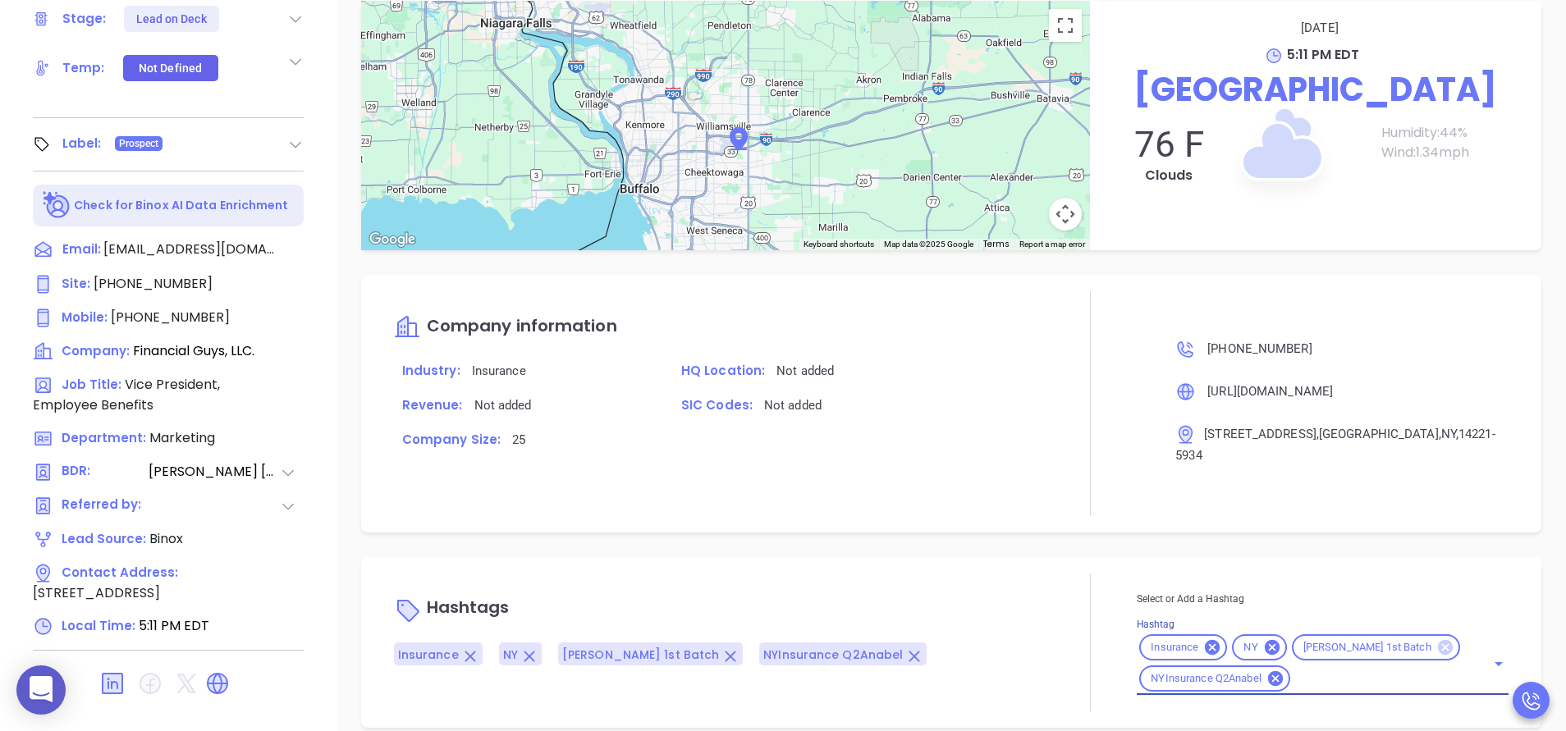
click at [1438, 640] on icon at bounding box center [1445, 647] width 15 height 15
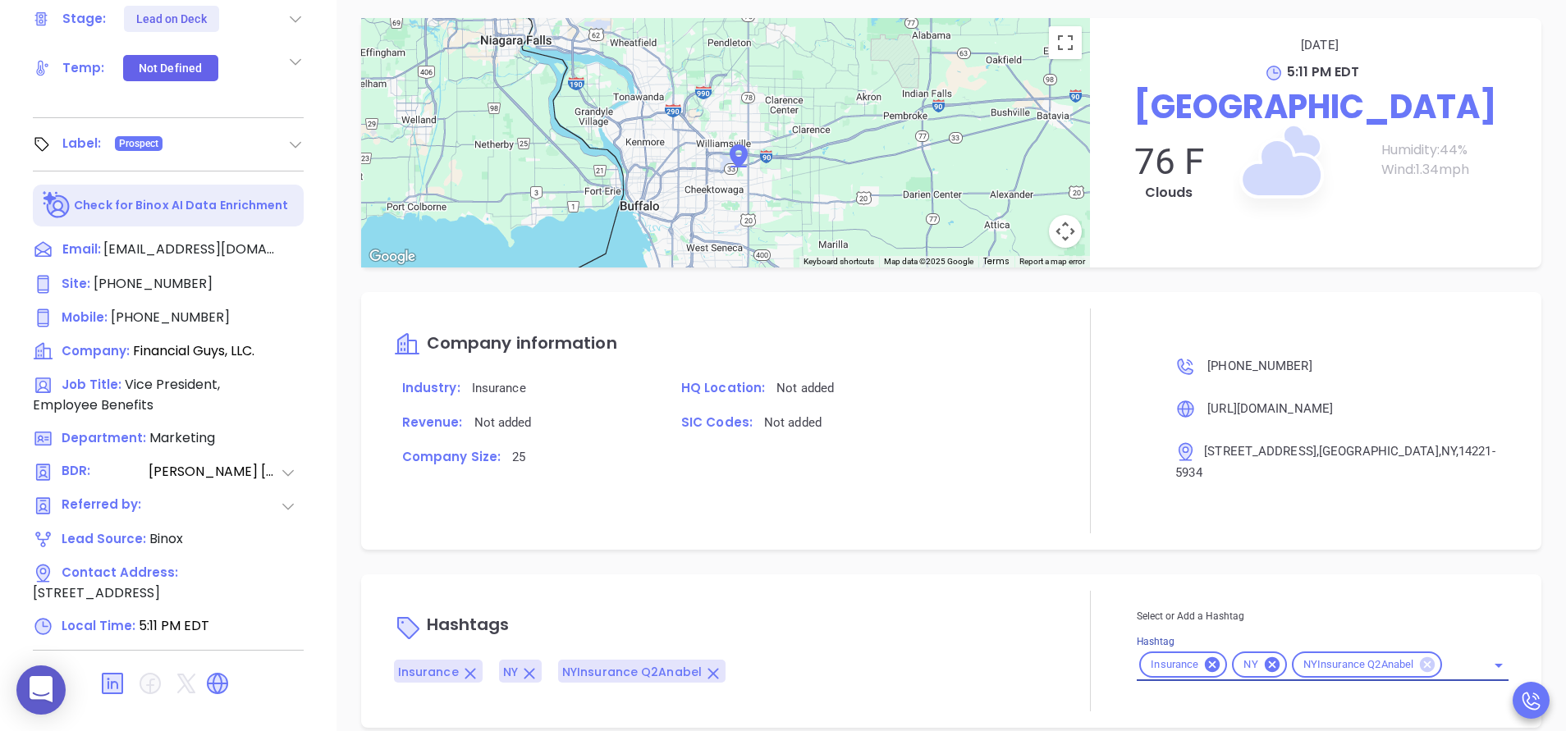
click at [1420, 657] on icon at bounding box center [1427, 664] width 15 height 15
click at [1274, 636] on div "Select or Add a Hashtag Hashtag Insurance NY OH Insurance ALL AnabelQ32025 NYIn…" at bounding box center [1323, 644] width 372 height 74
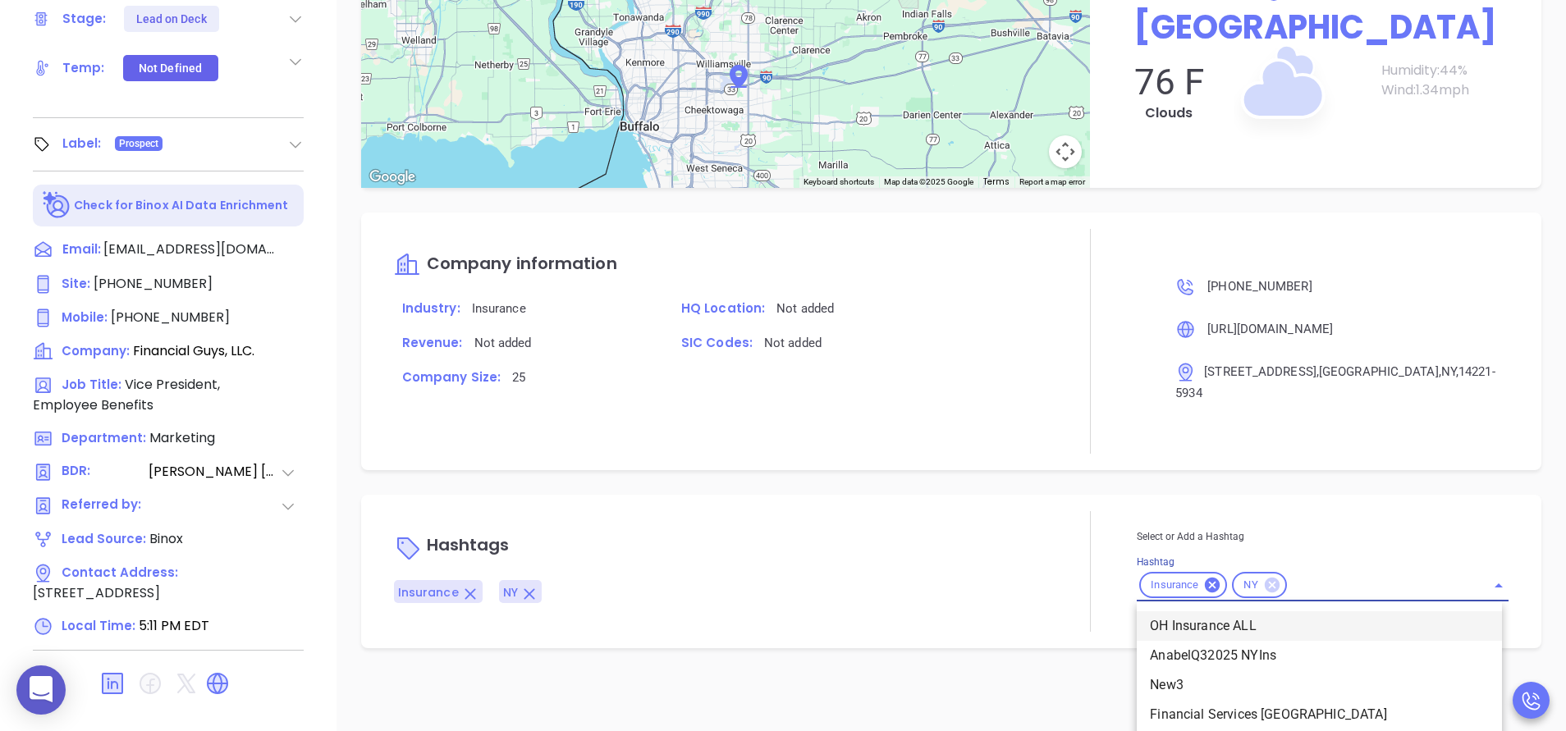
click at [1265, 578] on icon at bounding box center [1272, 585] width 15 height 15
drag, startPoint x: 1195, startPoint y: 560, endPoint x: 1214, endPoint y: 563, distance: 20.0
click at [1205, 578] on icon at bounding box center [1212, 585] width 15 height 15
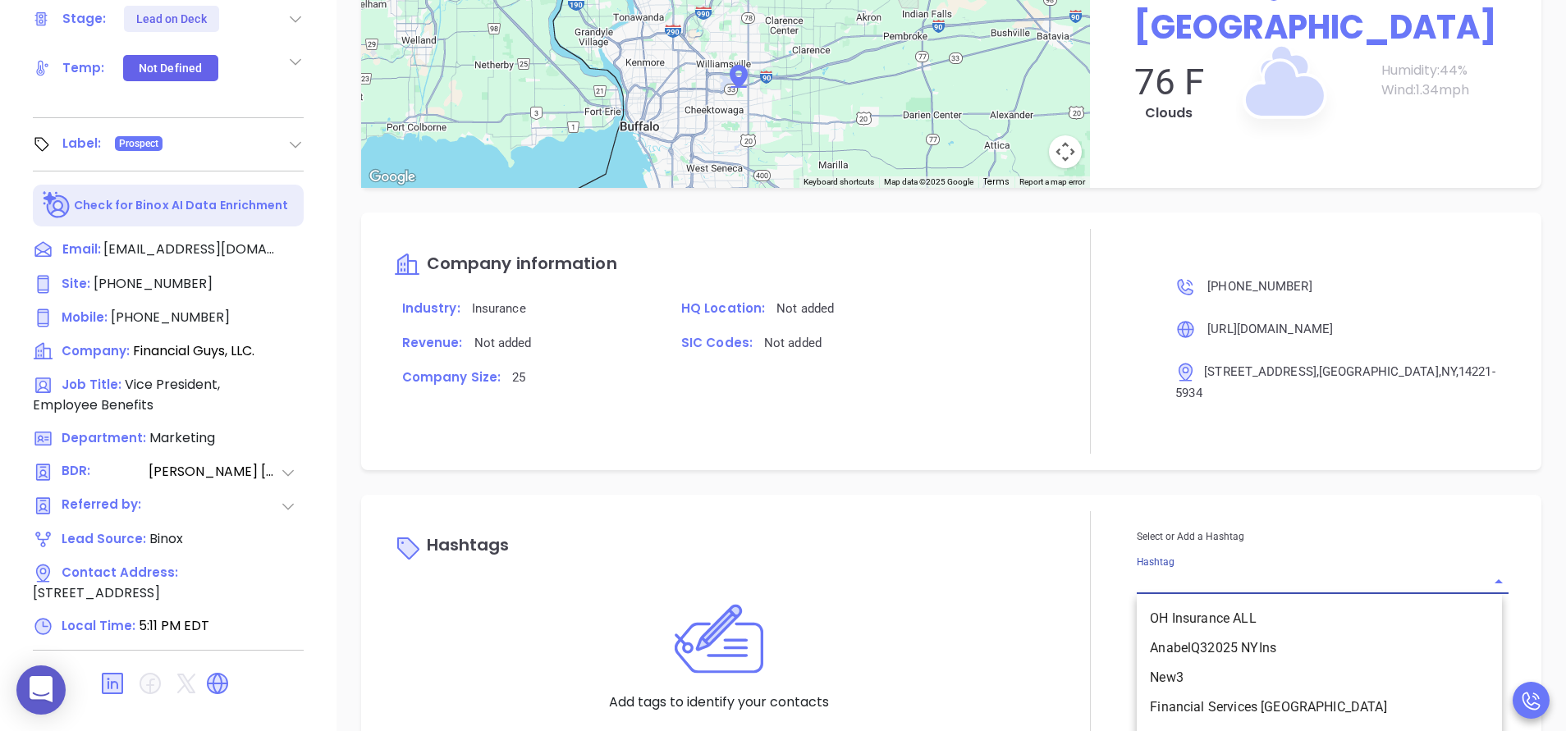
click at [1229, 569] on input "Hashtag" at bounding box center [1300, 581] width 326 height 24
type input "disca"
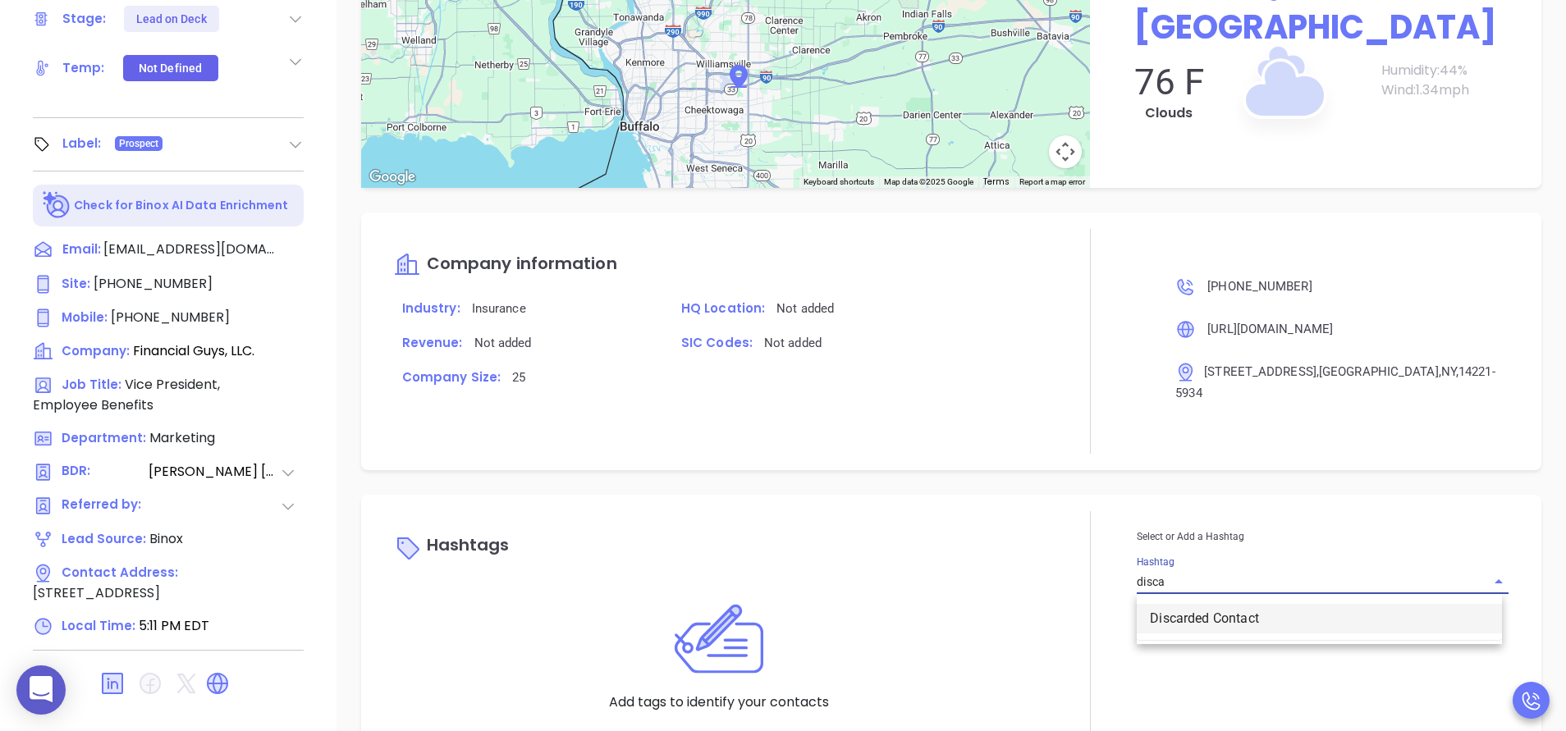
click at [1218, 615] on ul "Discarded Contact" at bounding box center [1319, 618] width 365 height 43
click at [1216, 604] on li "Discarded Contact" at bounding box center [1319, 619] width 365 height 30
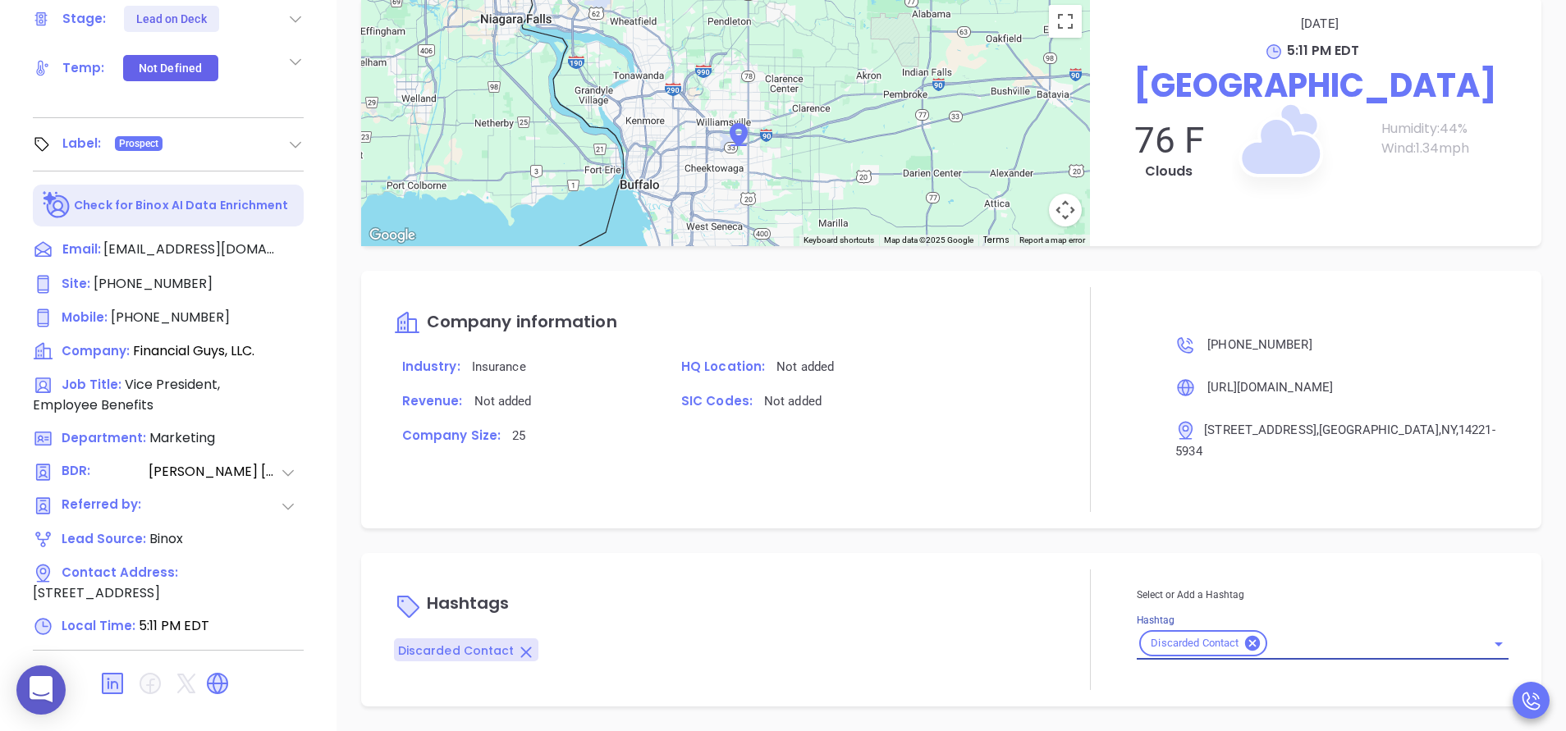
scroll to position [1304, 0]
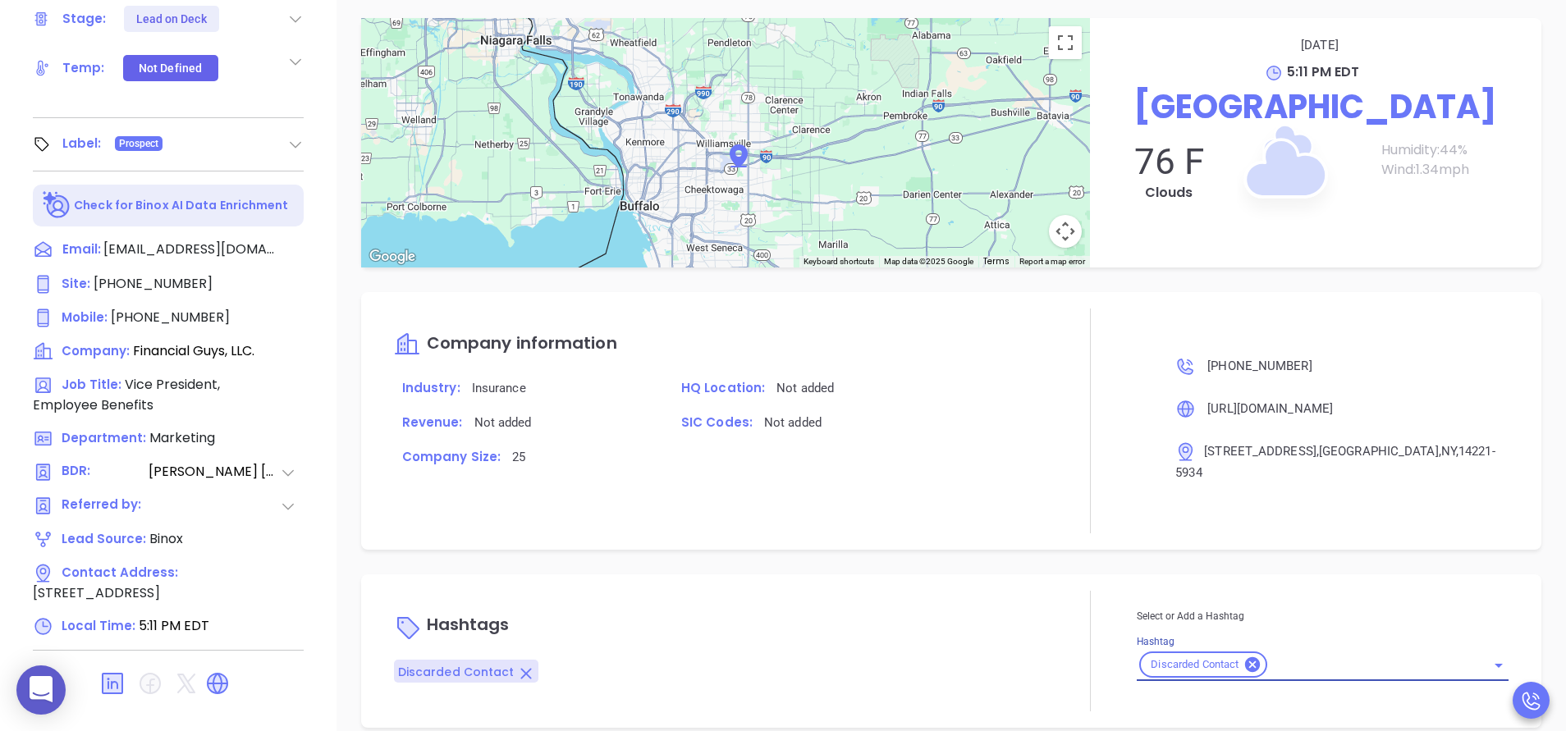
click at [796, 574] on div "Hashtags Discarded Contact Select or Add a Hashtag Hashtag Discarded Contact" at bounding box center [951, 650] width 1180 height 153
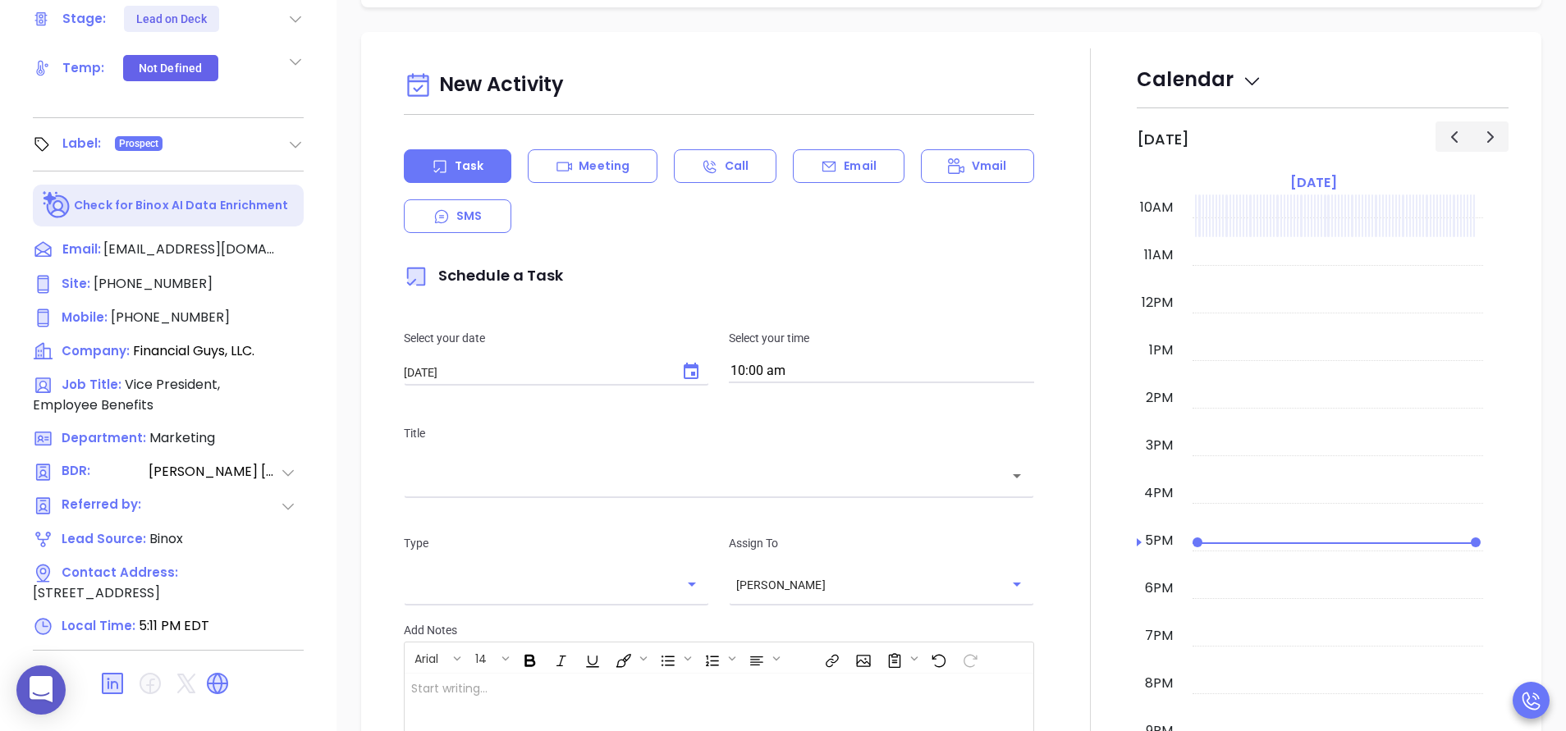
scroll to position [319, 0]
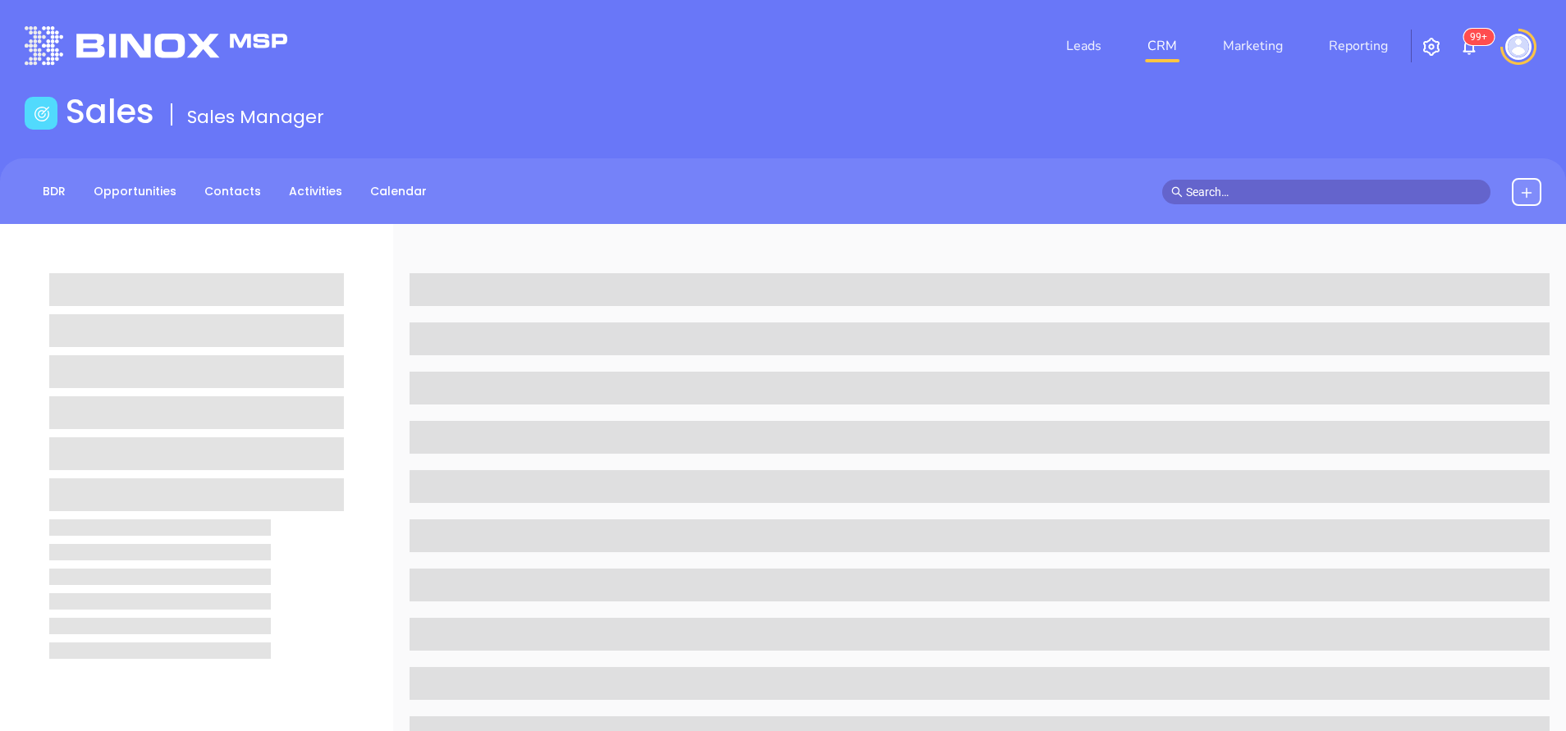
scroll to position [642, 0]
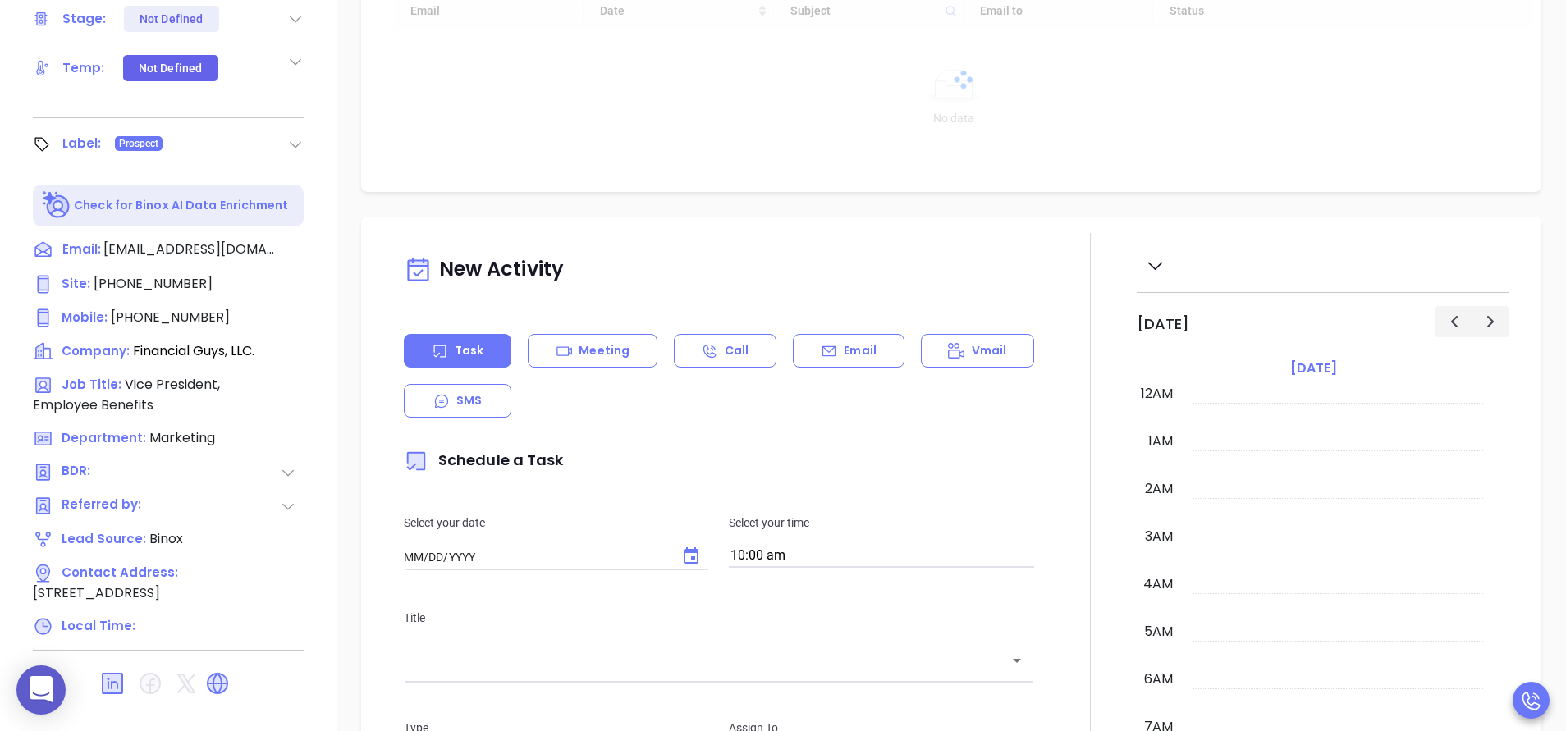
type input "[DATE]"
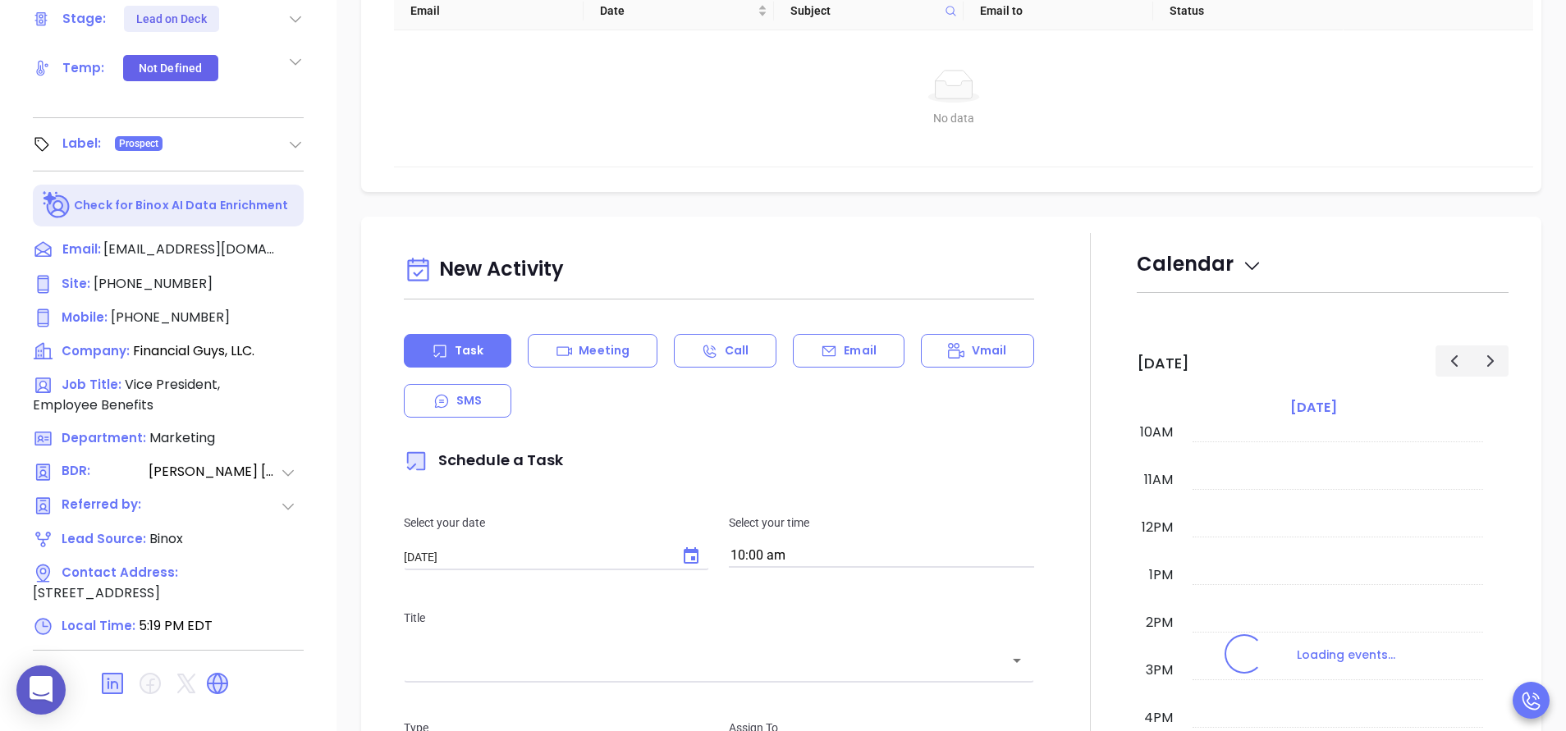
type input "[PERSON_NAME]"
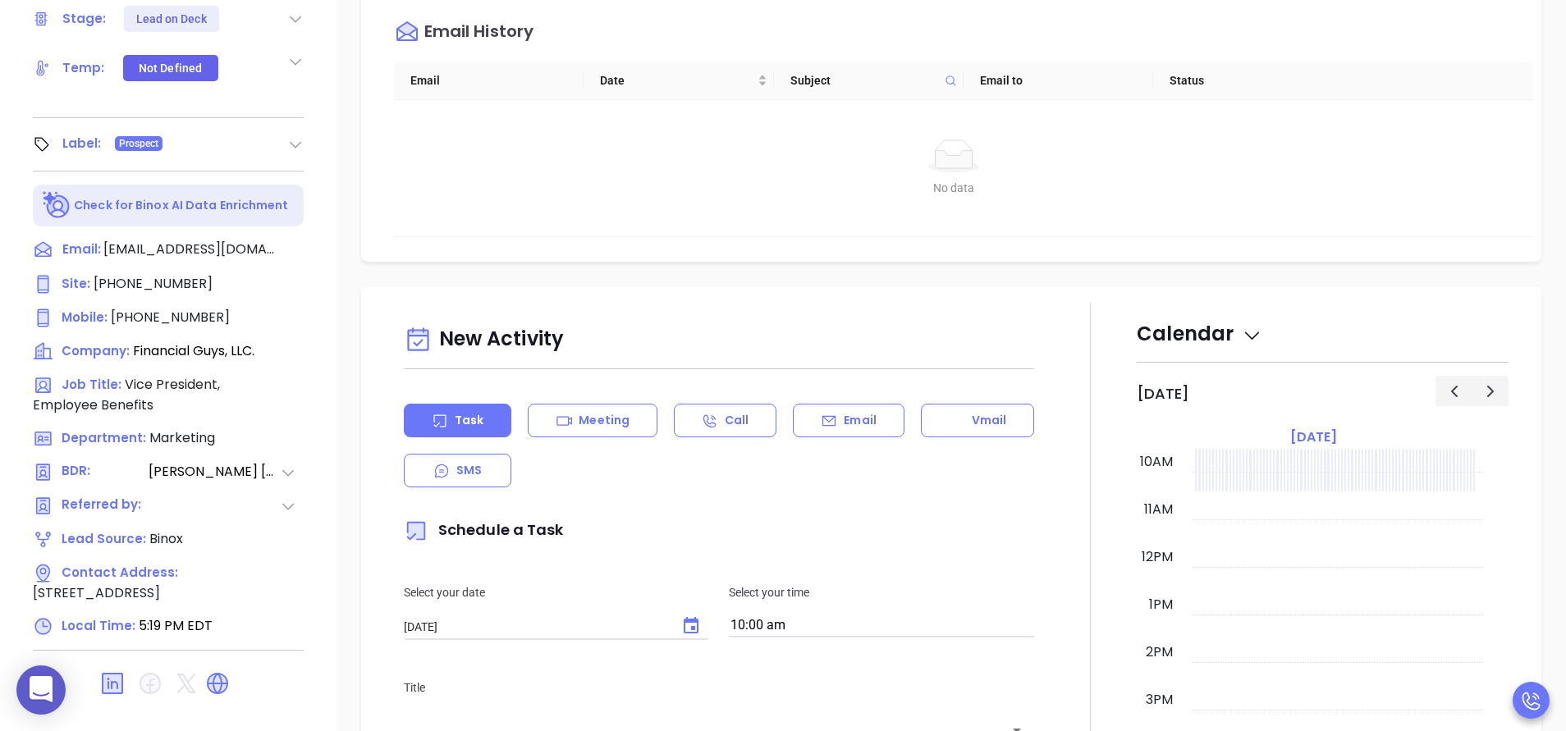
scroll to position [0, 0]
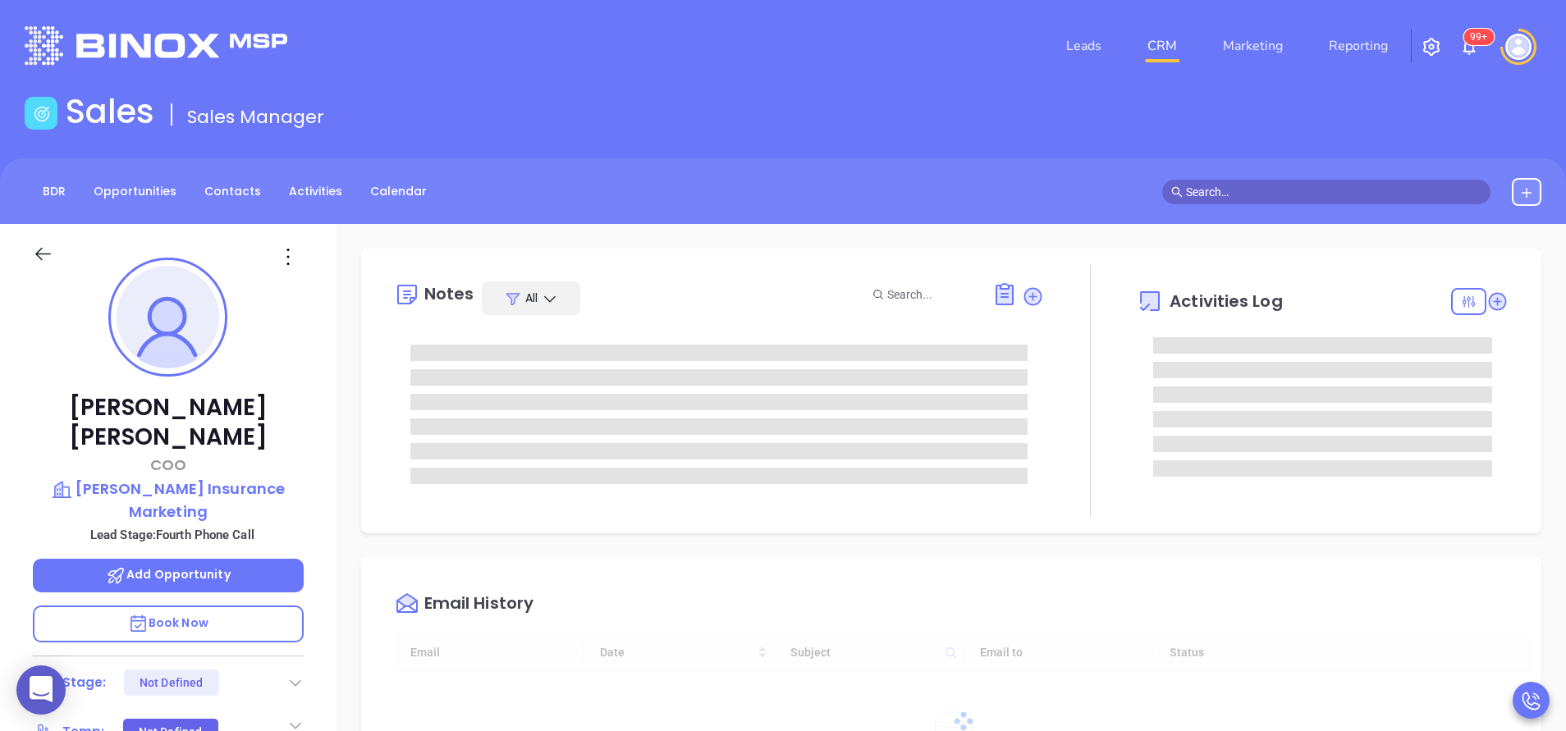
type input "[DATE]"
type input "[PERSON_NAME]"
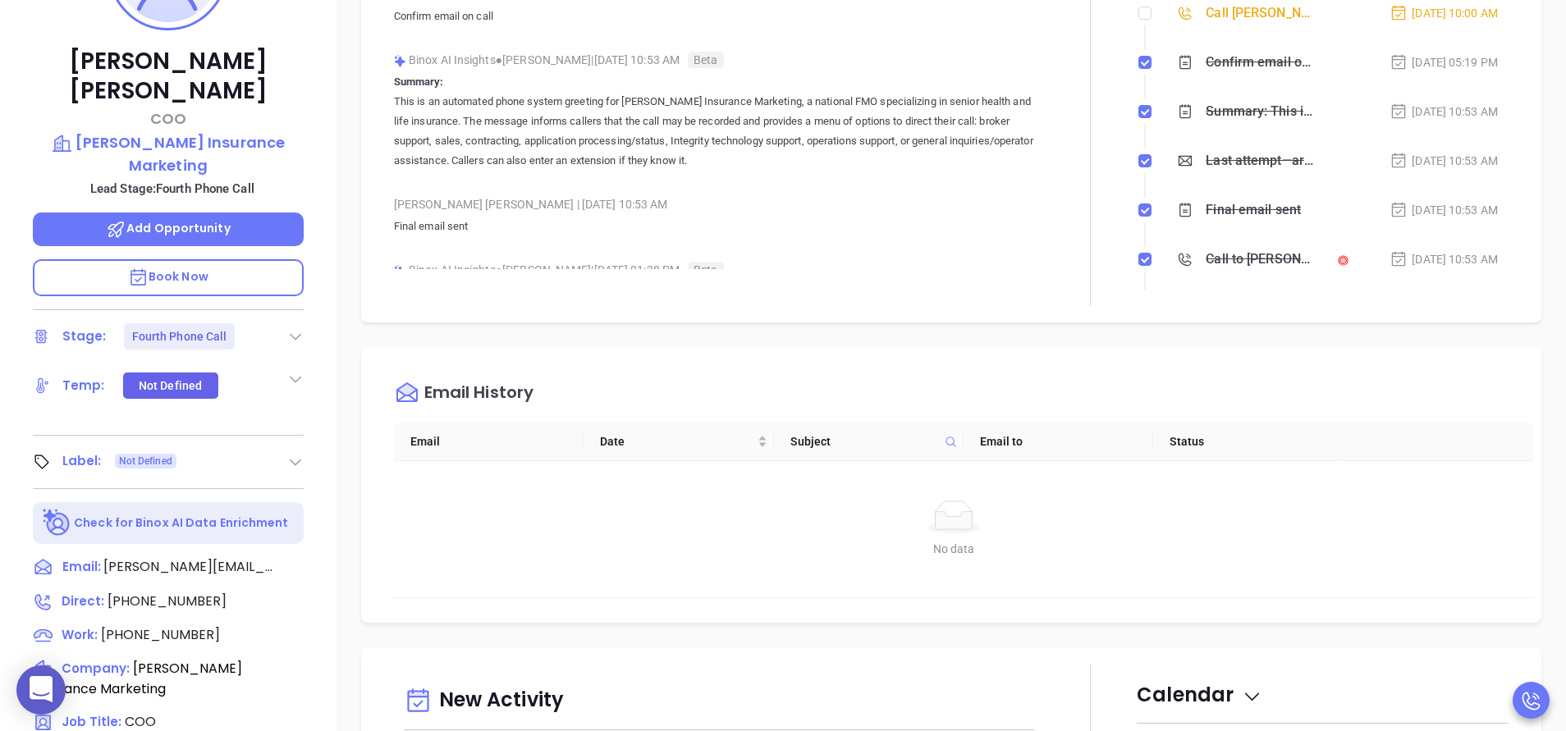
scroll to position [246, 0]
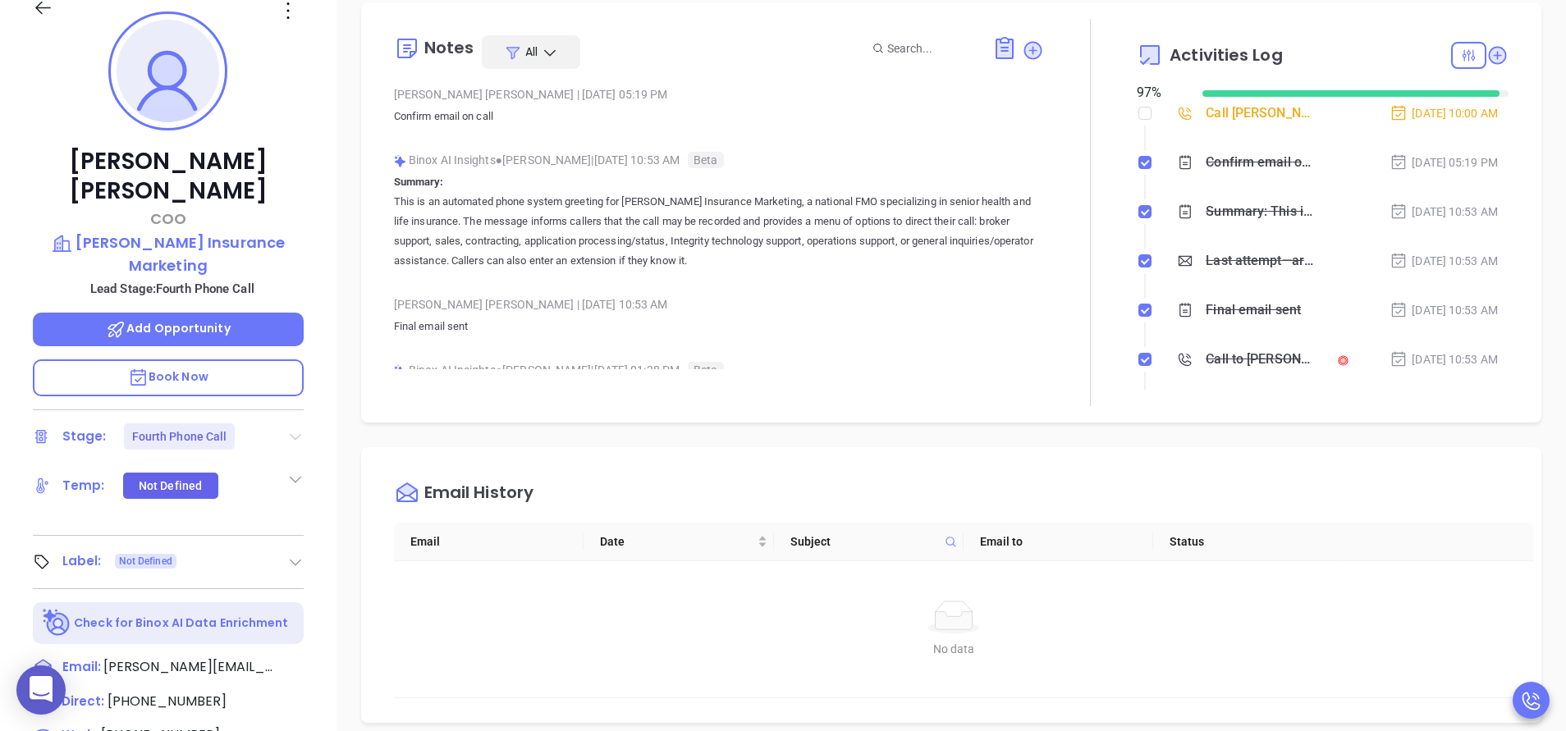
click at [297, 434] on icon at bounding box center [295, 437] width 11 height 7
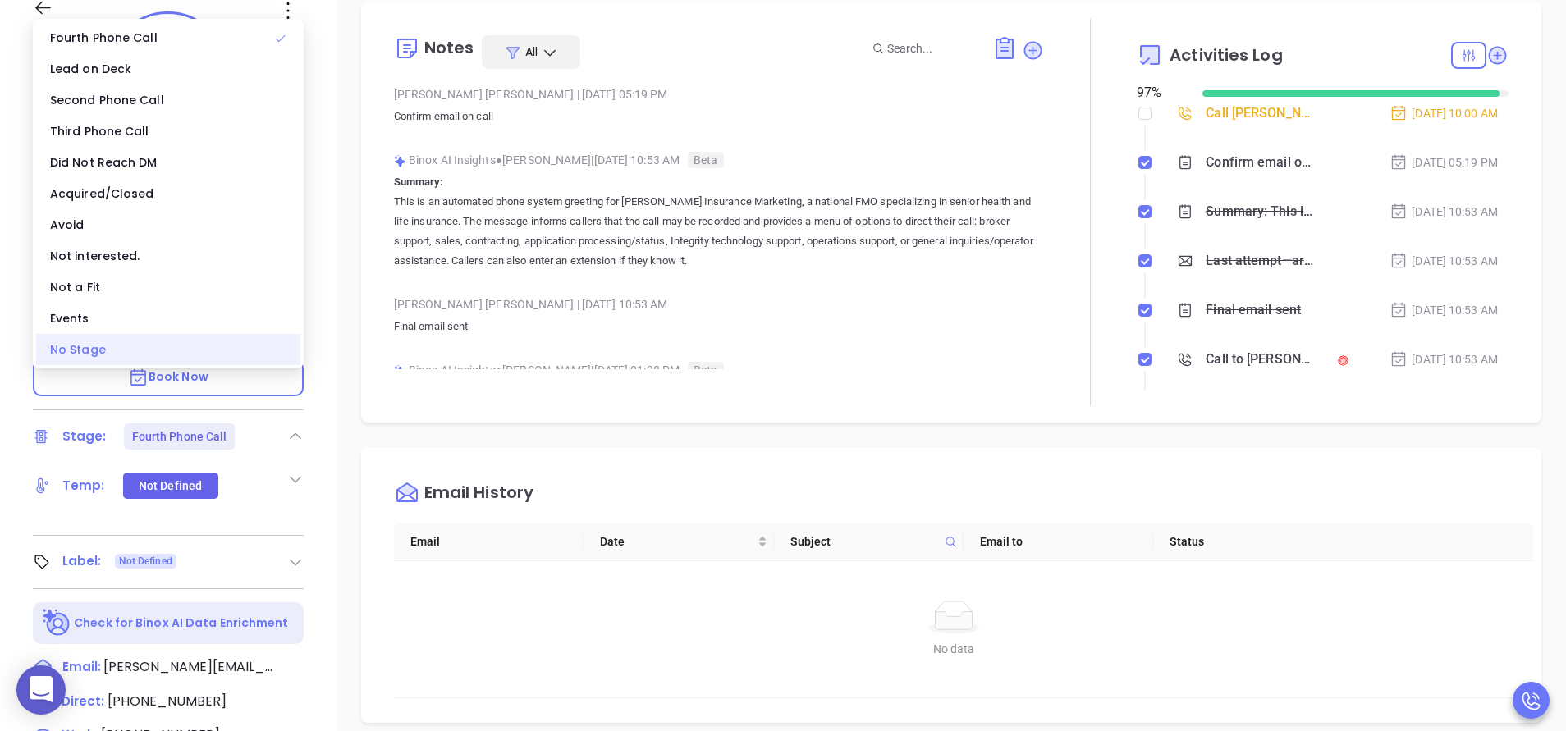
click at [194, 342] on div "No Stage" at bounding box center [168, 349] width 264 height 31
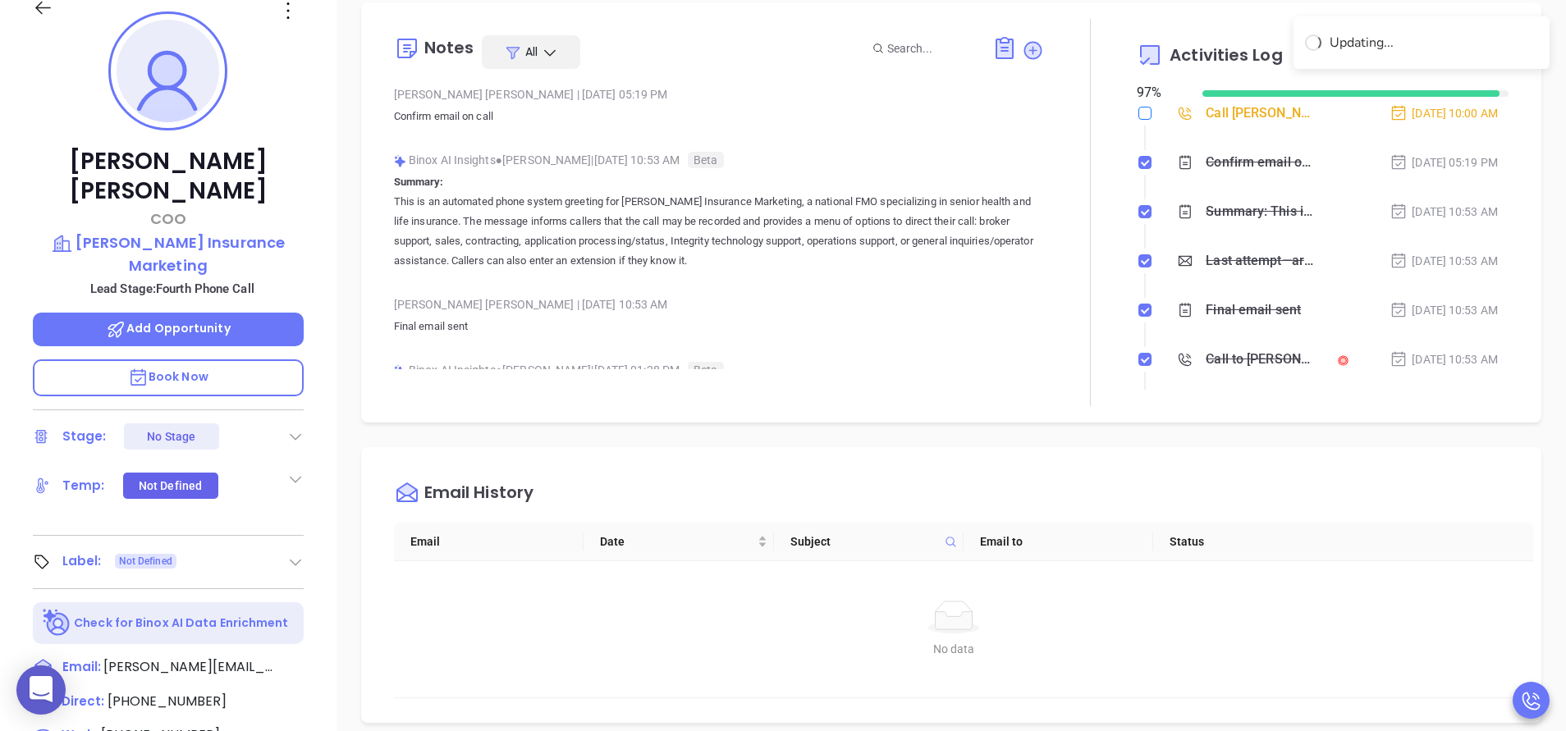
click at [1138, 113] on input "checkbox" at bounding box center [1144, 113] width 13 height 13
checkbox input "true"
